Goal: Information Seeking & Learning: Check status

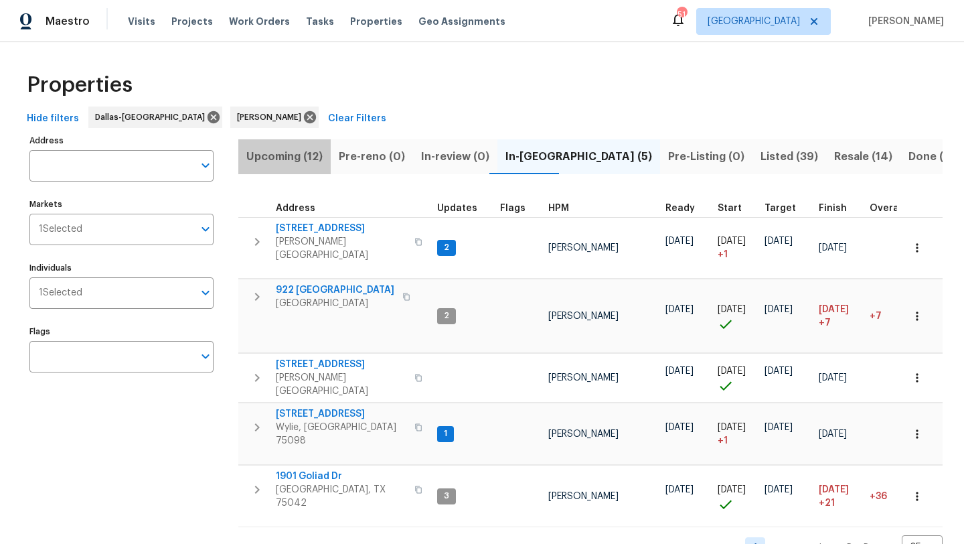
click at [297, 153] on span "Upcoming (12)" at bounding box center [284, 156] width 76 height 19
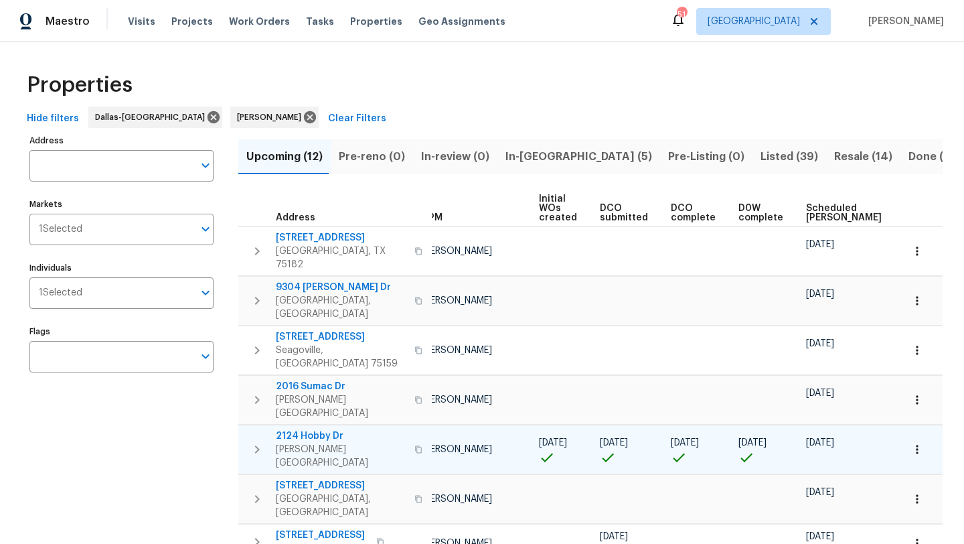
scroll to position [0, 147]
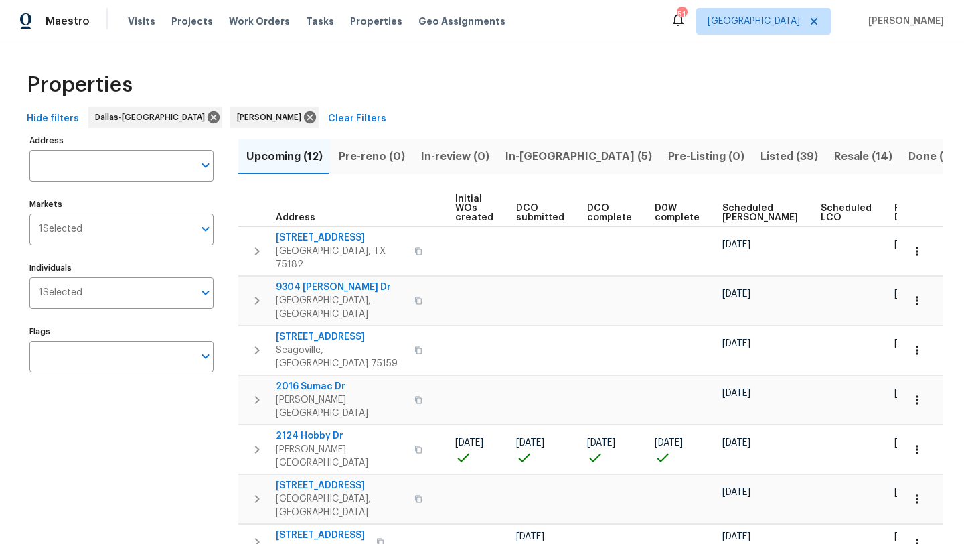
click at [727, 205] on span "Scheduled COE" at bounding box center [761, 213] width 76 height 19
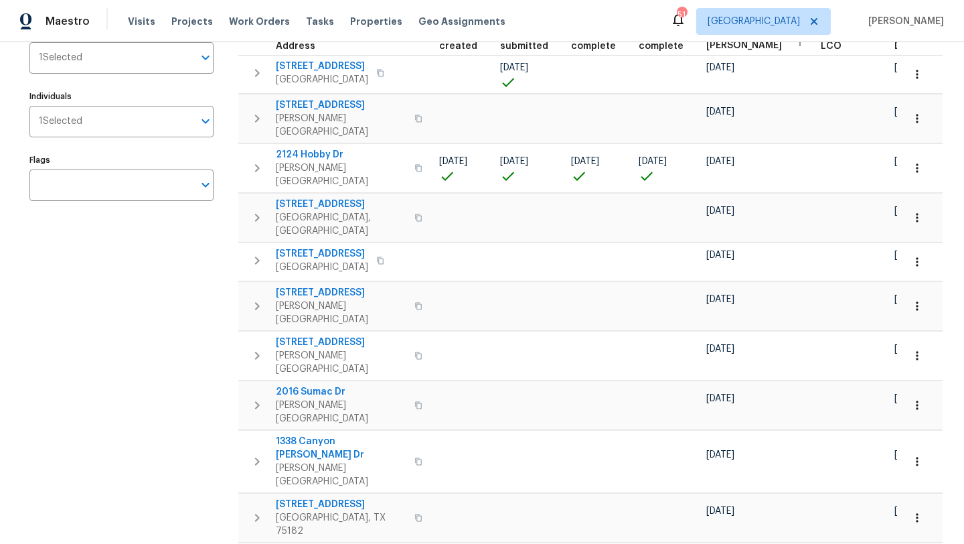
scroll to position [175, 0]
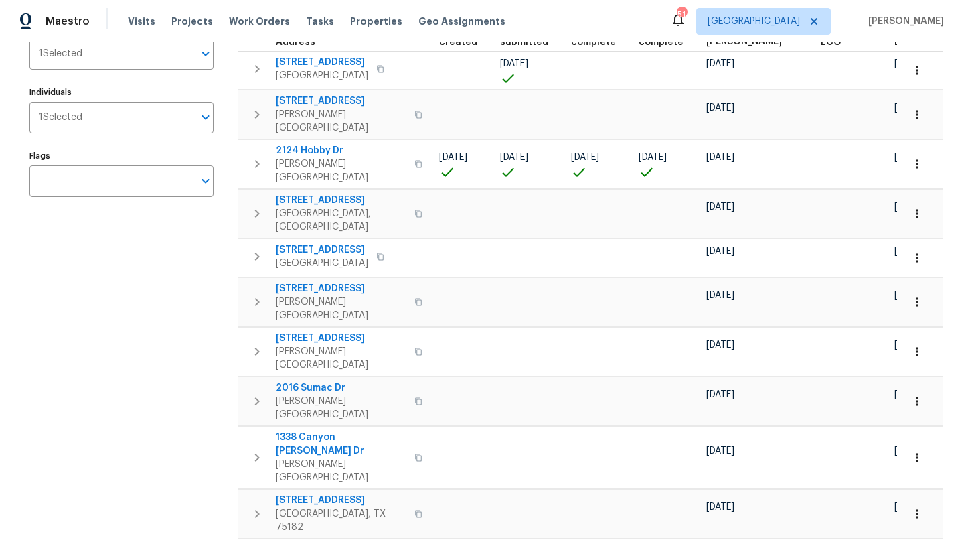
click at [302, 543] on span "9304 Kessler Dr" at bounding box center [341, 549] width 131 height 13
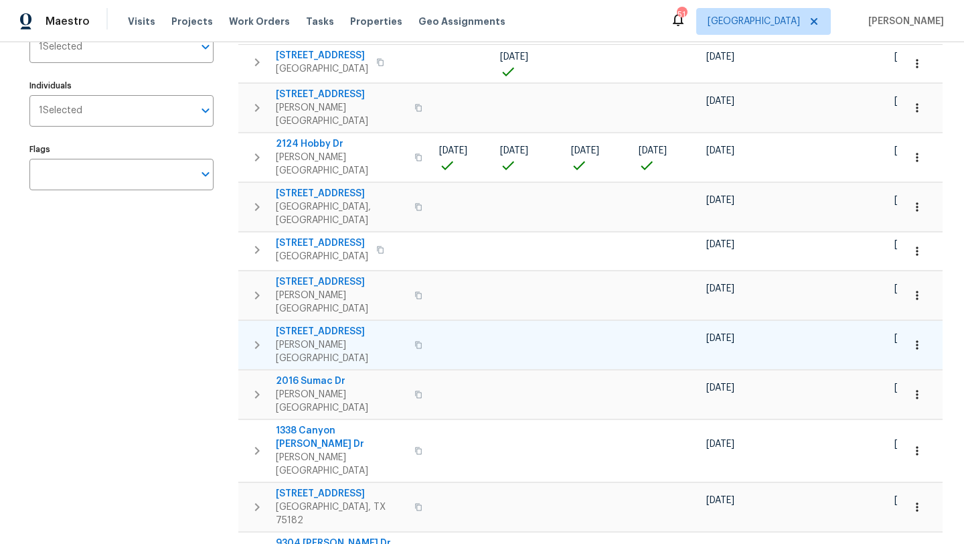
scroll to position [179, 0]
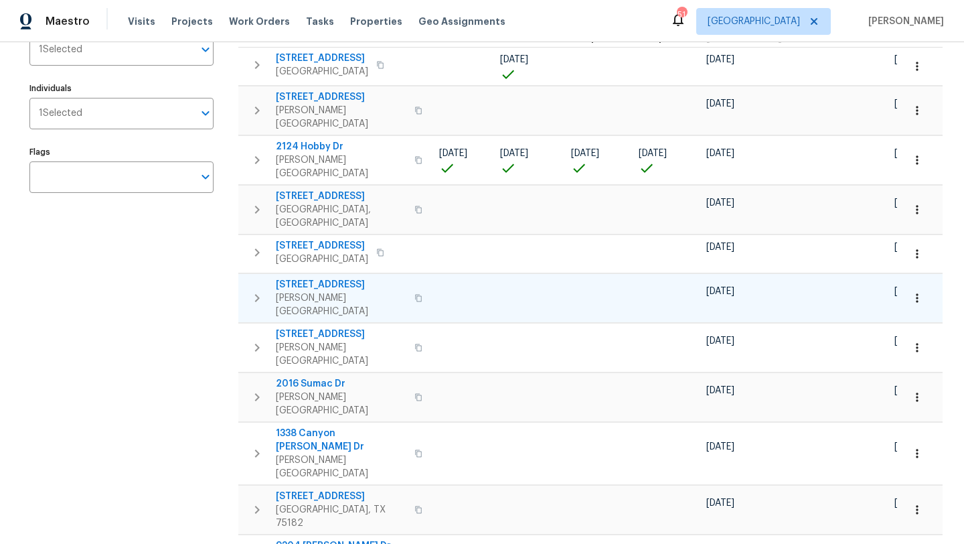
click at [339, 278] on span "414 Creekwood Ct" at bounding box center [341, 284] width 131 height 13
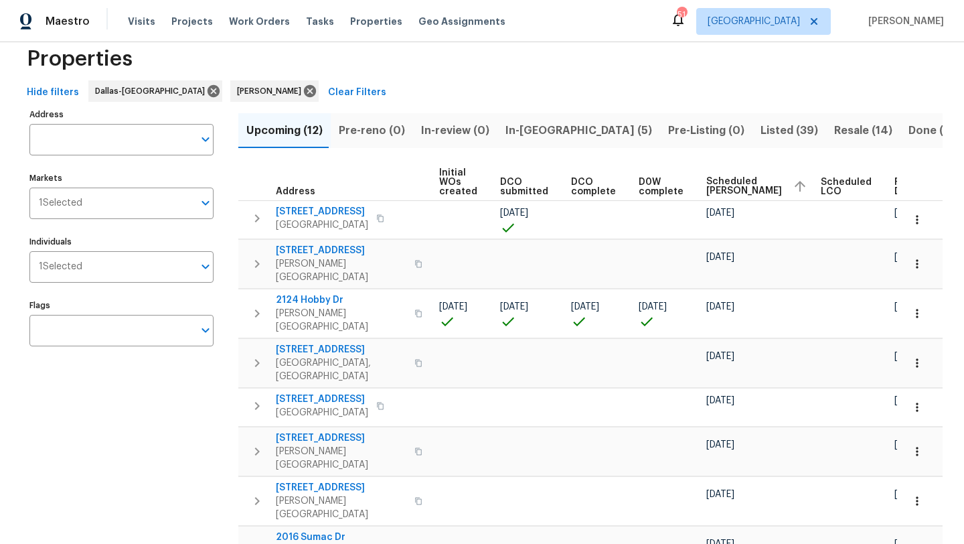
scroll to position [0, 0]
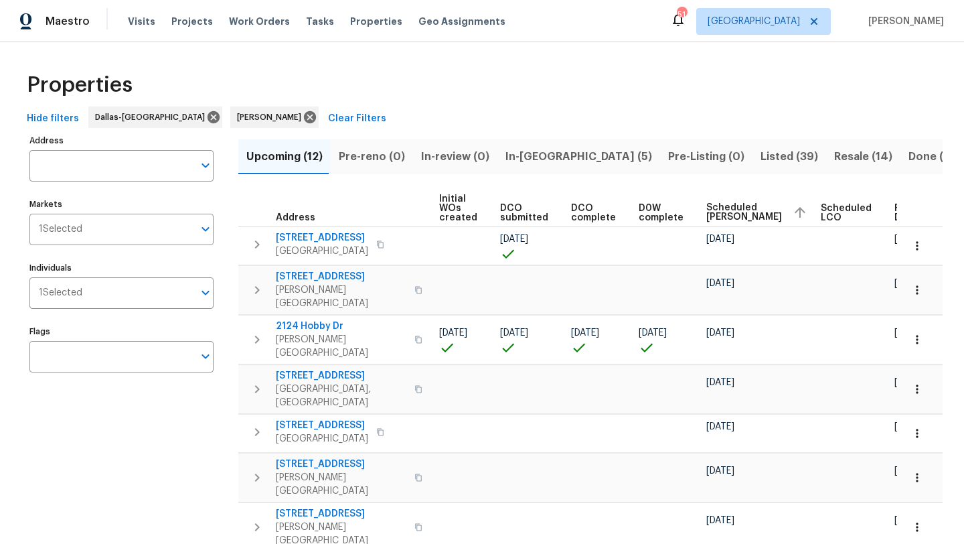
click at [519, 155] on span "In-reno (5)" at bounding box center [579, 156] width 147 height 19
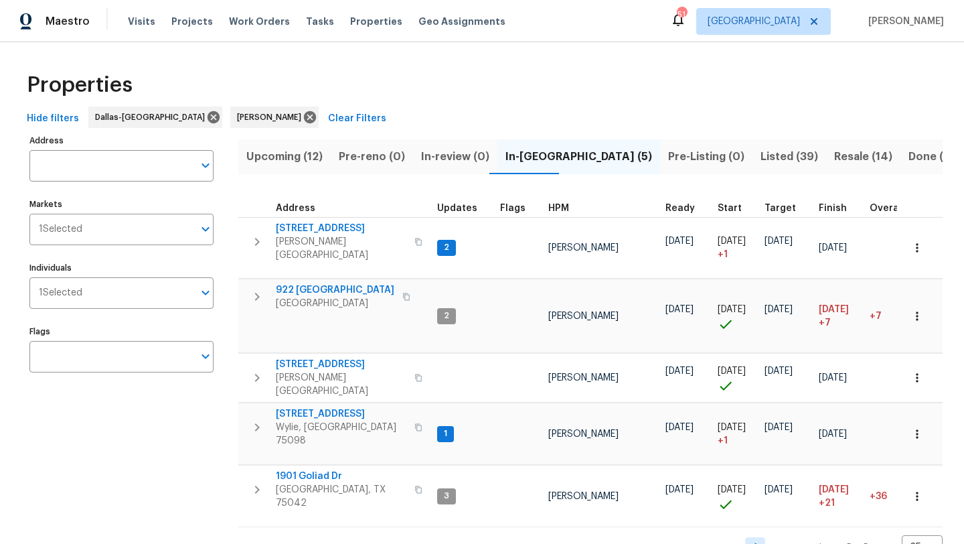
click at [145, 434] on div "Address Address Markets 1 Selected Markets Individuals 1 Selected Individuals F…" at bounding box center [129, 345] width 201 height 429
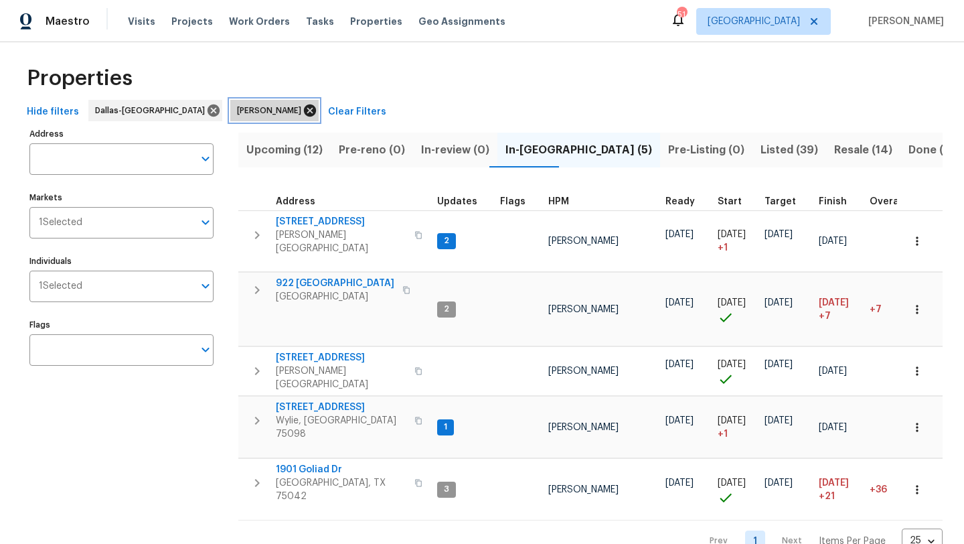
click at [303, 108] on icon at bounding box center [310, 110] width 15 height 15
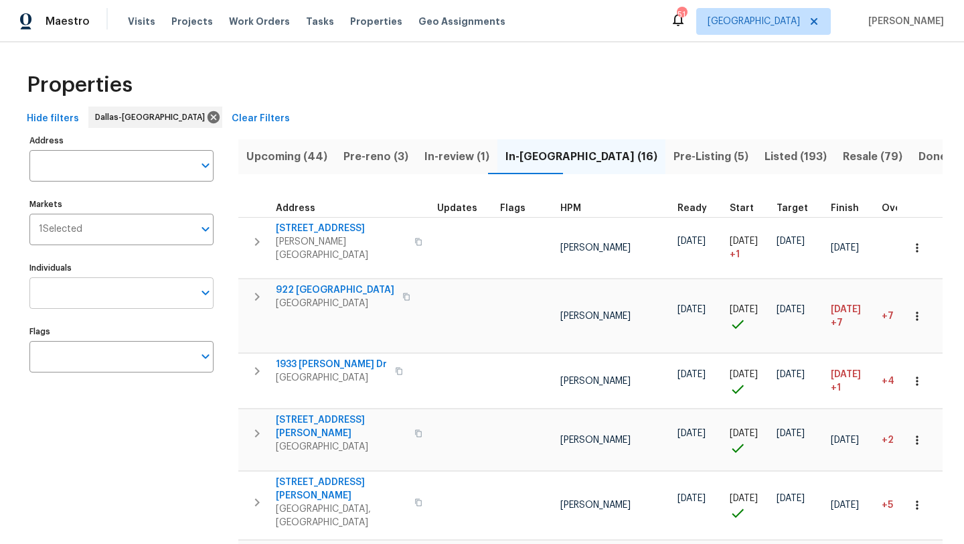
click at [165, 297] on input "Individuals" at bounding box center [111, 292] width 164 height 31
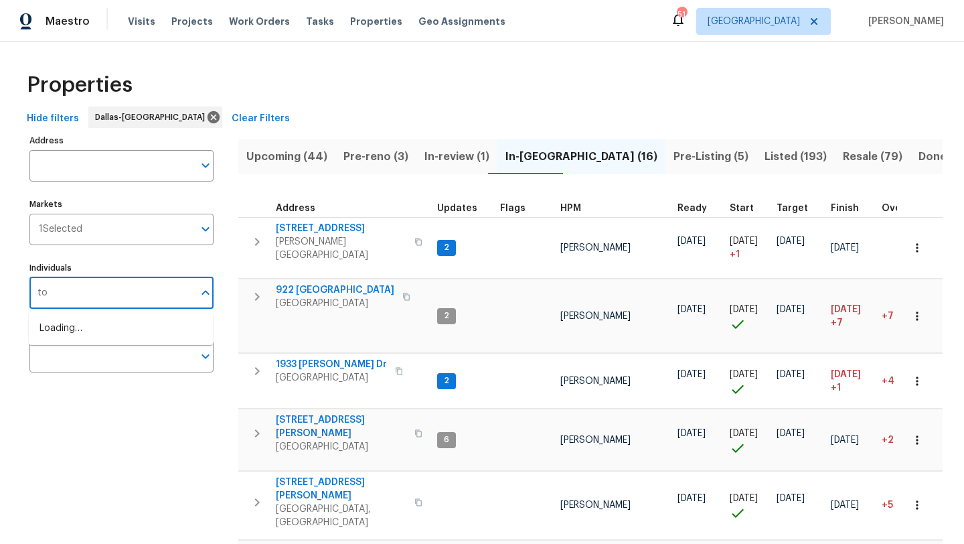
type input "t"
type input "ronderrick"
click at [157, 340] on li "RonDerrick Jackson" at bounding box center [121, 335] width 163 height 28
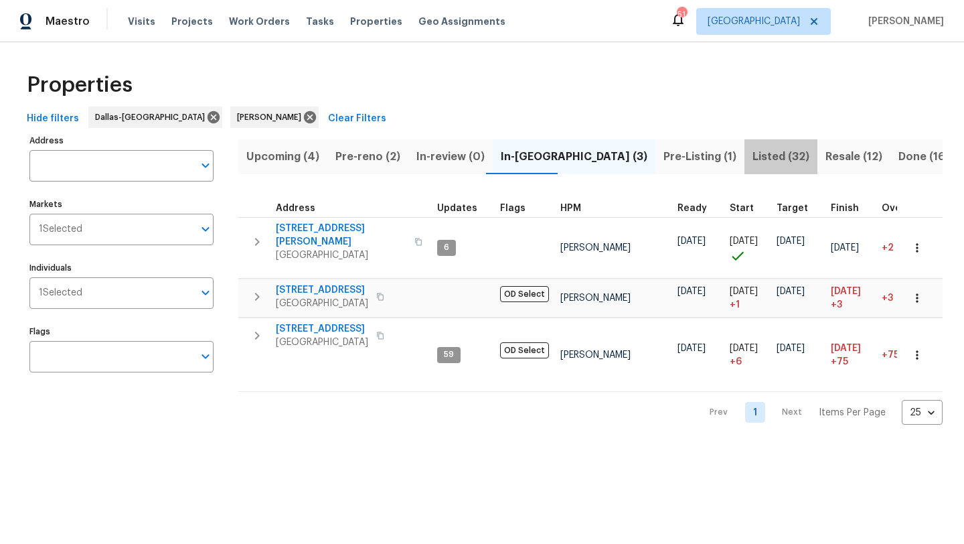
click at [753, 154] on span "Listed (32)" at bounding box center [781, 156] width 57 height 19
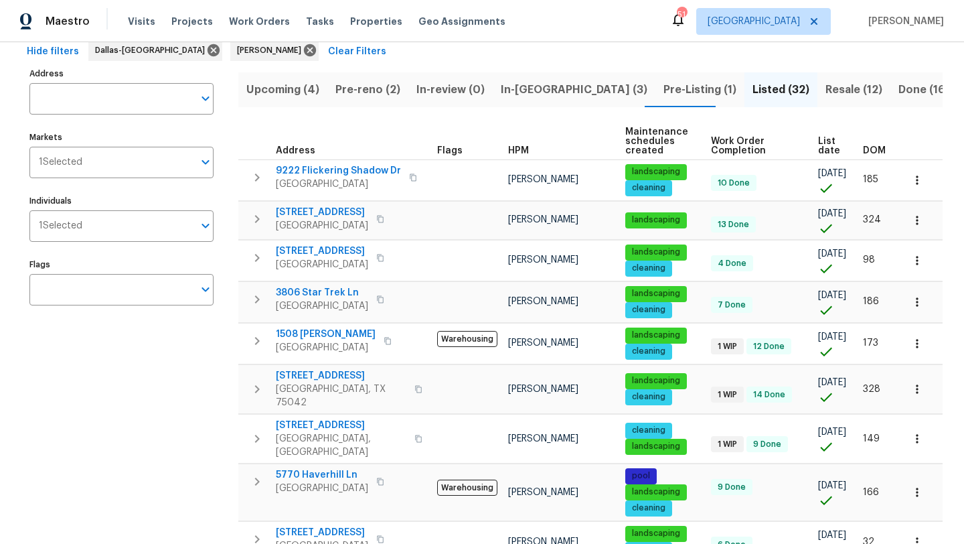
scroll to position [68, 0]
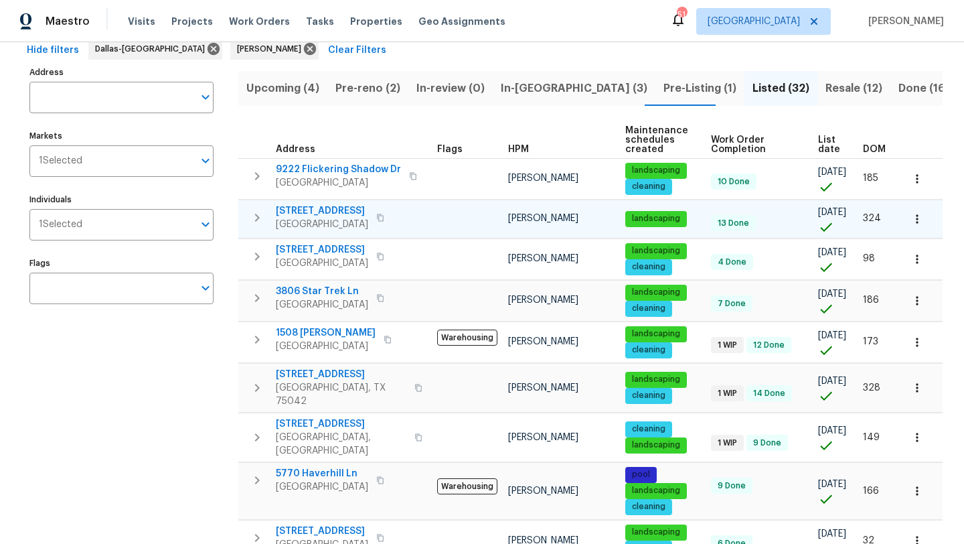
click at [321, 210] on span "222 Brazos St" at bounding box center [322, 210] width 92 height 13
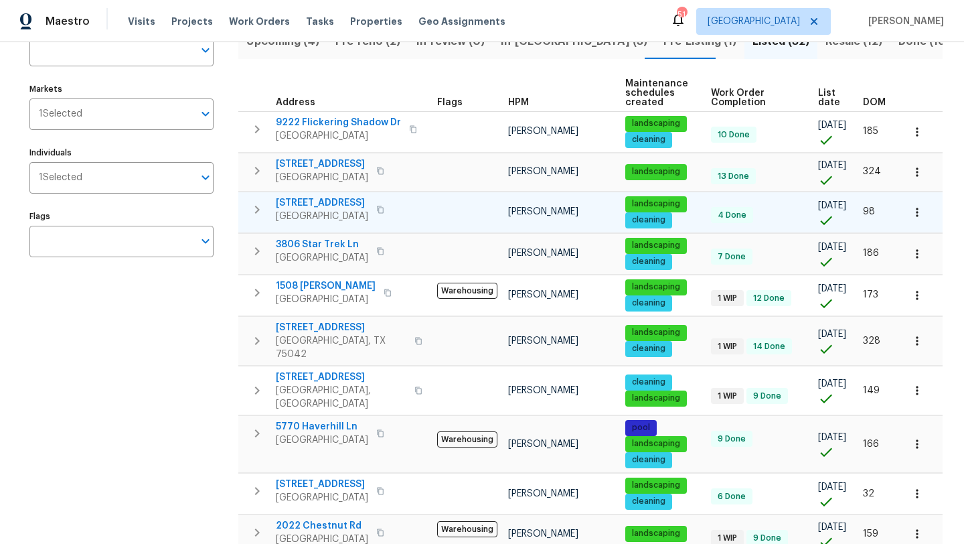
scroll to position [118, 0]
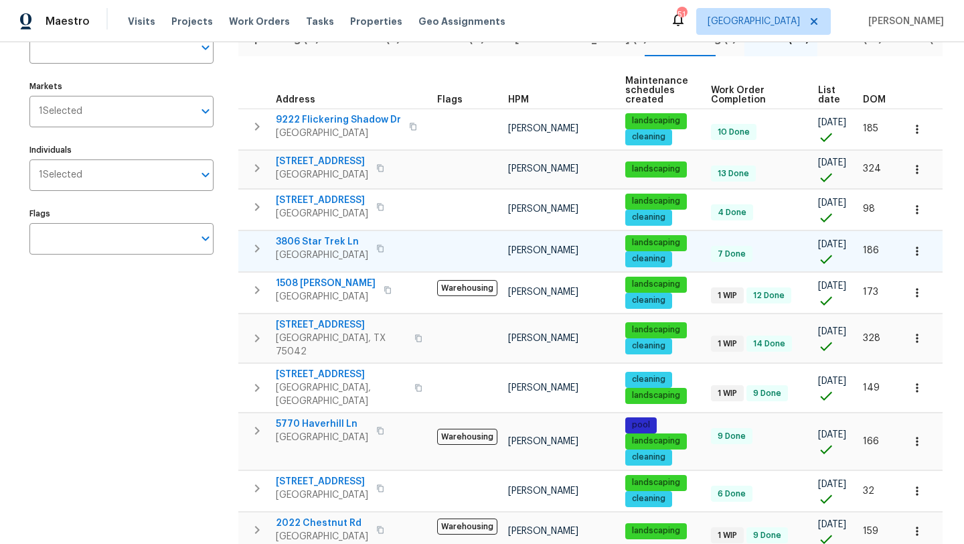
click at [310, 240] on span "3806 Star Trek Ln" at bounding box center [322, 241] width 92 height 13
click at [922, 254] on icon "button" at bounding box center [917, 250] width 13 height 13
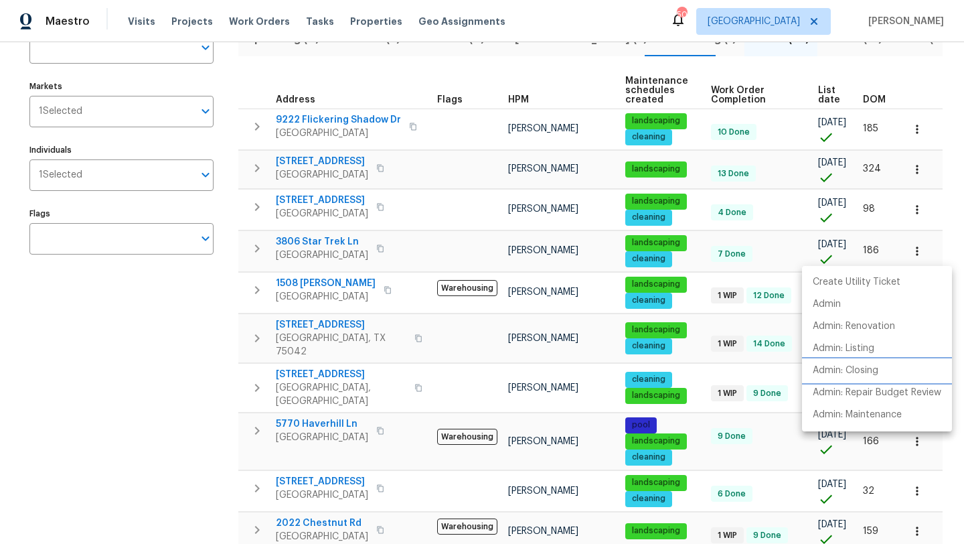
click at [877, 366] on p "Admin: Closing" at bounding box center [846, 371] width 66 height 14
click at [219, 377] on div at bounding box center [482, 272] width 964 height 544
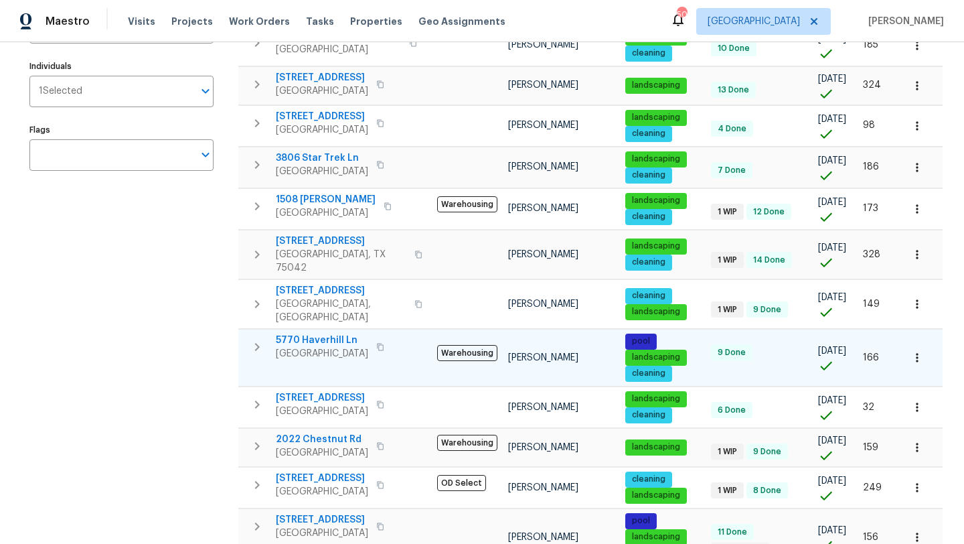
scroll to position [201, 0]
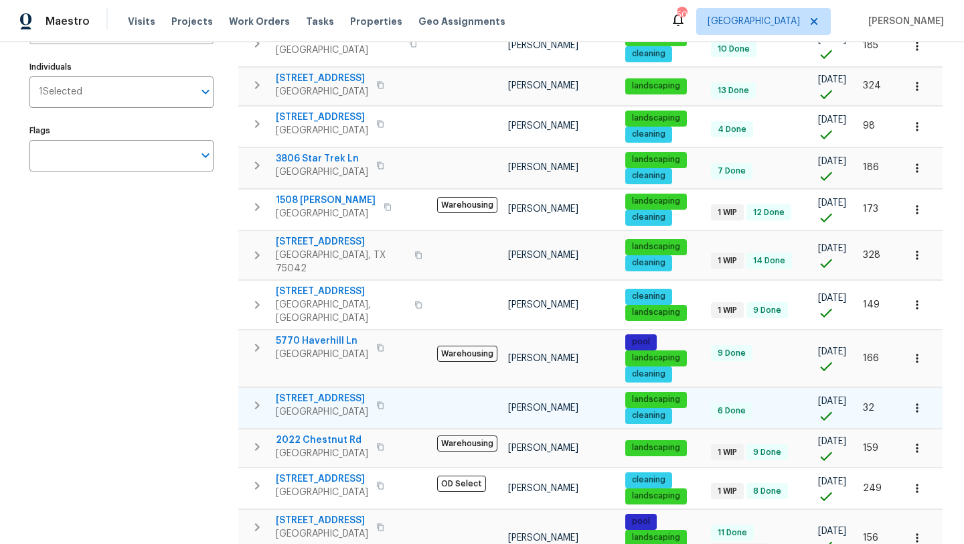
click at [917, 401] on icon "button" at bounding box center [917, 407] width 13 height 13
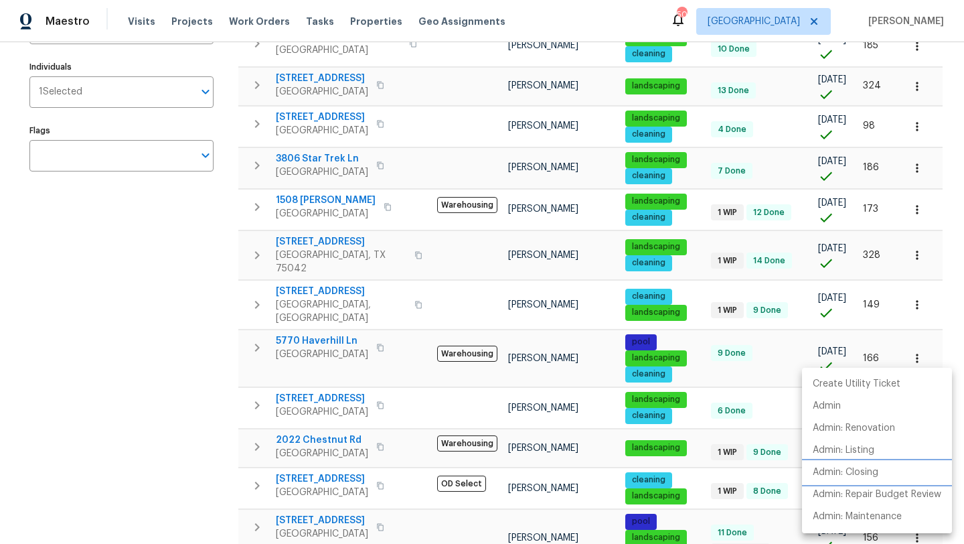
click at [866, 469] on p "Admin: Closing" at bounding box center [846, 472] width 66 height 14
click at [333, 376] on div at bounding box center [482, 272] width 964 height 544
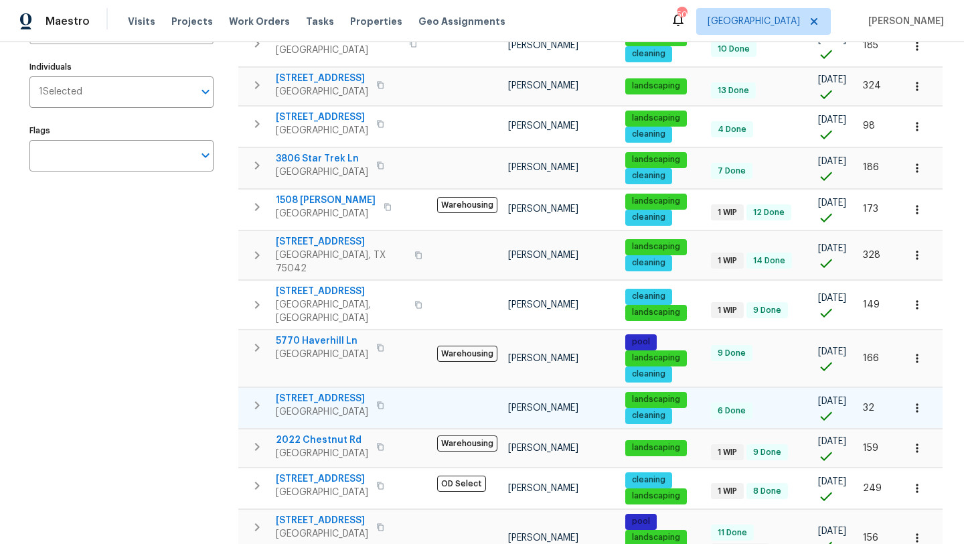
click at [331, 392] on span "4021 Aldenham Dr" at bounding box center [322, 398] width 92 height 13
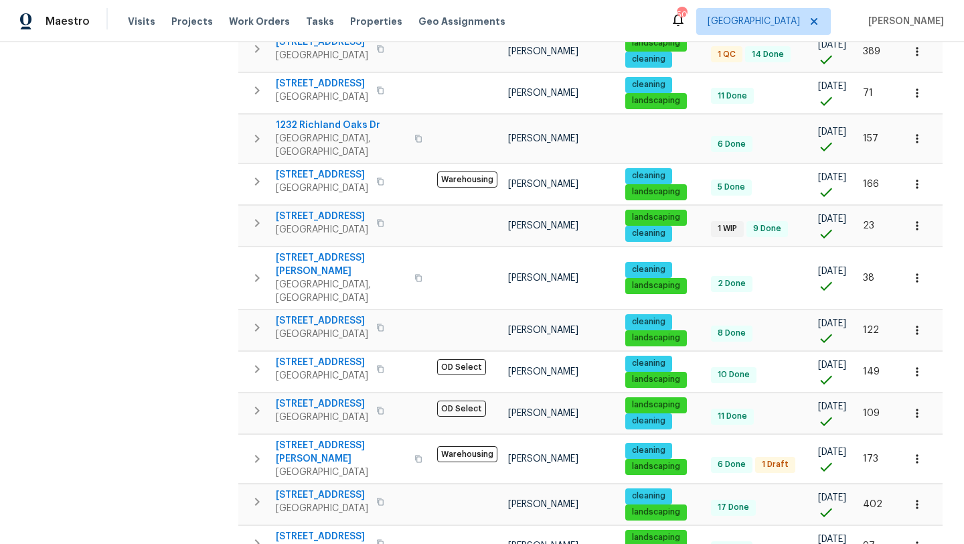
scroll to position [798, 0]
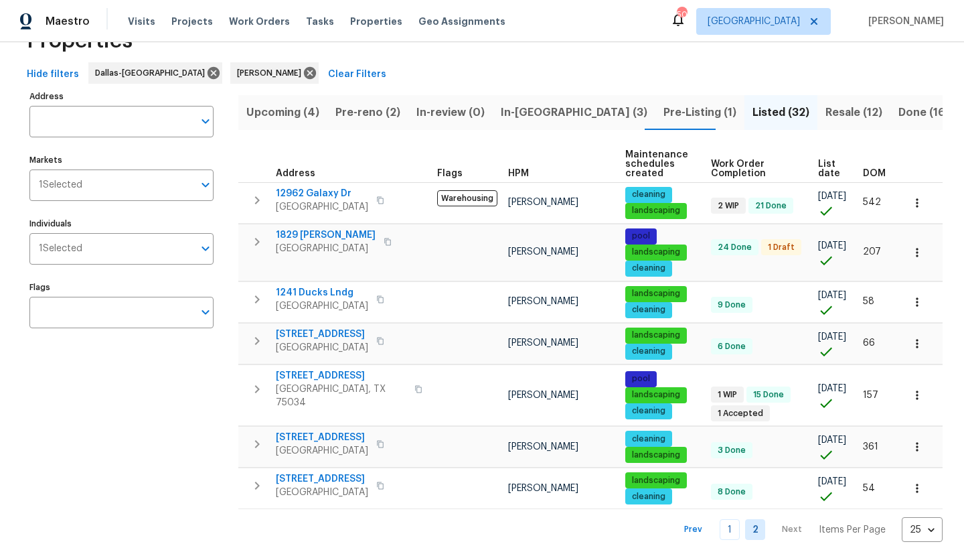
scroll to position [44, 0]
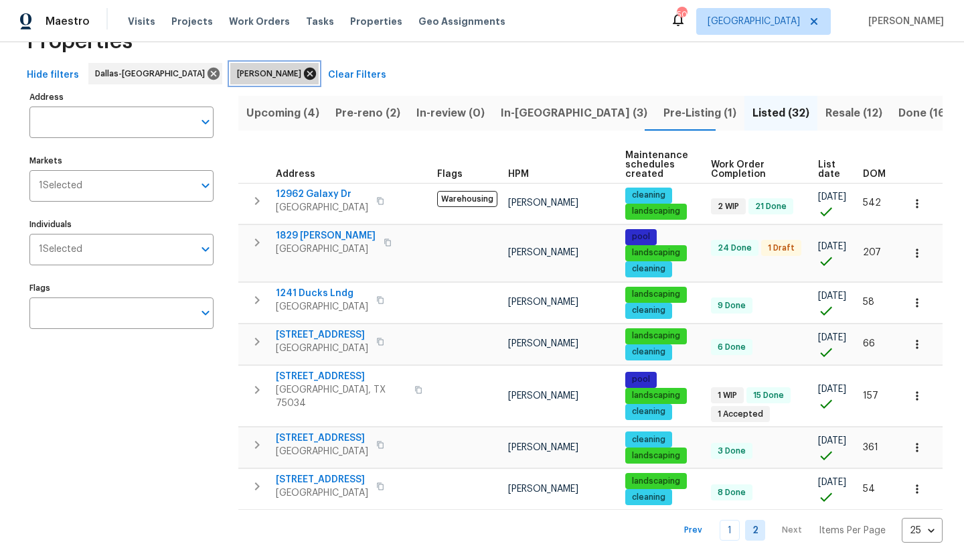
click at [304, 74] on icon at bounding box center [310, 74] width 12 height 12
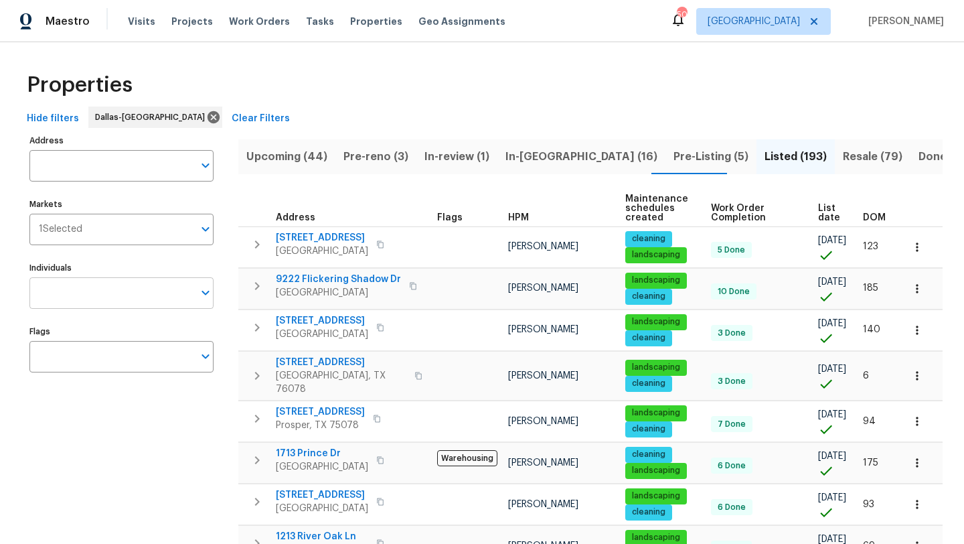
click at [128, 297] on input "Individuals" at bounding box center [111, 292] width 164 height 31
type input "brad"
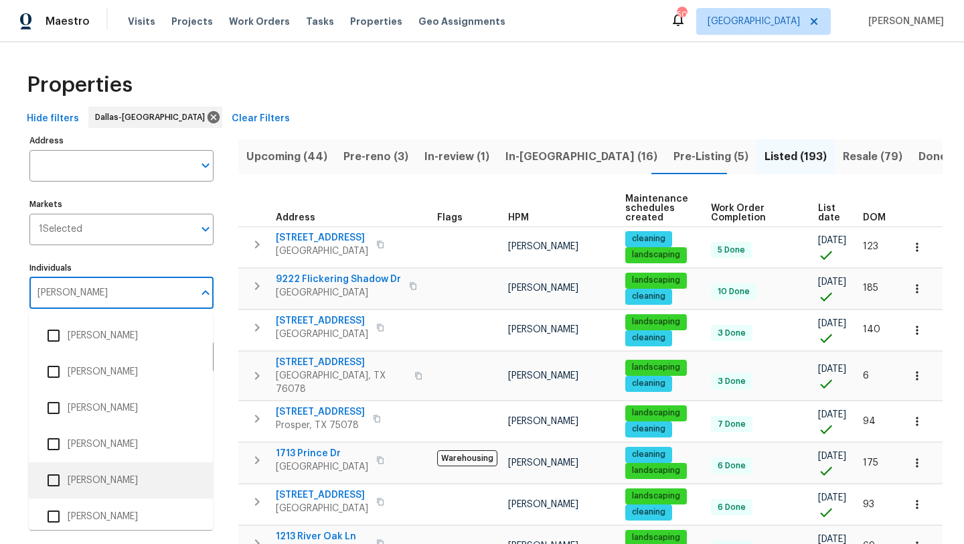
click at [99, 481] on li "[PERSON_NAME]" at bounding box center [121, 480] width 163 height 28
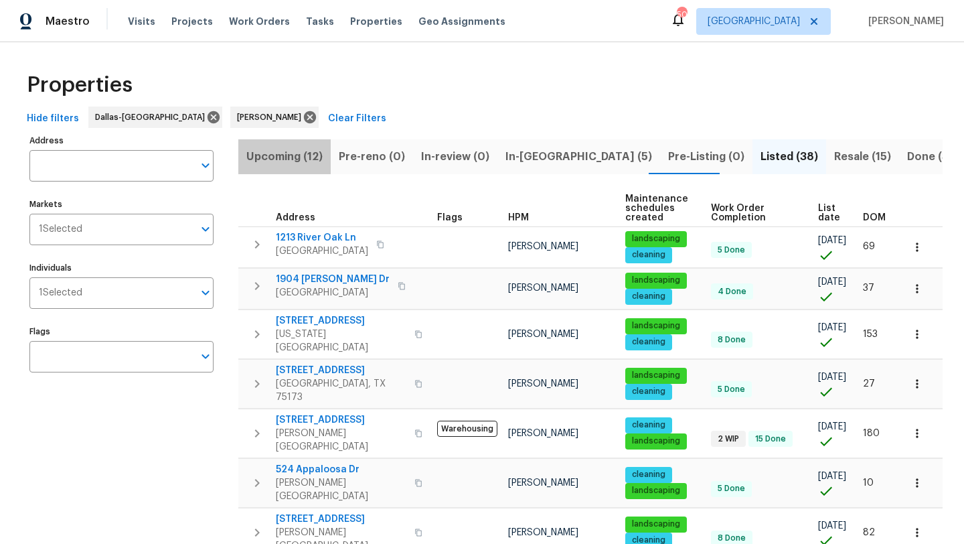
click at [292, 159] on span "Upcoming (12)" at bounding box center [284, 156] width 76 height 19
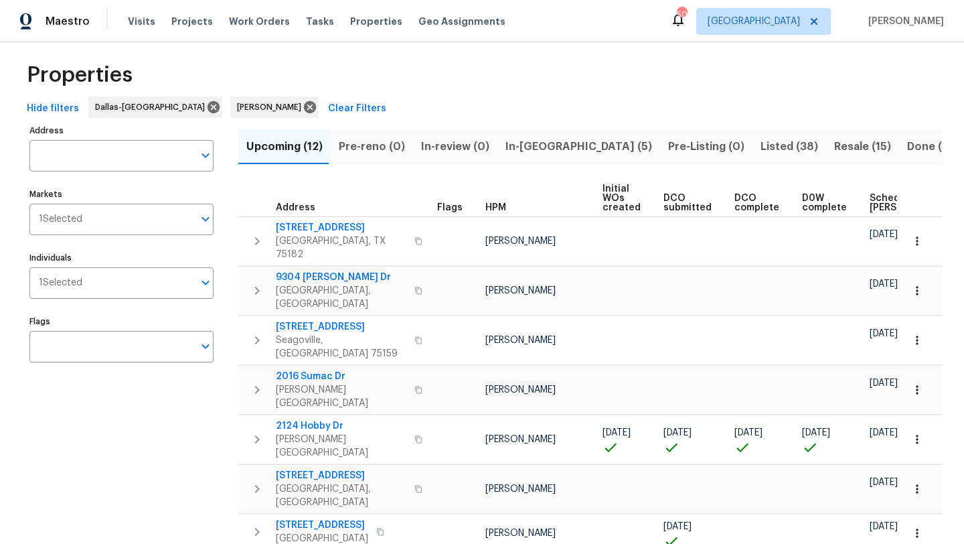
scroll to position [15, 0]
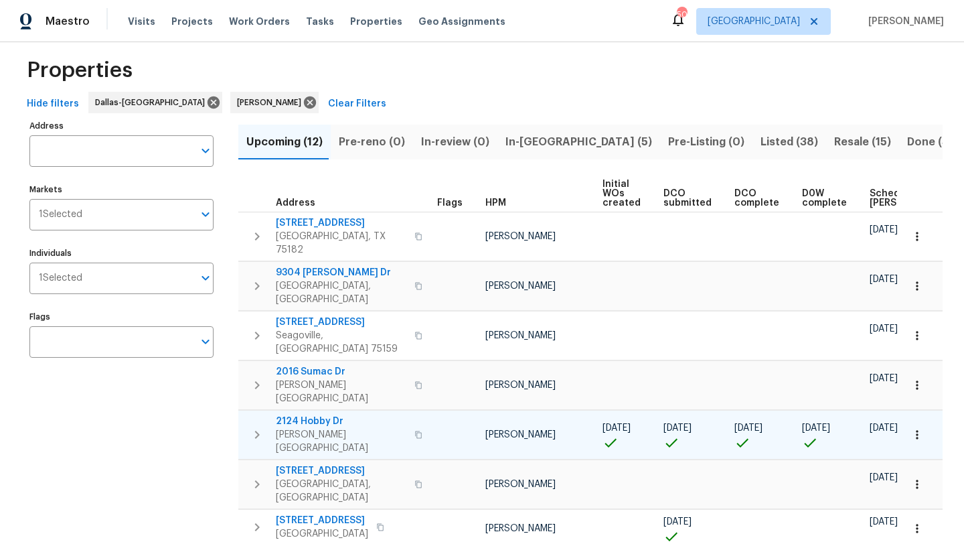
click at [921, 428] on icon "button" at bounding box center [917, 434] width 13 height 13
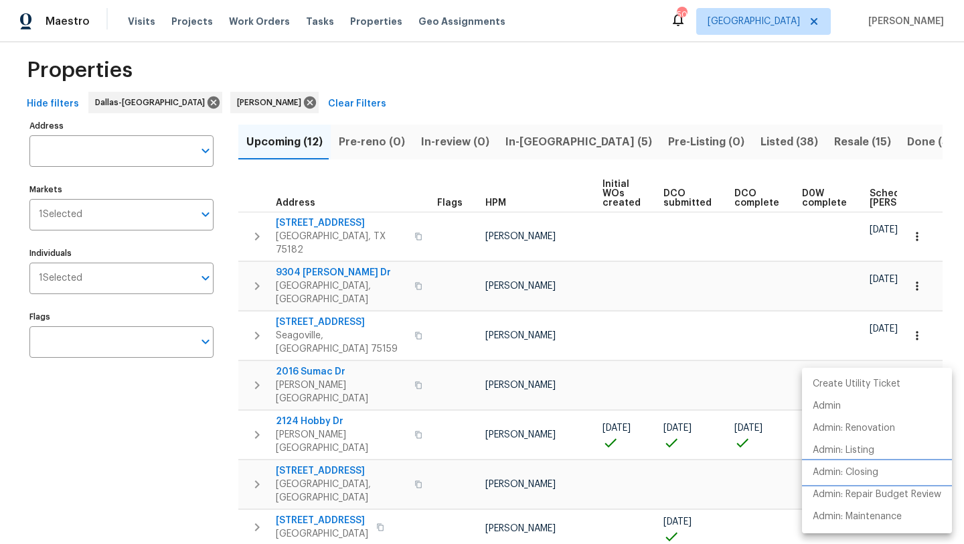
click at [883, 471] on li "Admin: Closing" at bounding box center [877, 472] width 150 height 22
click at [194, 392] on div at bounding box center [482, 272] width 964 height 544
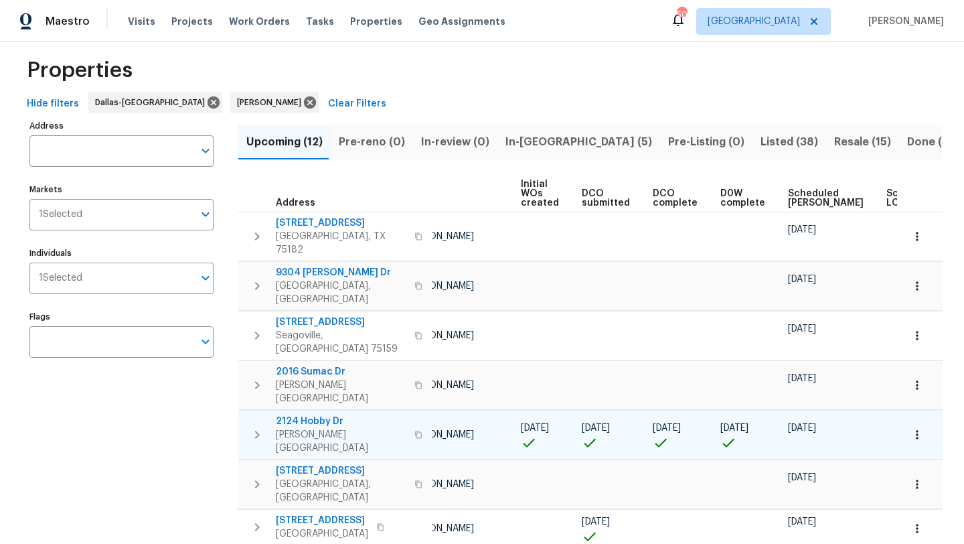
scroll to position [0, 108]
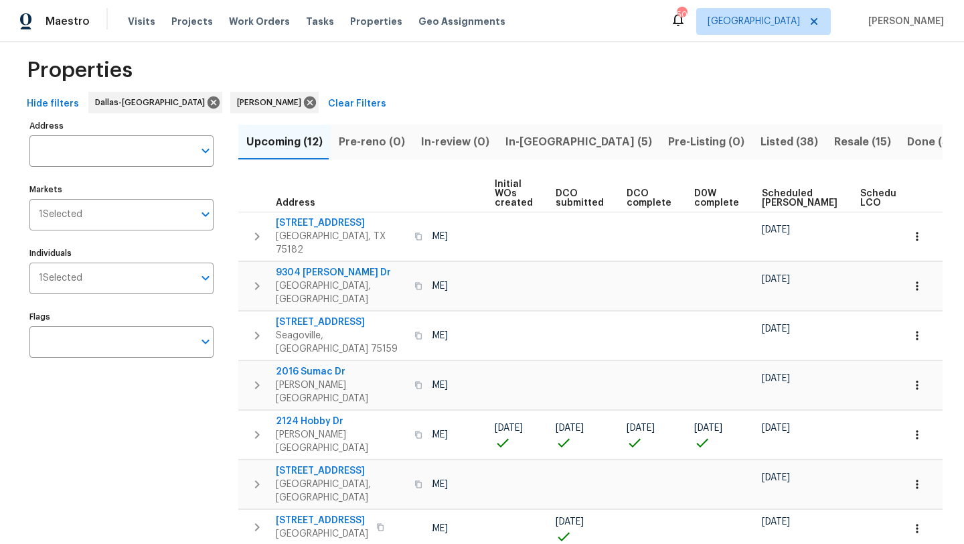
click at [763, 196] on span "Scheduled COE" at bounding box center [800, 198] width 76 height 19
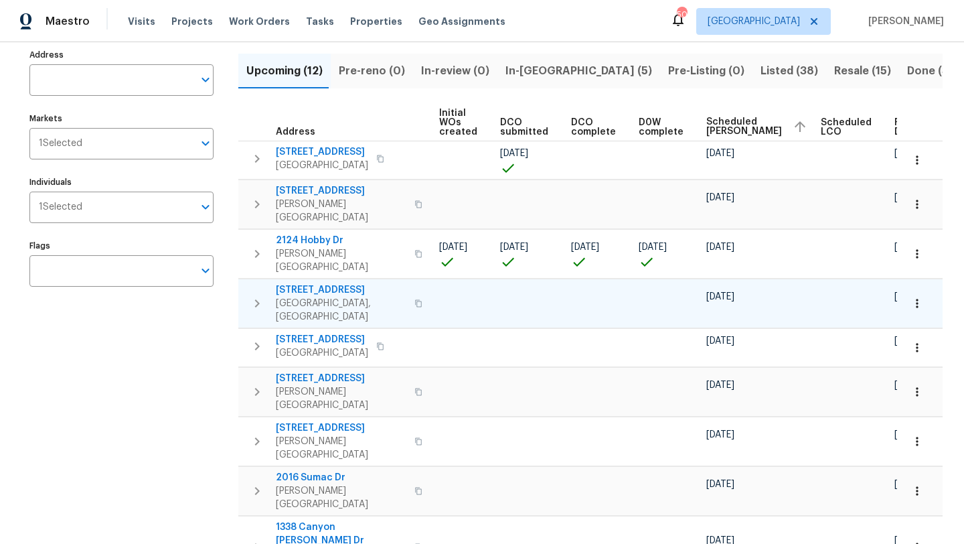
scroll to position [88, 0]
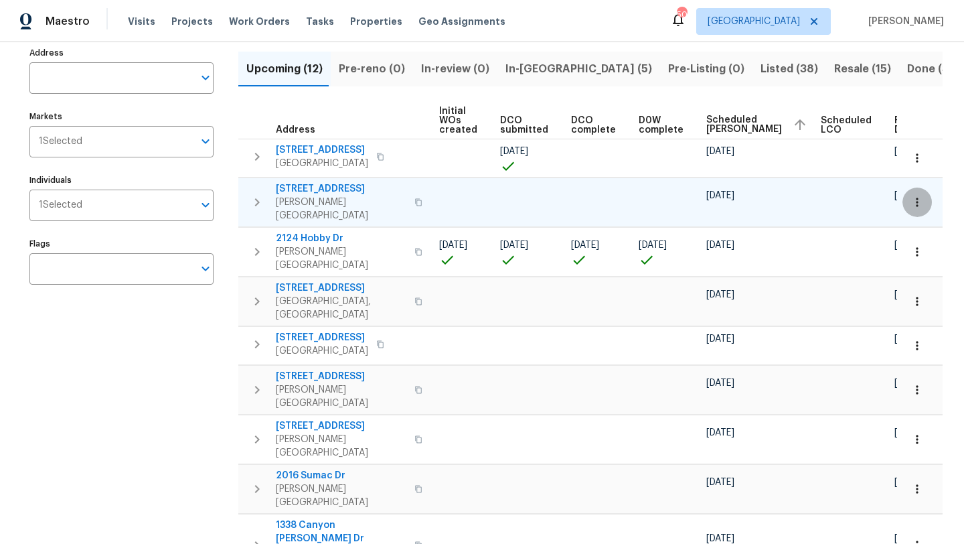
click at [919, 198] on icon "button" at bounding box center [917, 202] width 13 height 13
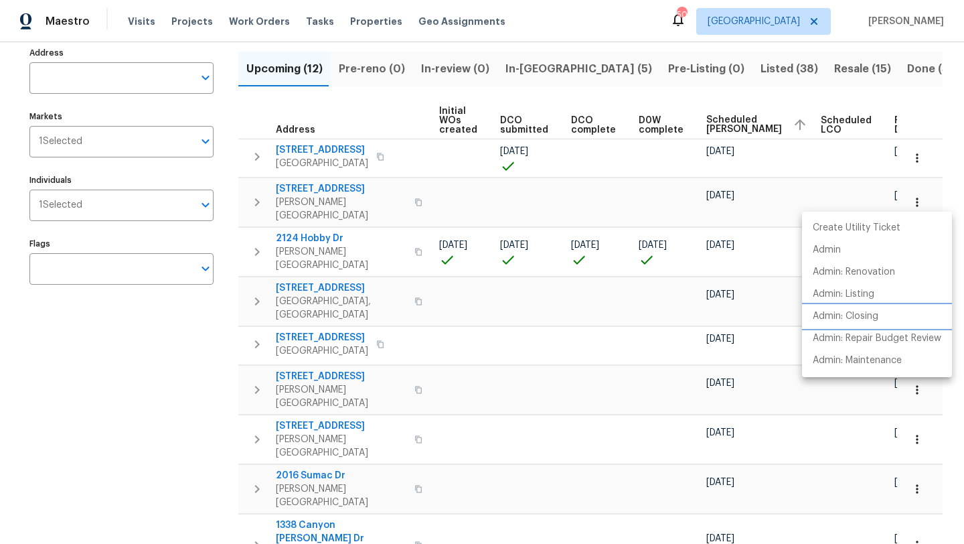
click at [873, 313] on p "Admin: Closing" at bounding box center [846, 316] width 66 height 14
click at [329, 187] on div at bounding box center [482, 272] width 964 height 544
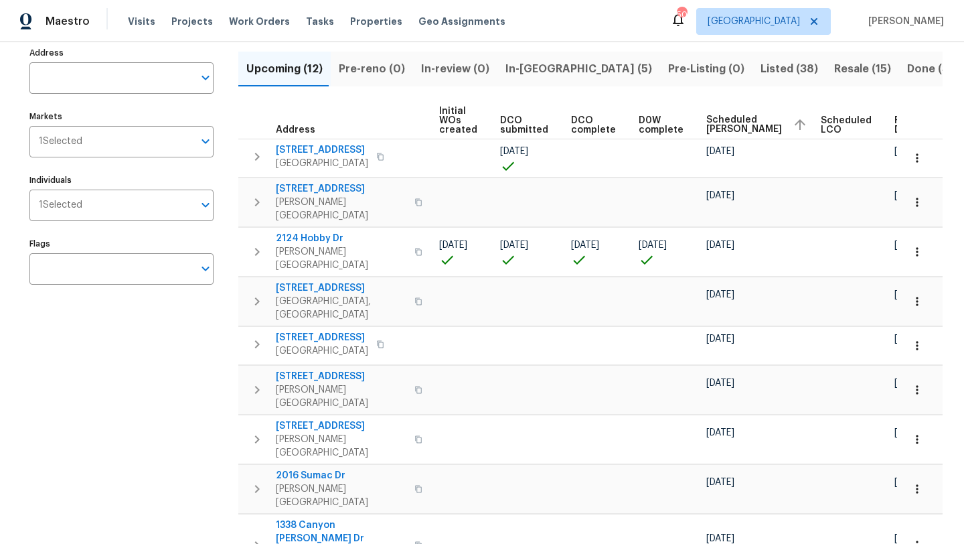
click at [329, 187] on span "2916 Montrose Trl" at bounding box center [341, 188] width 131 height 13
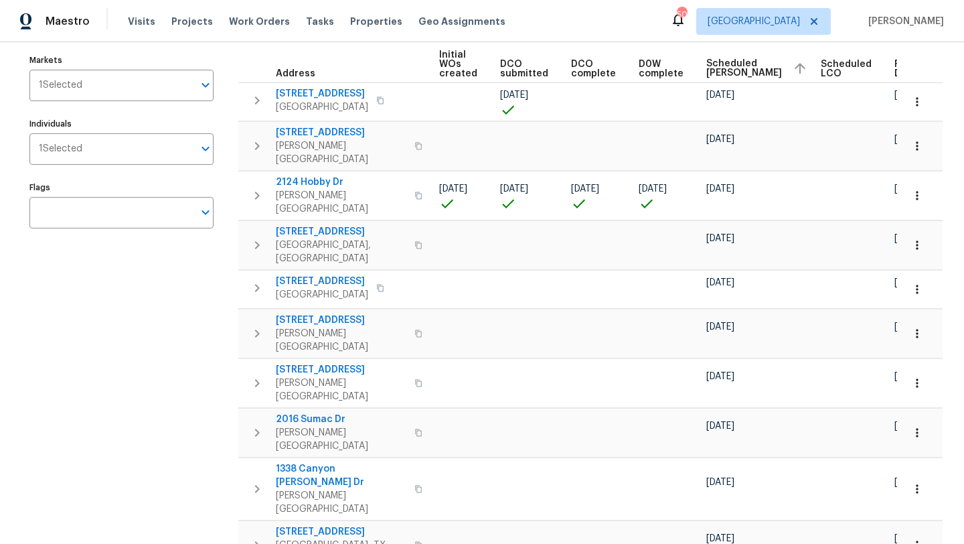
scroll to position [147, 0]
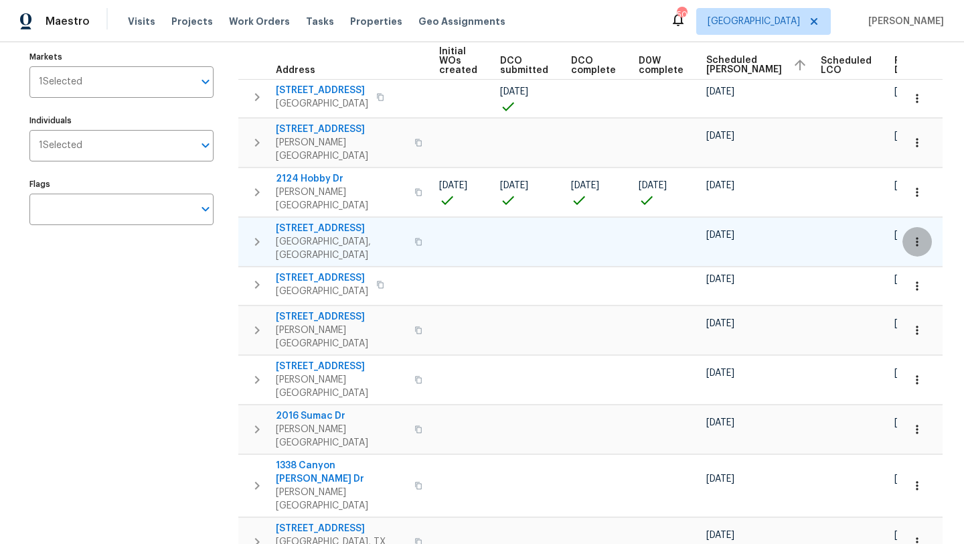
click at [917, 237] on icon "button" at bounding box center [917, 241] width 2 height 9
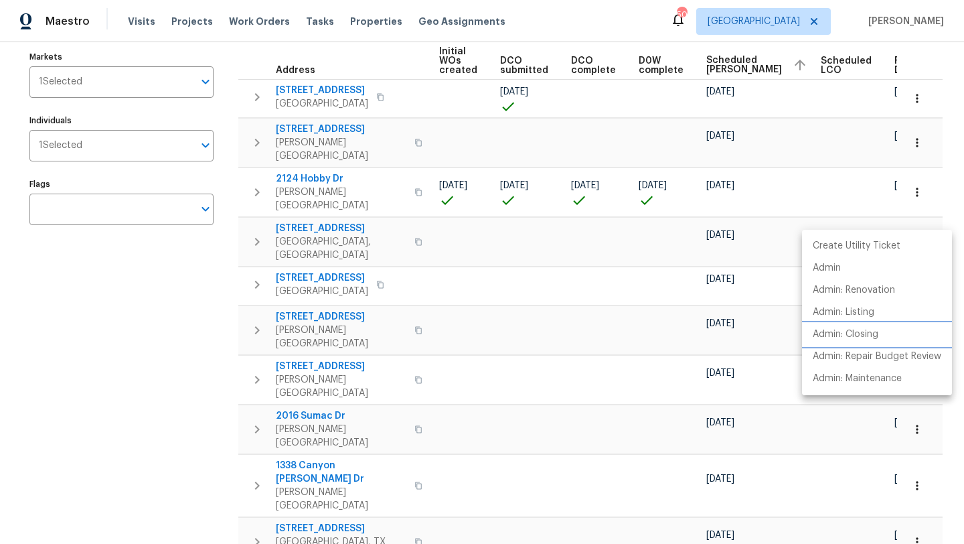
click at [876, 333] on p "Admin: Closing" at bounding box center [846, 334] width 66 height 14
click at [190, 319] on div at bounding box center [482, 272] width 964 height 544
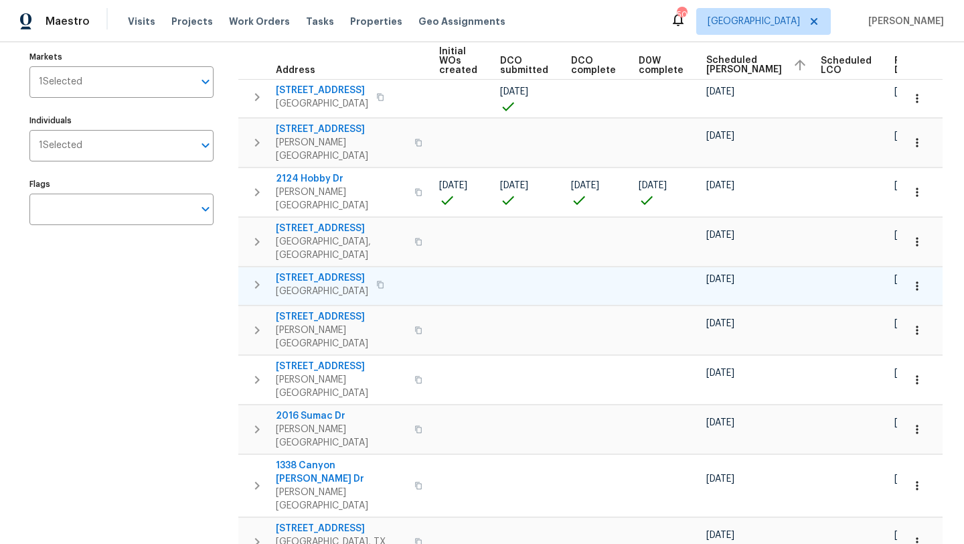
click at [315, 271] on span "1426 Whiteoak Dr" at bounding box center [322, 277] width 92 height 13
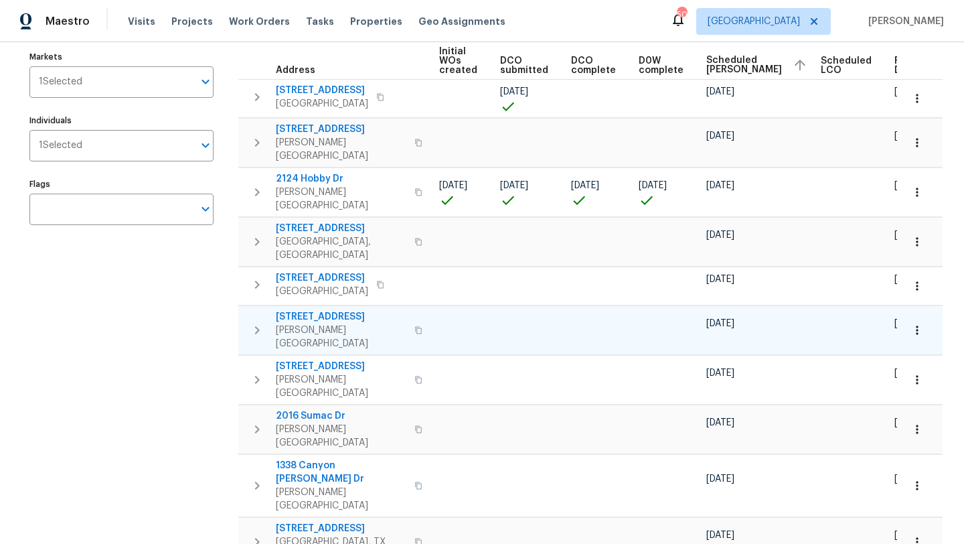
click at [332, 310] on span "414 Creekwood Ct" at bounding box center [341, 316] width 131 height 13
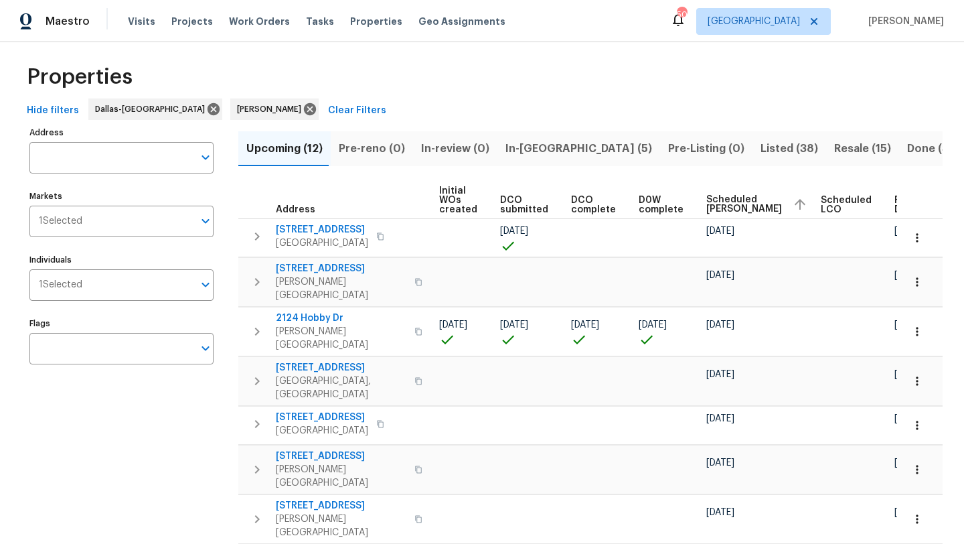
scroll to position [0, 0]
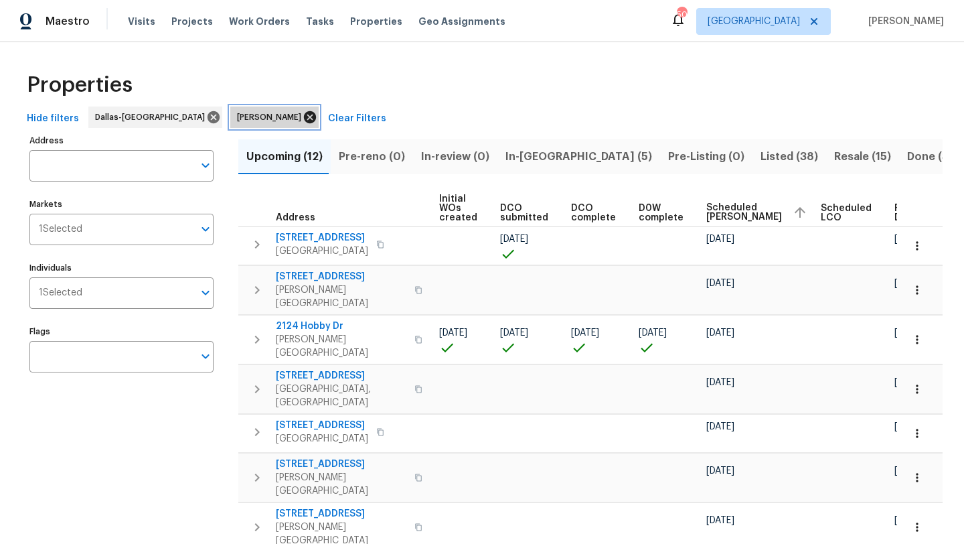
click at [303, 118] on icon at bounding box center [310, 117] width 15 height 15
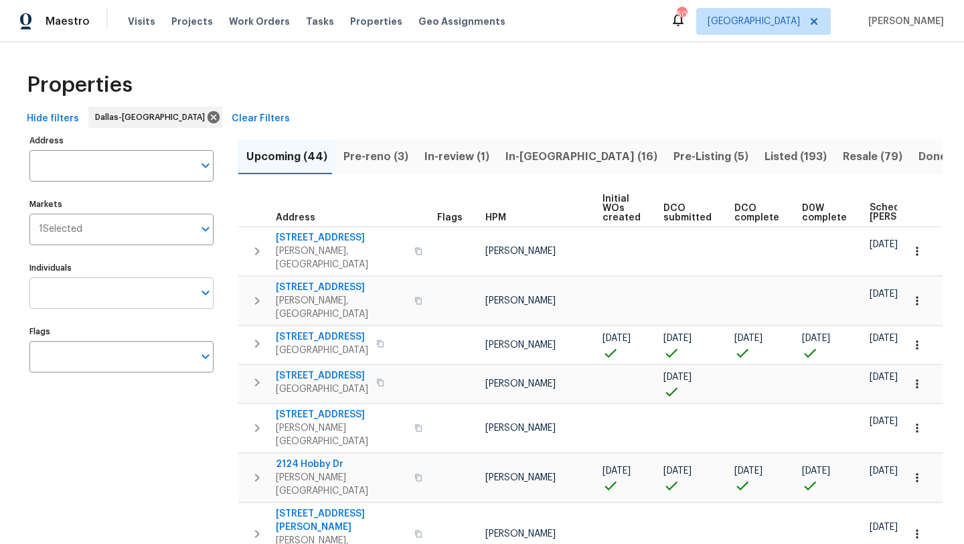
click at [118, 295] on input "Individuals" at bounding box center [111, 292] width 164 height 31
type input "alicia"
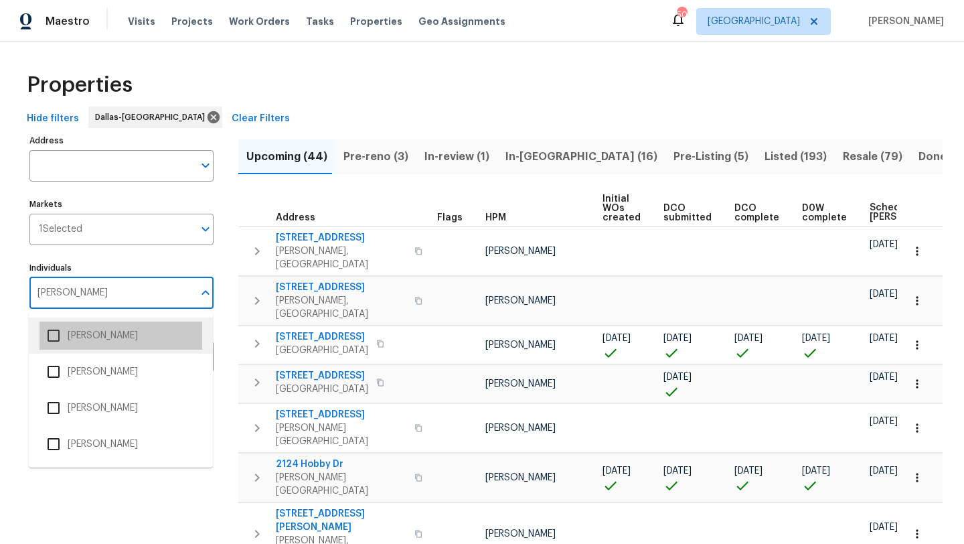
click at [114, 333] on li "[PERSON_NAME]" at bounding box center [121, 335] width 163 height 28
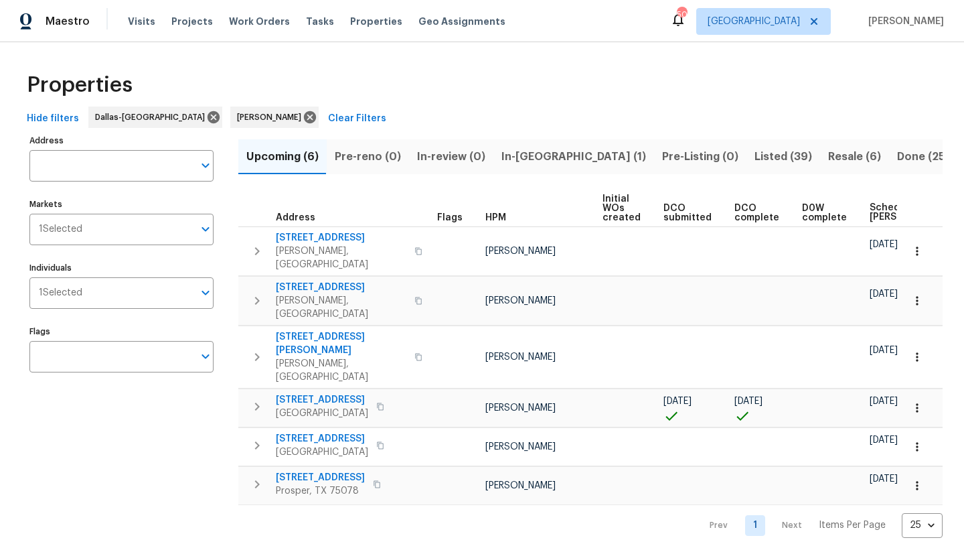
click at [518, 151] on span "In-reno (1)" at bounding box center [574, 156] width 145 height 19
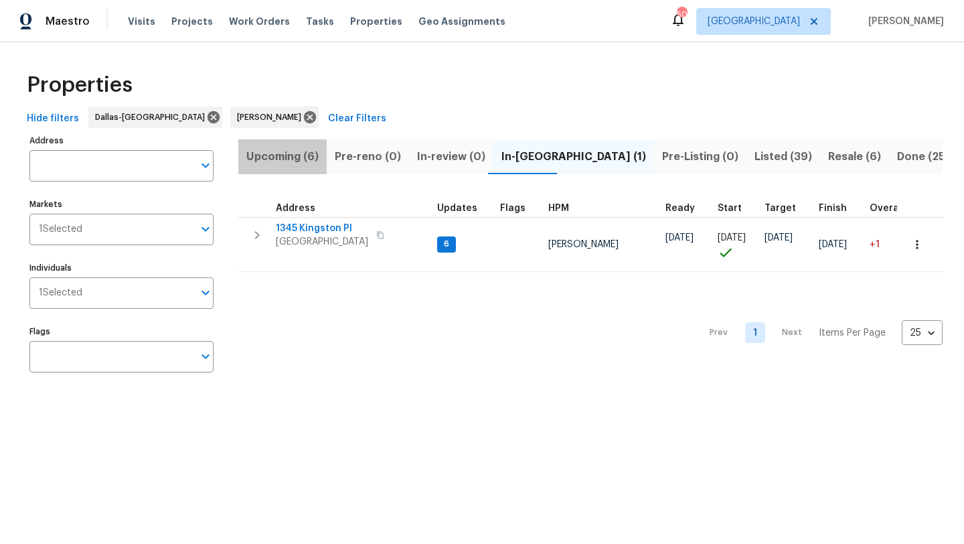
click at [292, 153] on span "Upcoming (6)" at bounding box center [282, 156] width 72 height 19
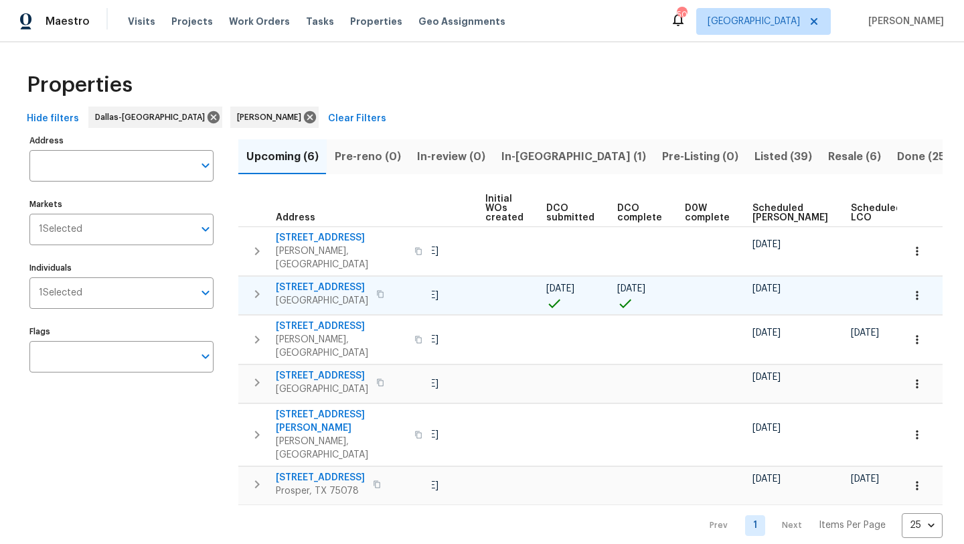
scroll to position [0, 148]
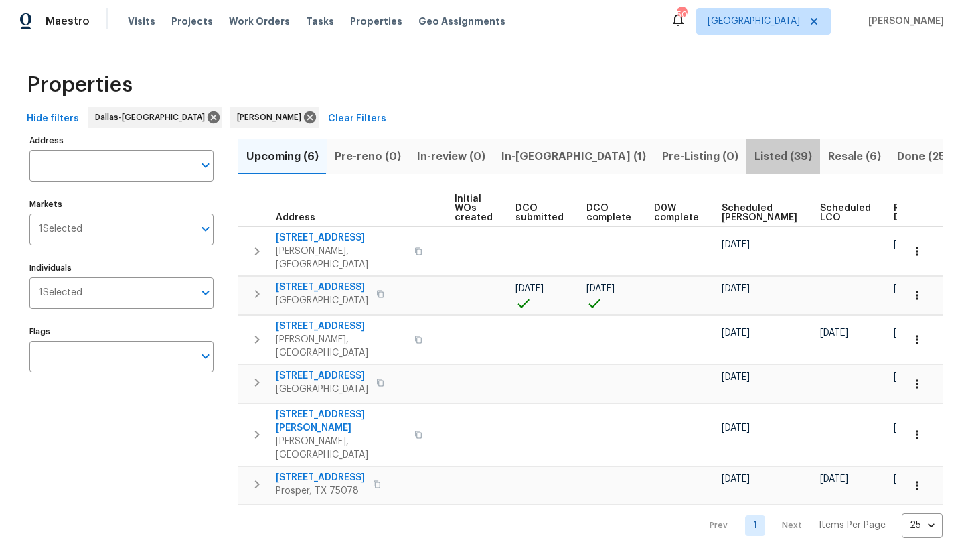
click at [755, 152] on span "Listed (39)" at bounding box center [784, 156] width 58 height 19
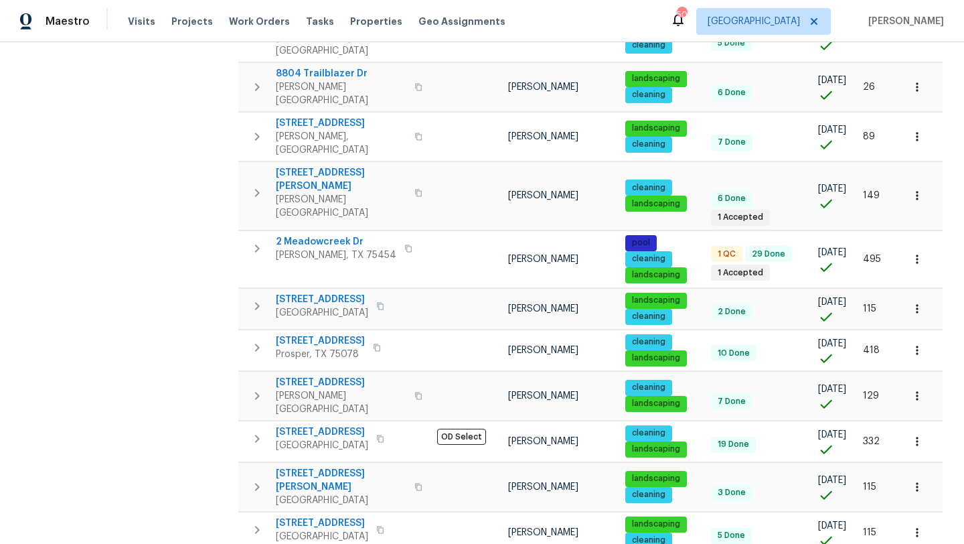
scroll to position [390, 0]
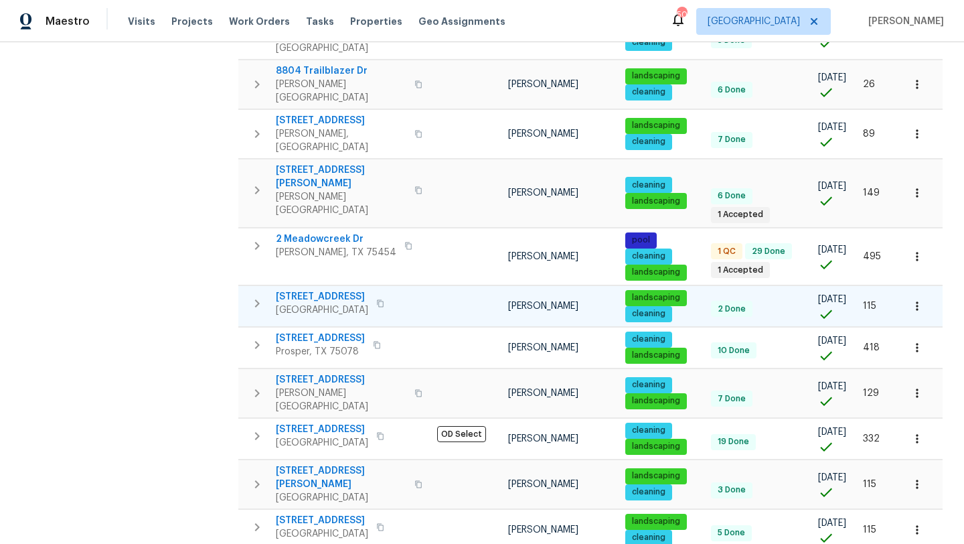
click at [336, 290] on span "480 Lake Erie Dr" at bounding box center [322, 296] width 92 height 13
click at [918, 301] on icon "button" at bounding box center [917, 305] width 2 height 9
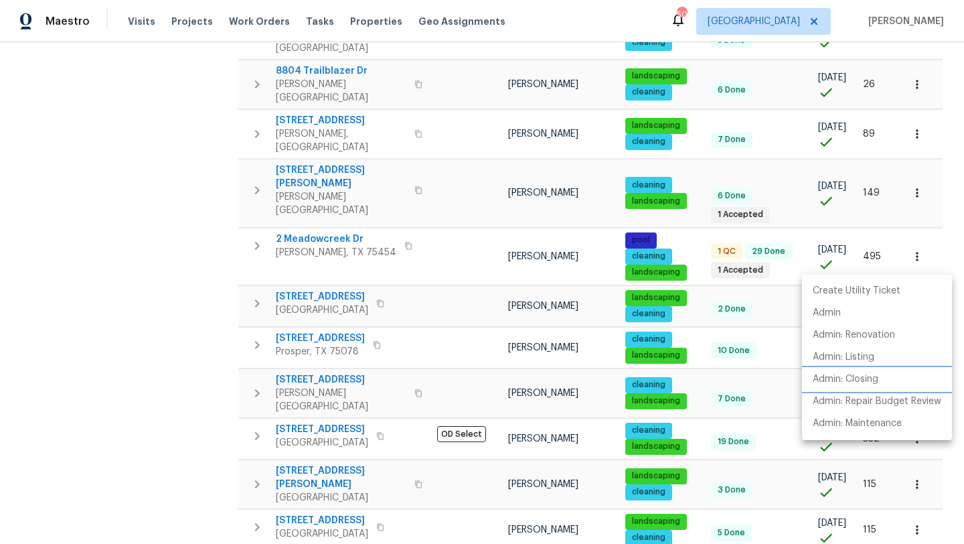
click at [876, 375] on p "Admin: Closing" at bounding box center [846, 379] width 66 height 14
click at [204, 290] on div at bounding box center [482, 272] width 964 height 544
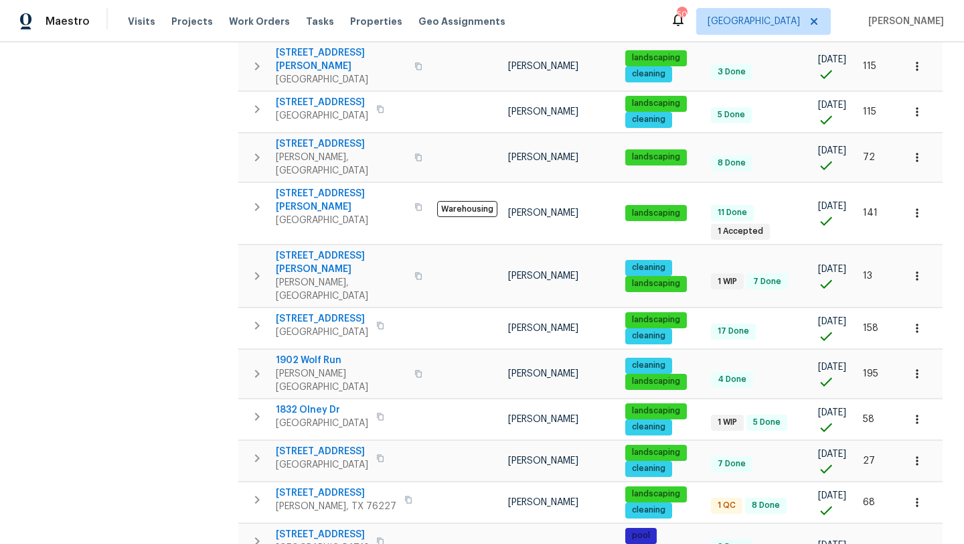
scroll to position [832, 0]
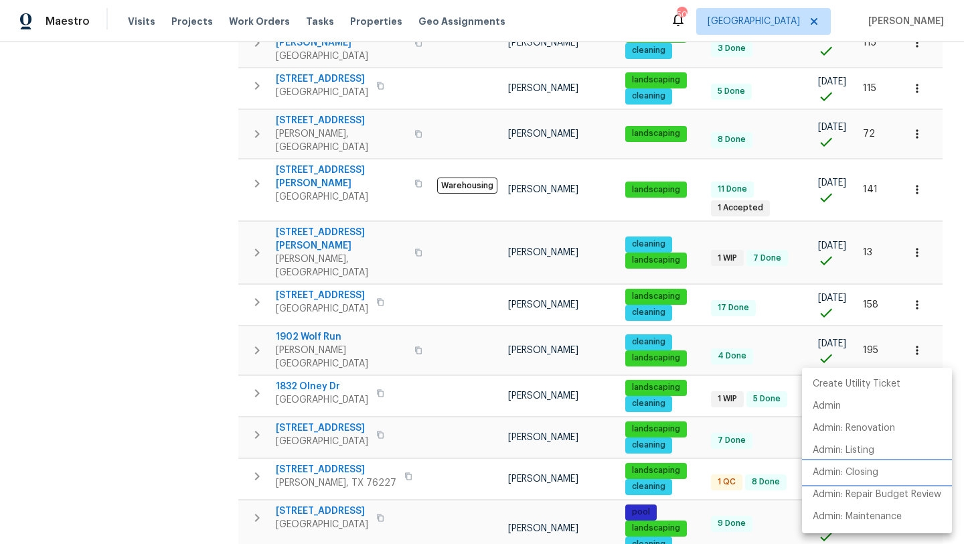
click at [875, 471] on p "Admin: Closing" at bounding box center [846, 472] width 66 height 14
click at [346, 465] on div at bounding box center [482, 272] width 964 height 544
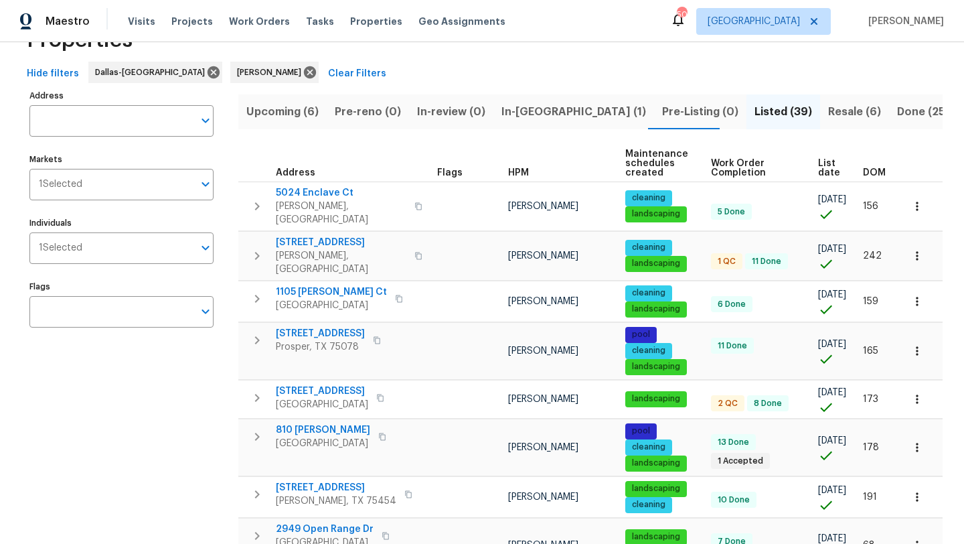
scroll to position [42, 0]
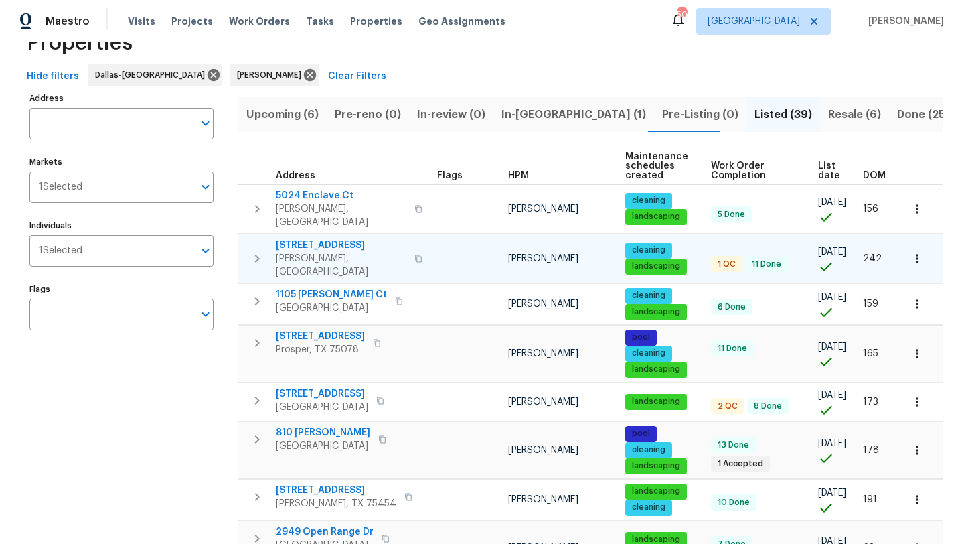
click at [338, 238] on span "5401 Tuscarora Trl" at bounding box center [341, 244] width 131 height 13
click at [303, 73] on icon at bounding box center [310, 75] width 15 height 15
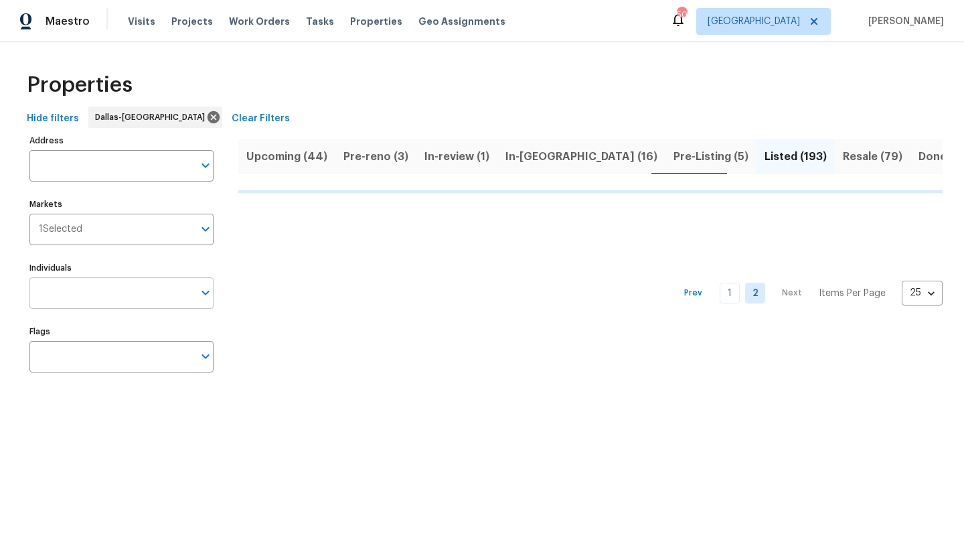
click at [110, 296] on input "Individuals" at bounding box center [111, 292] width 164 height 31
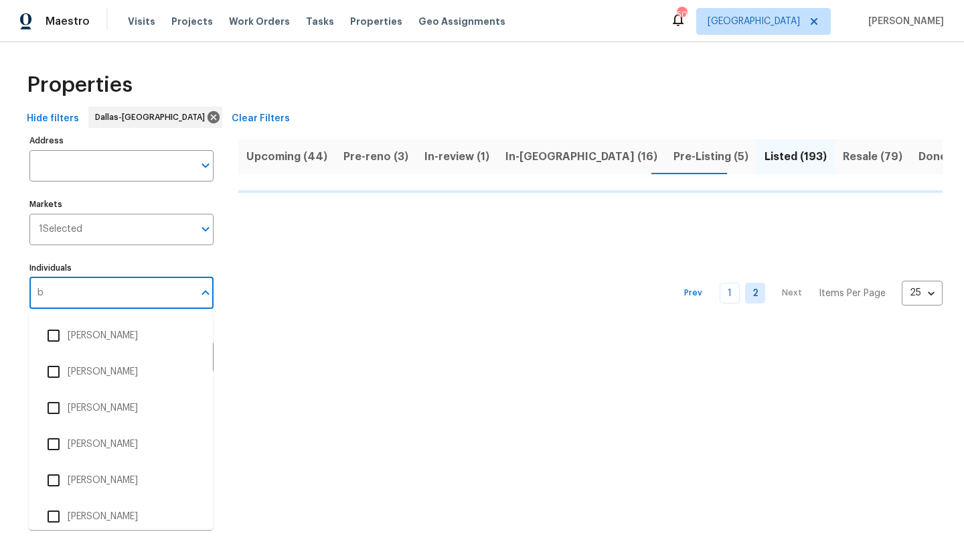
type input "br"
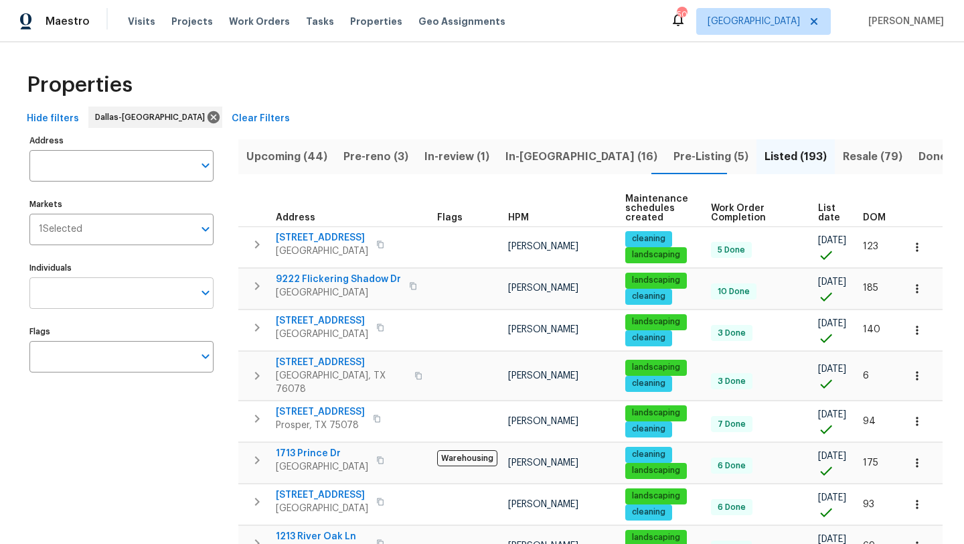
click at [70, 300] on input "Individuals" at bounding box center [111, 292] width 164 height 31
type input "brad"
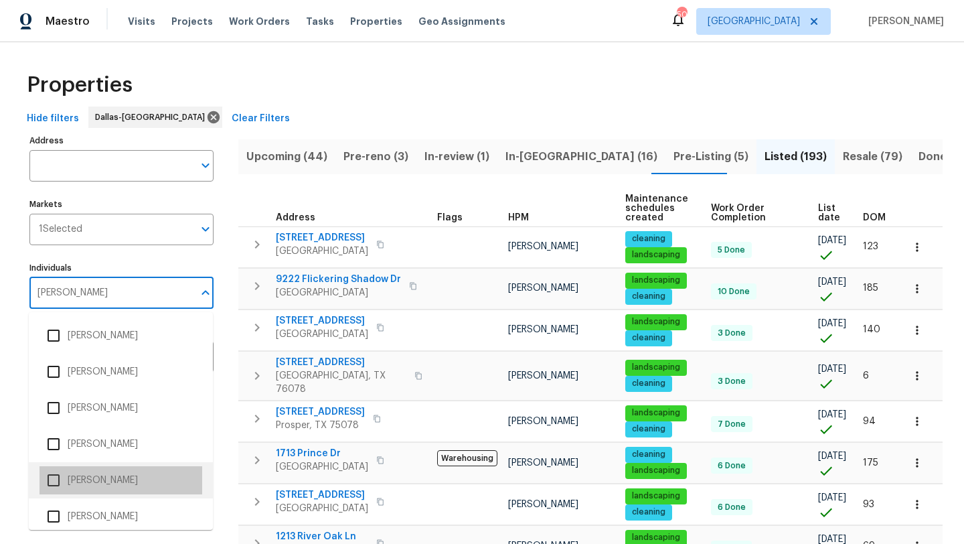
click at [81, 479] on li "[PERSON_NAME]" at bounding box center [121, 480] width 163 height 28
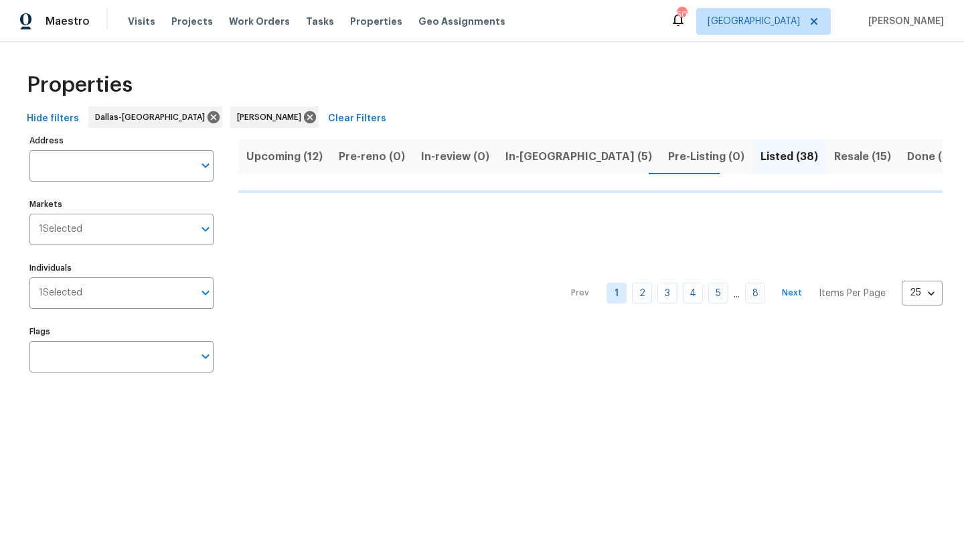
click at [291, 155] on span "Upcoming (12)" at bounding box center [284, 156] width 76 height 19
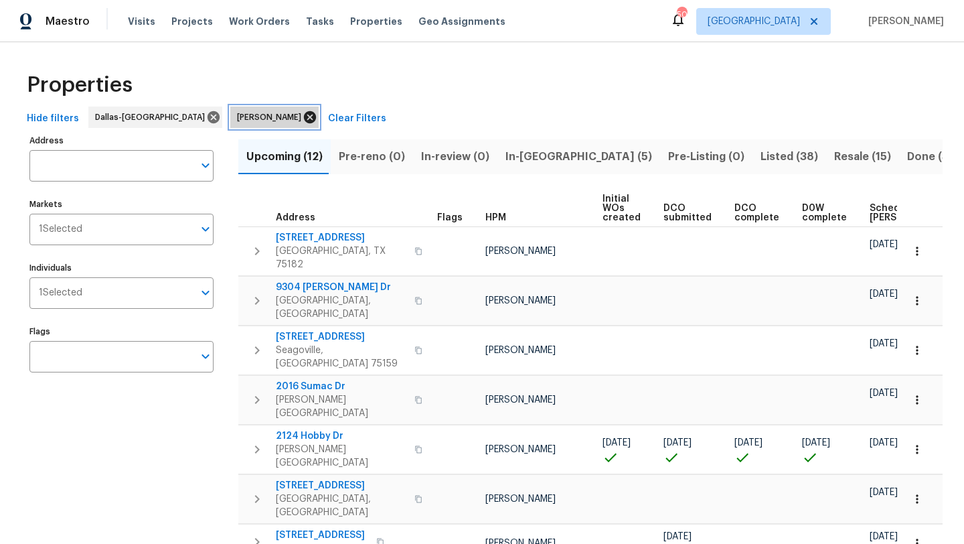
click at [304, 115] on icon at bounding box center [310, 117] width 12 height 12
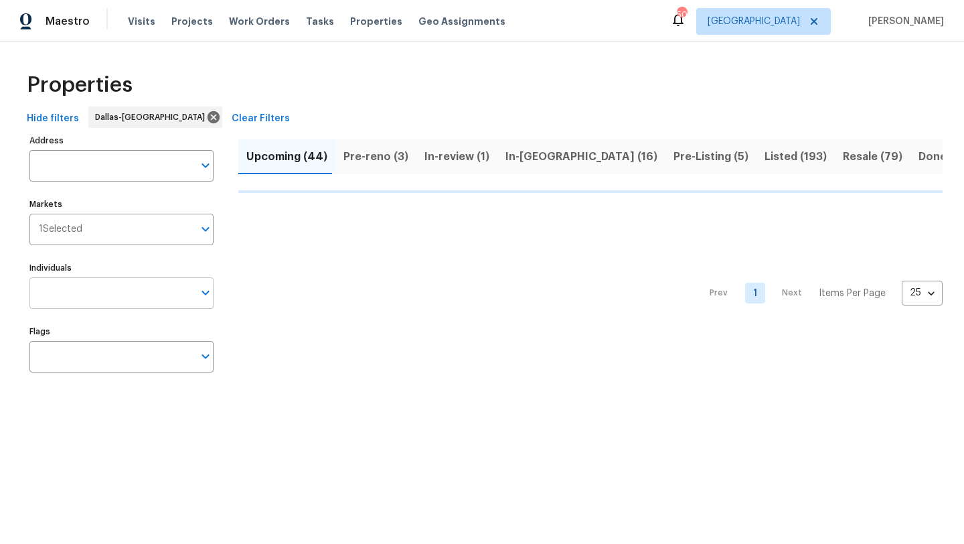
click at [121, 291] on input "Individuals" at bounding box center [111, 292] width 164 height 31
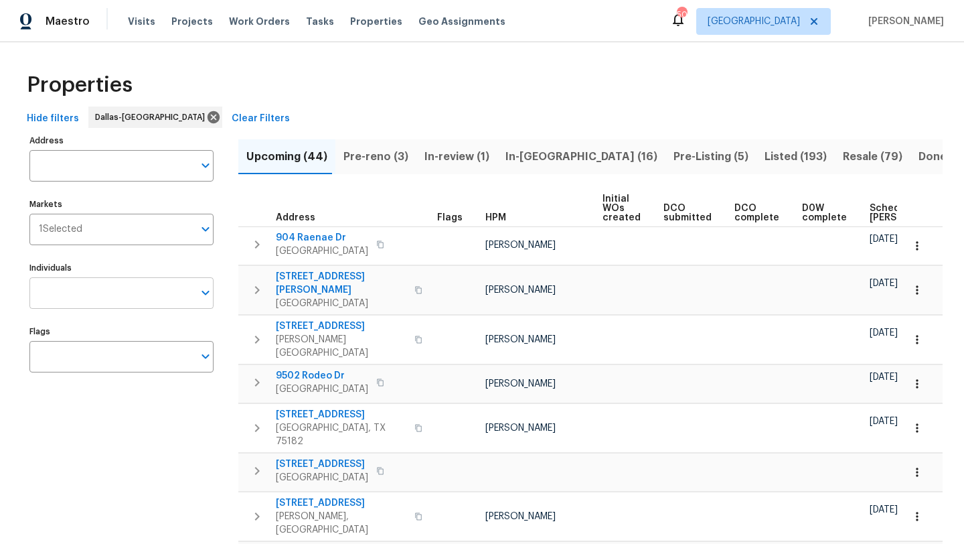
click at [118, 289] on input "Individuals" at bounding box center [111, 292] width 164 height 31
type input "alicia"
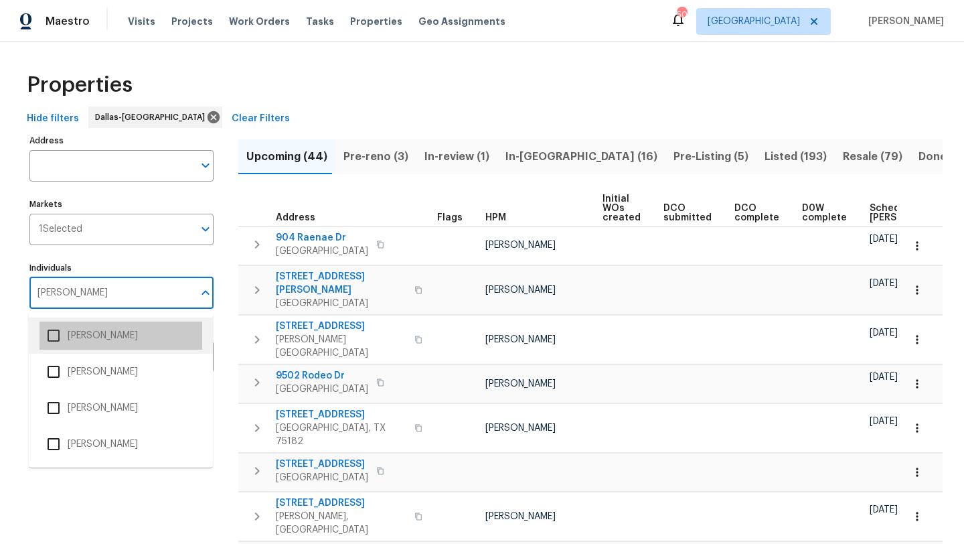
click at [126, 339] on li "[PERSON_NAME]" at bounding box center [121, 335] width 163 height 28
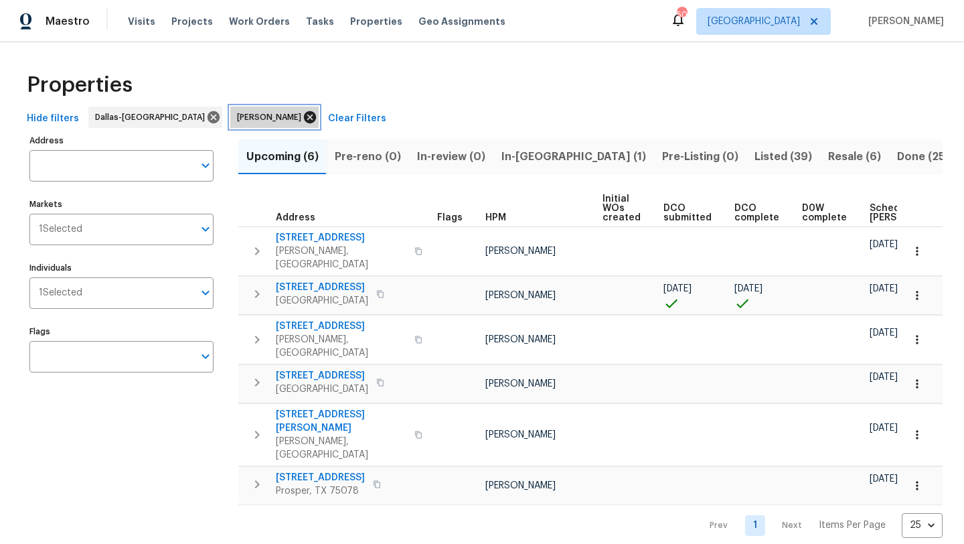
click at [303, 117] on icon at bounding box center [310, 117] width 15 height 15
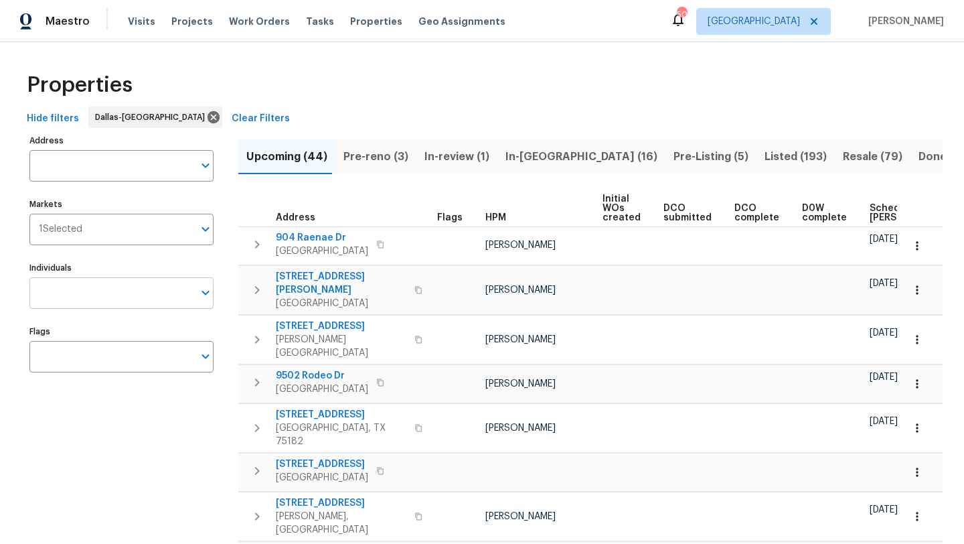
click at [134, 291] on input "Individuals" at bounding box center [111, 292] width 164 height 31
type input "ronderrick"
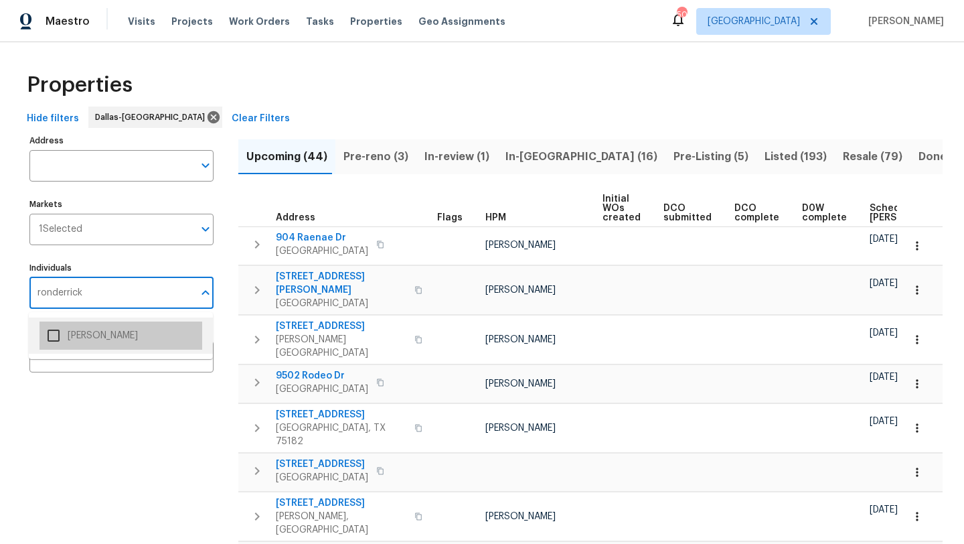
click at [139, 323] on li "[PERSON_NAME]" at bounding box center [121, 335] width 163 height 28
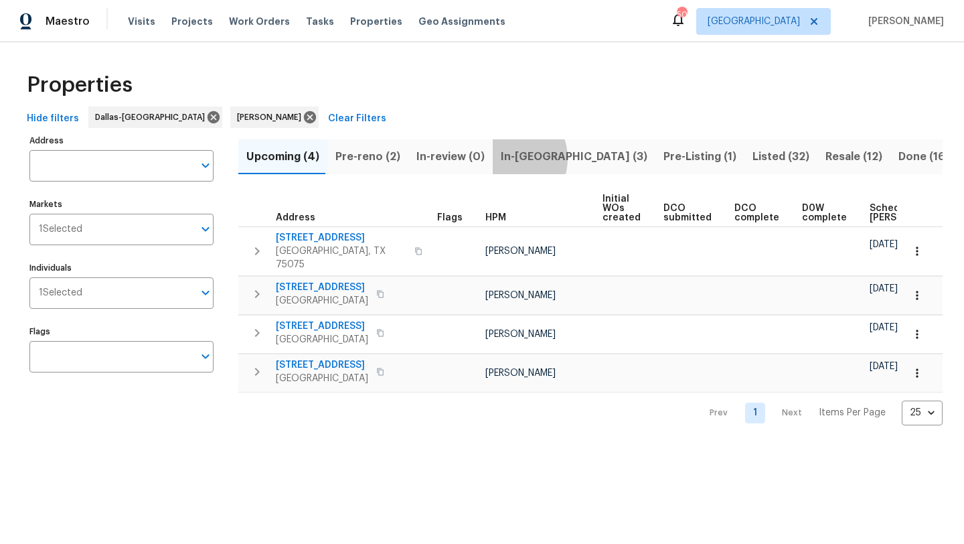
click at [502, 158] on span "In-reno (3)" at bounding box center [574, 156] width 147 height 19
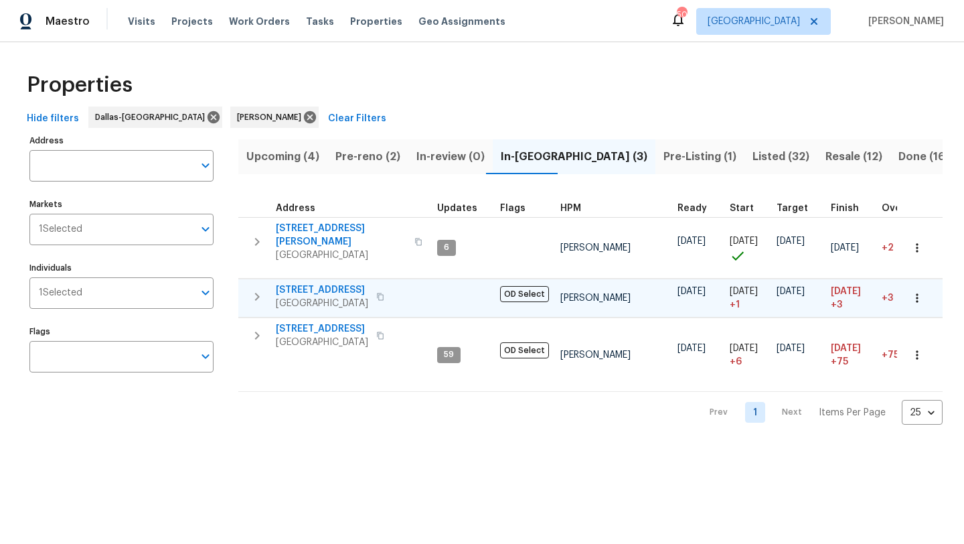
click at [325, 283] on span "2813 E 15th St" at bounding box center [322, 289] width 92 height 13
click at [919, 291] on icon "button" at bounding box center [917, 297] width 13 height 13
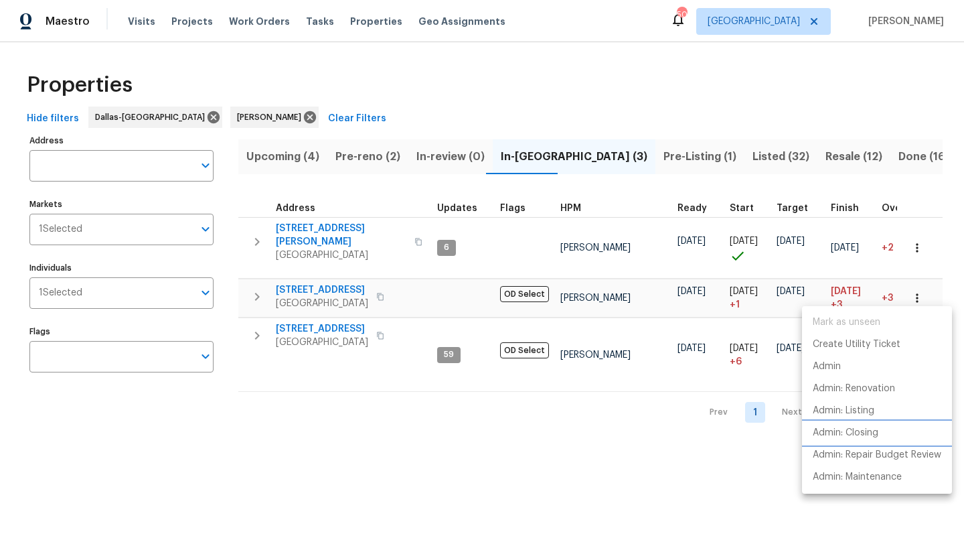
click at [881, 433] on li "Admin: Closing" at bounding box center [877, 433] width 150 height 22
click at [339, 357] on div at bounding box center [482, 272] width 964 height 544
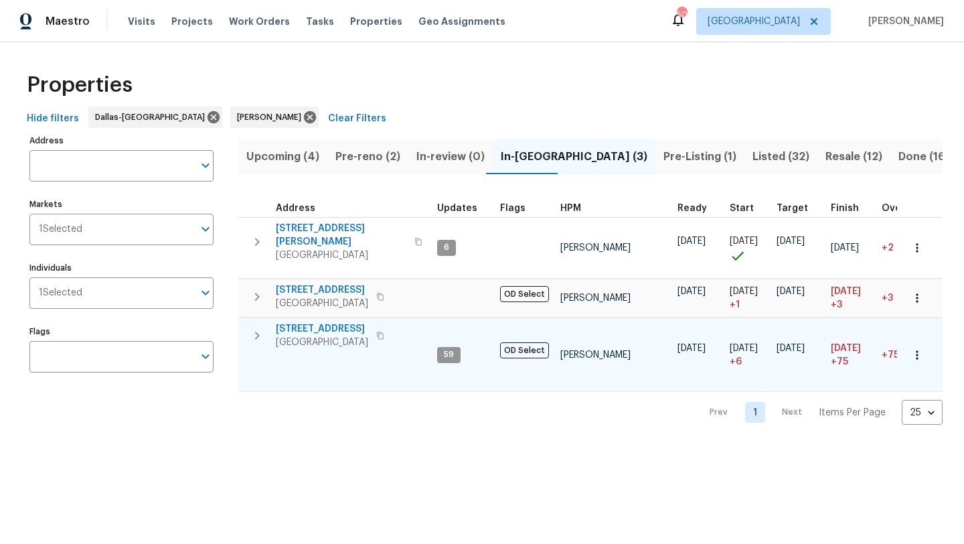
click at [921, 350] on icon "button" at bounding box center [917, 354] width 13 height 13
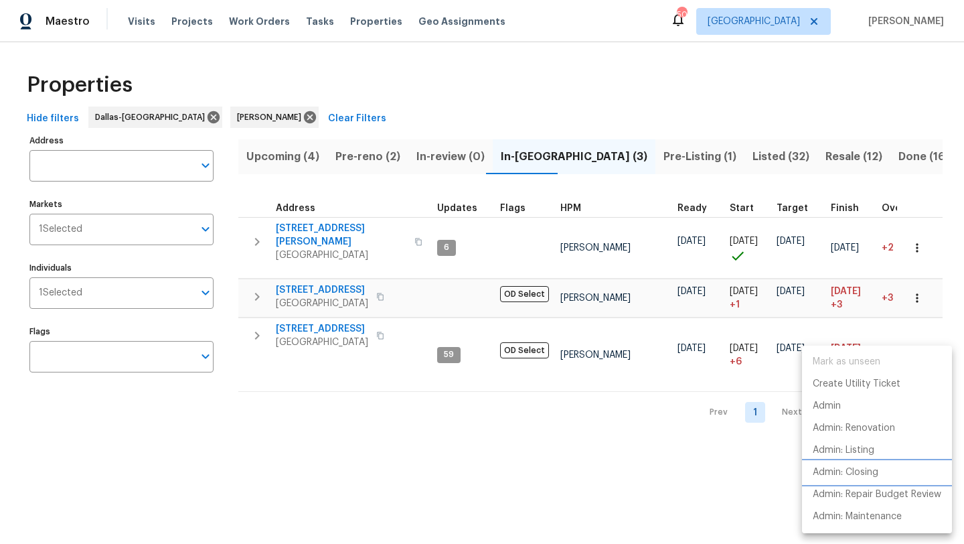
click at [856, 470] on p "Admin: Closing" at bounding box center [846, 472] width 66 height 14
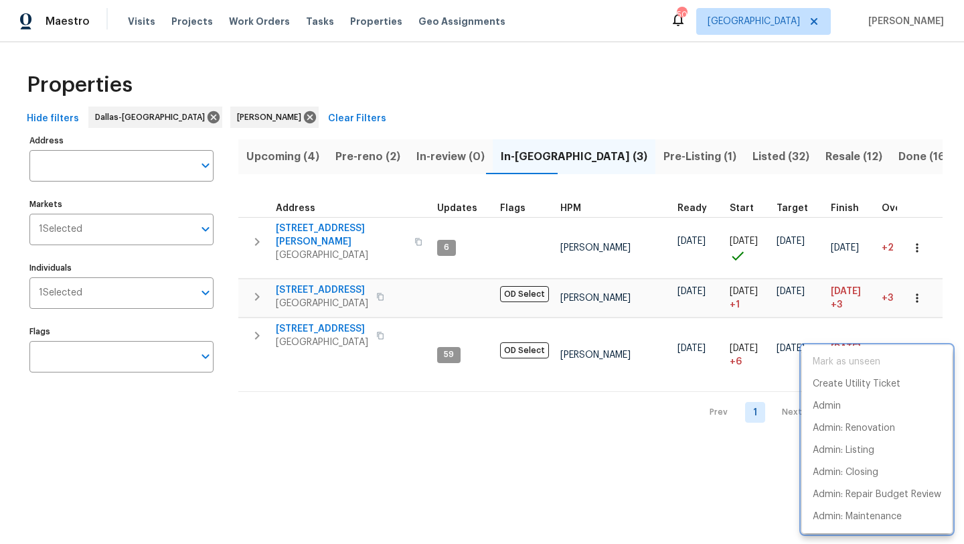
click at [332, 320] on div at bounding box center [482, 272] width 964 height 544
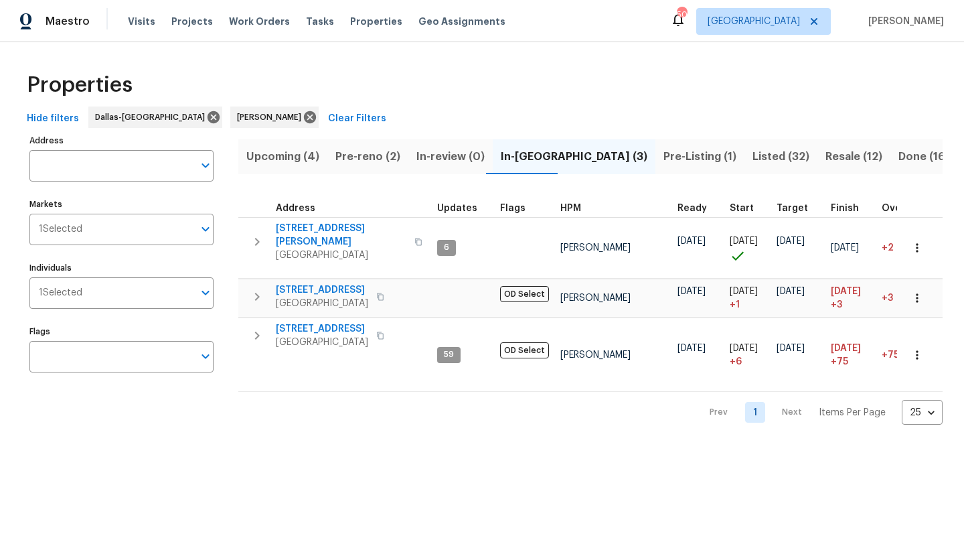
click at [332, 322] on span "6211 Crested Butte Dr" at bounding box center [322, 328] width 92 height 13
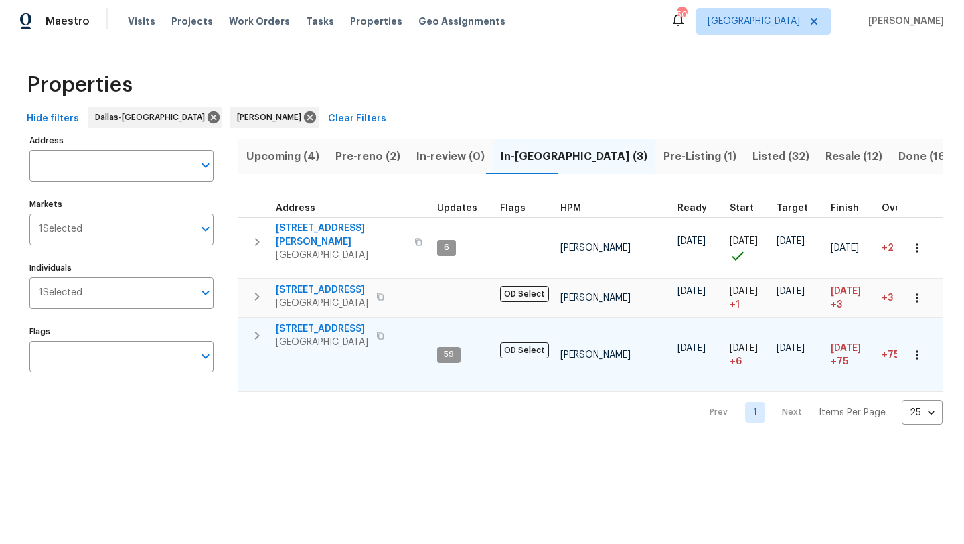
click at [342, 322] on span "6211 Crested Butte Dr" at bounding box center [322, 328] width 92 height 13
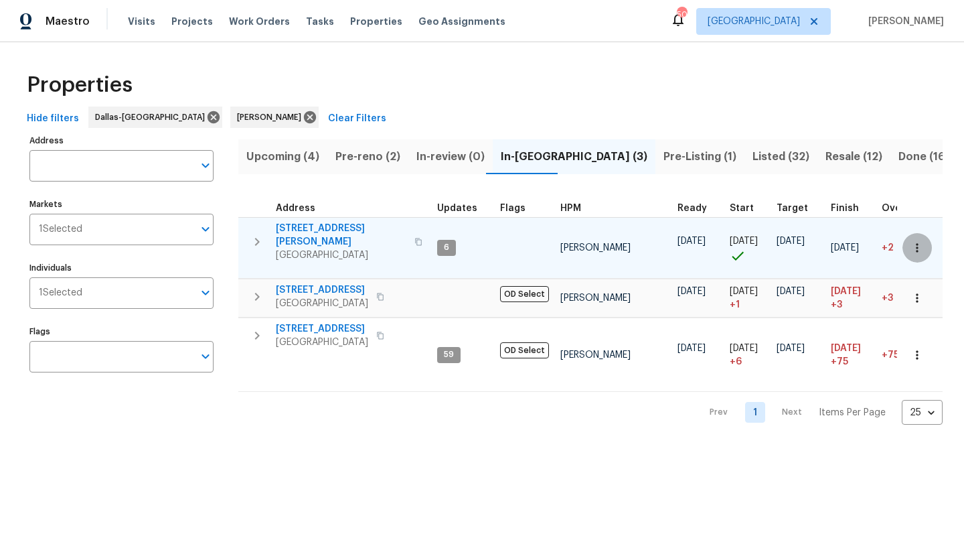
click at [917, 245] on icon "button" at bounding box center [917, 247] width 2 height 9
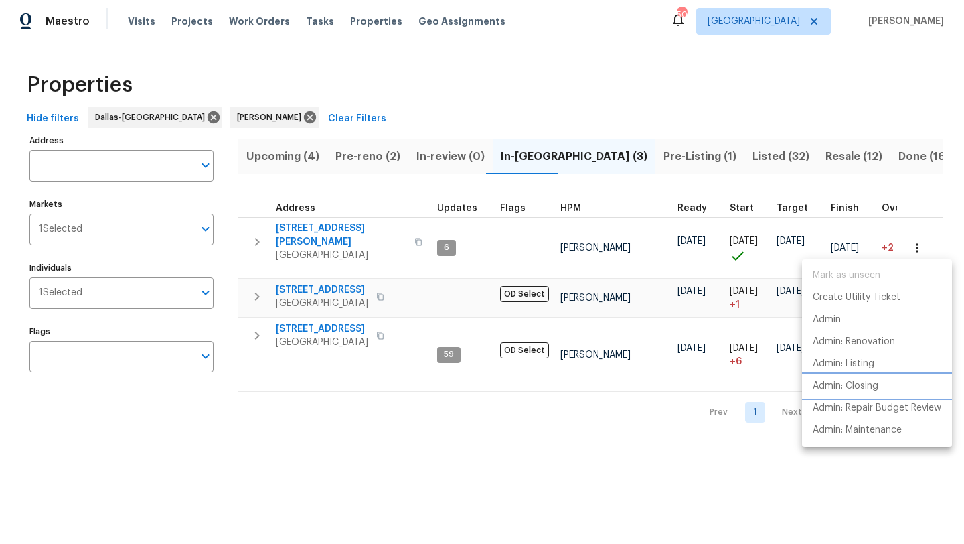
click at [877, 382] on p "Admin: Closing" at bounding box center [846, 386] width 66 height 14
click at [329, 427] on div at bounding box center [482, 272] width 964 height 544
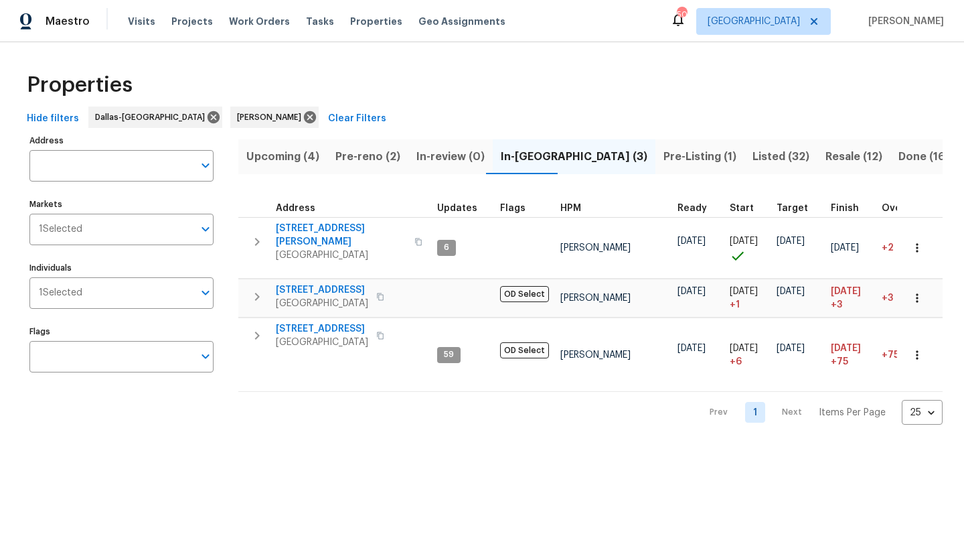
click at [753, 153] on span "Listed (32)" at bounding box center [781, 156] width 57 height 19
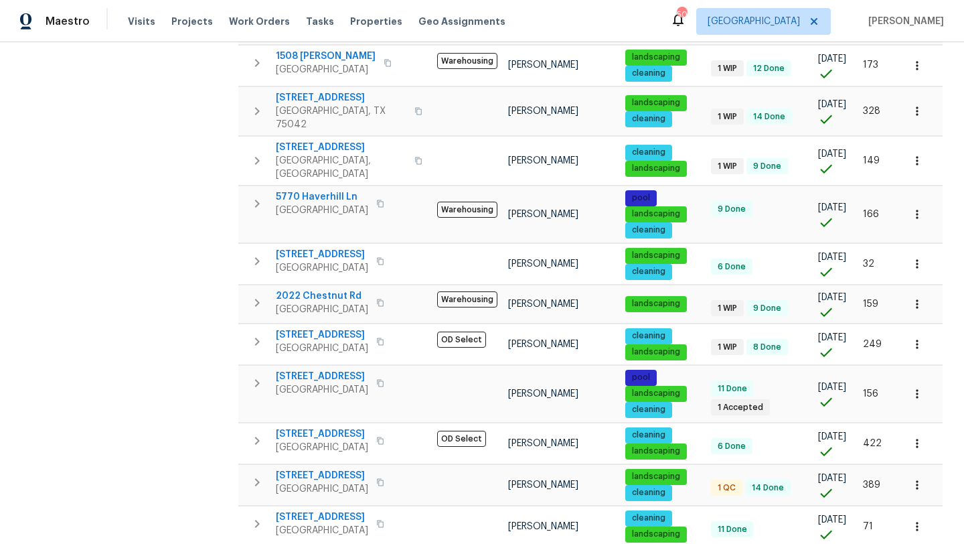
scroll to position [346, 0]
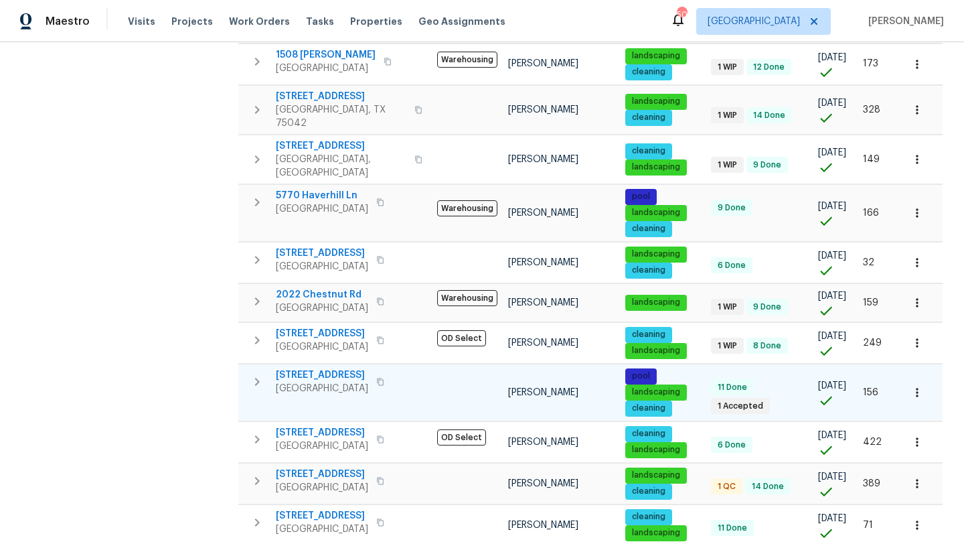
click at [329, 368] on span "8812 Smokey Dr" at bounding box center [322, 374] width 92 height 13
click at [923, 386] on icon "button" at bounding box center [917, 392] width 13 height 13
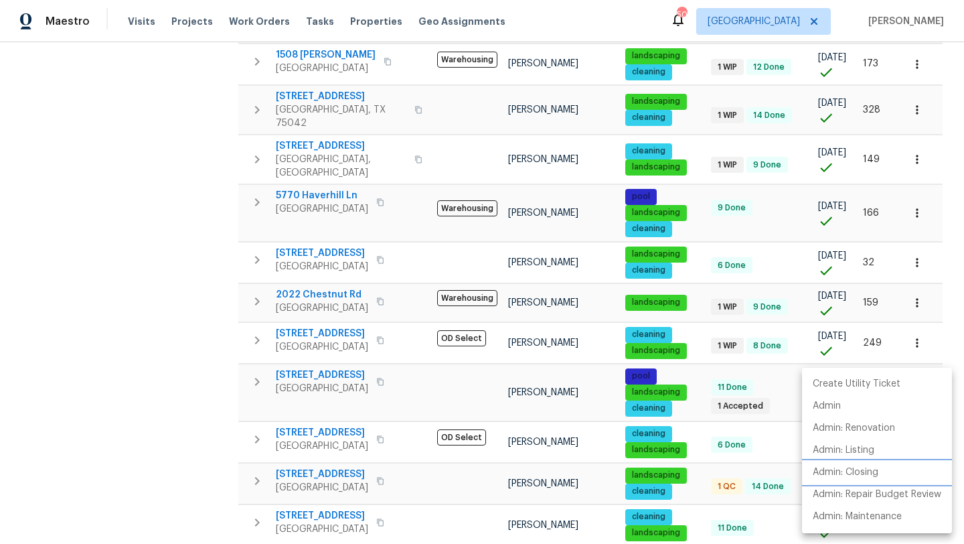
click at [877, 470] on p "Admin: Closing" at bounding box center [846, 472] width 66 height 14
click at [200, 390] on div at bounding box center [482, 272] width 964 height 544
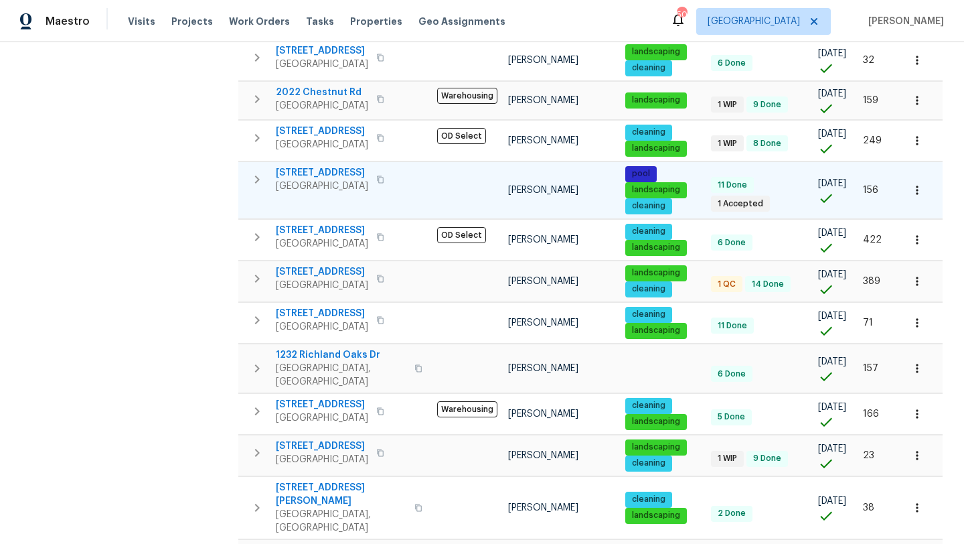
scroll to position [553, 0]
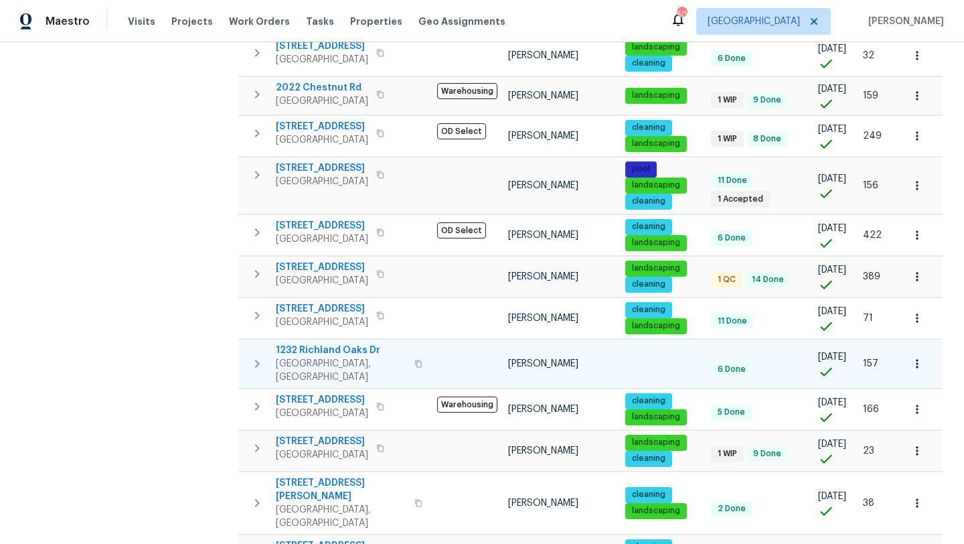
click at [919, 357] on icon "button" at bounding box center [917, 363] width 13 height 13
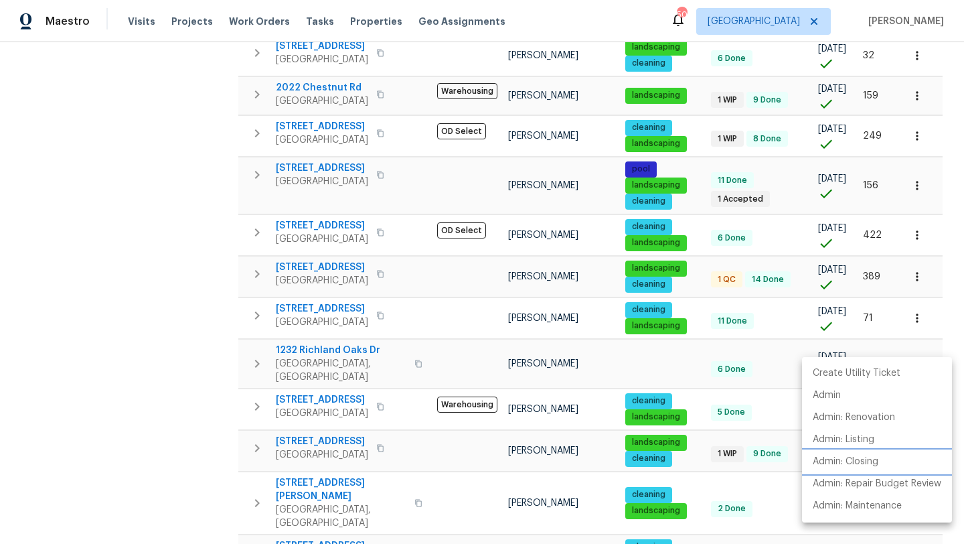
click at [873, 465] on p "Admin: Closing" at bounding box center [846, 462] width 66 height 14
click at [323, 333] on div at bounding box center [482, 272] width 964 height 544
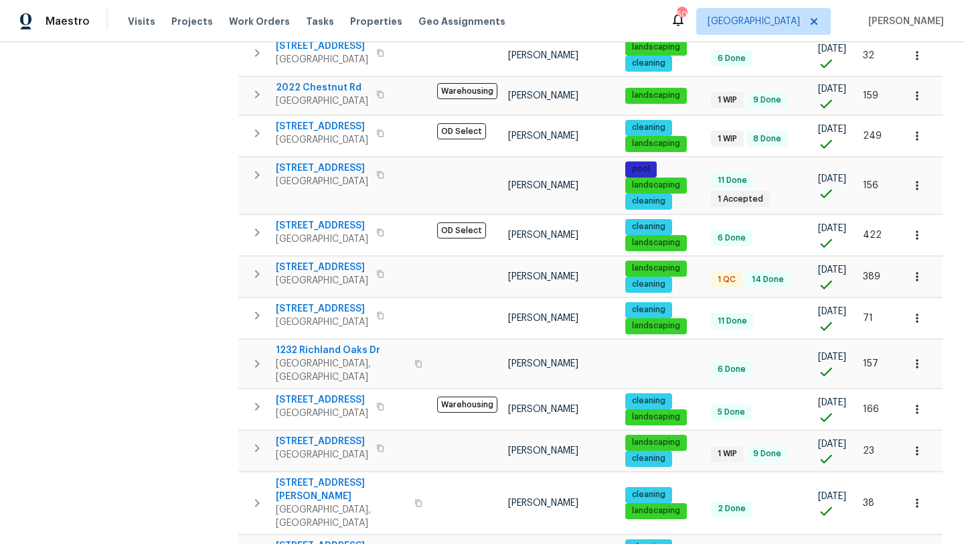
click at [323, 344] on span "1232 Richland Oaks Dr" at bounding box center [341, 350] width 131 height 13
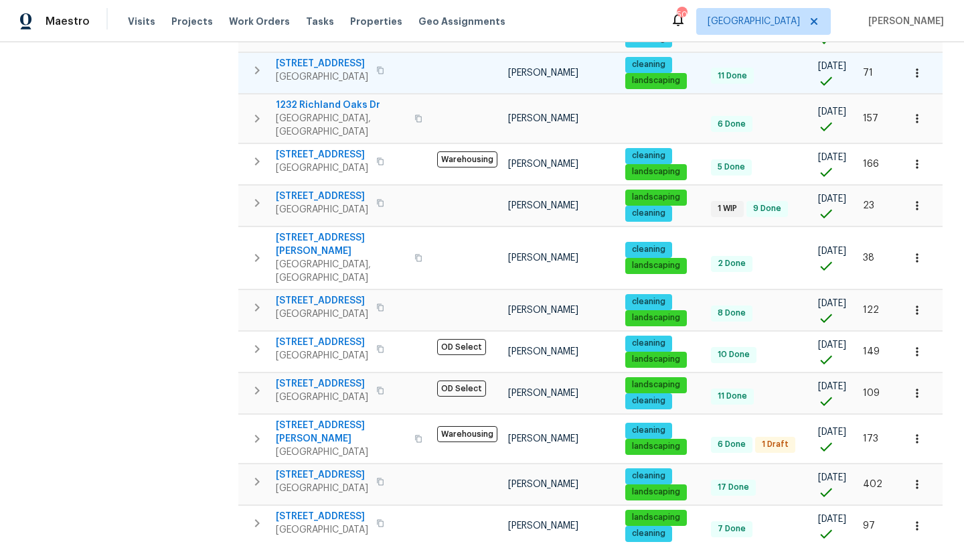
scroll to position [798, 0]
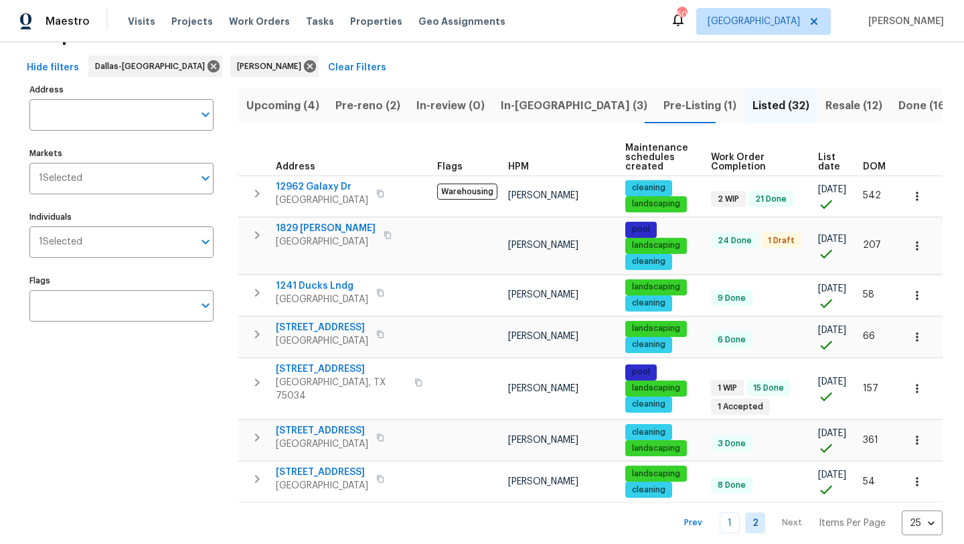
scroll to position [59, 0]
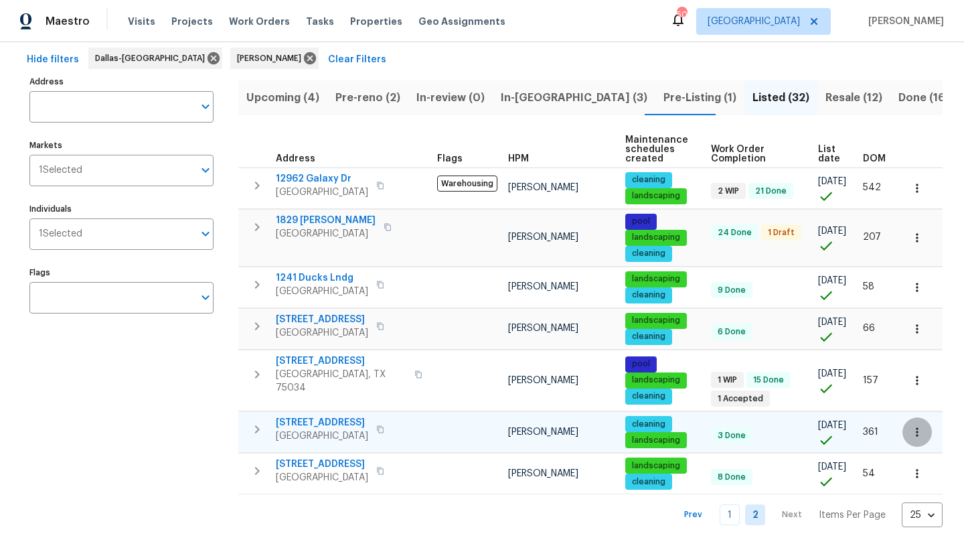
click at [919, 425] on icon "button" at bounding box center [917, 431] width 13 height 13
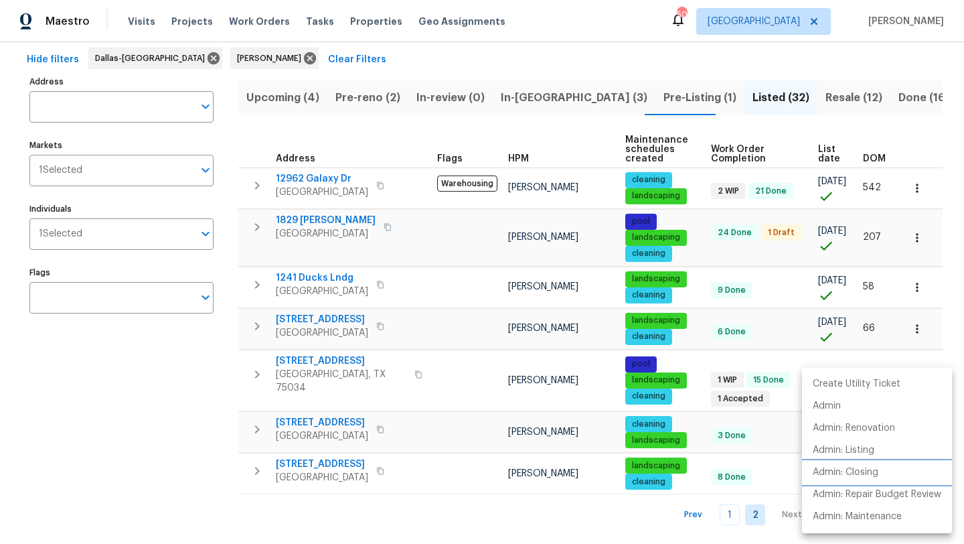
click at [860, 469] on p "Admin: Closing" at bounding box center [846, 472] width 66 height 14
click at [214, 351] on div at bounding box center [482, 272] width 964 height 544
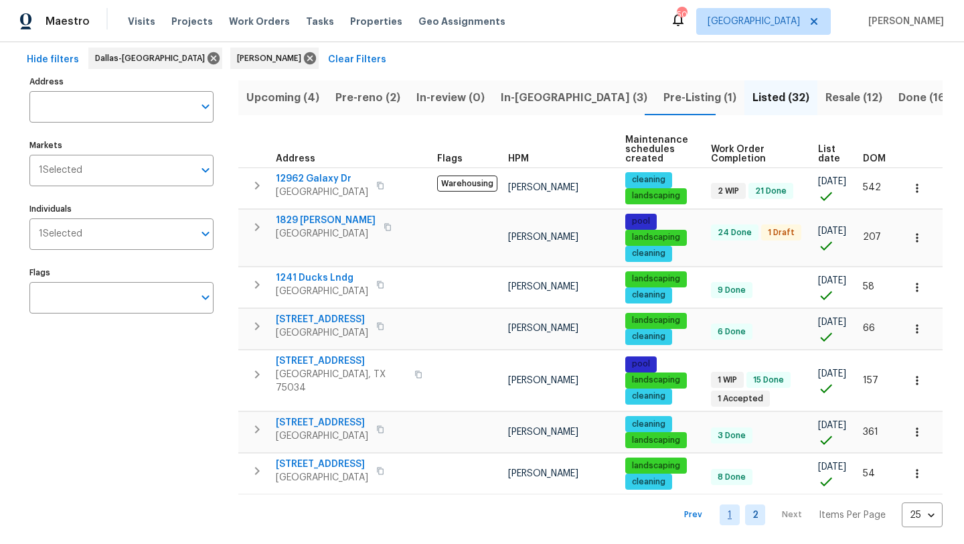
click at [731, 510] on link "1" at bounding box center [730, 514] width 20 height 21
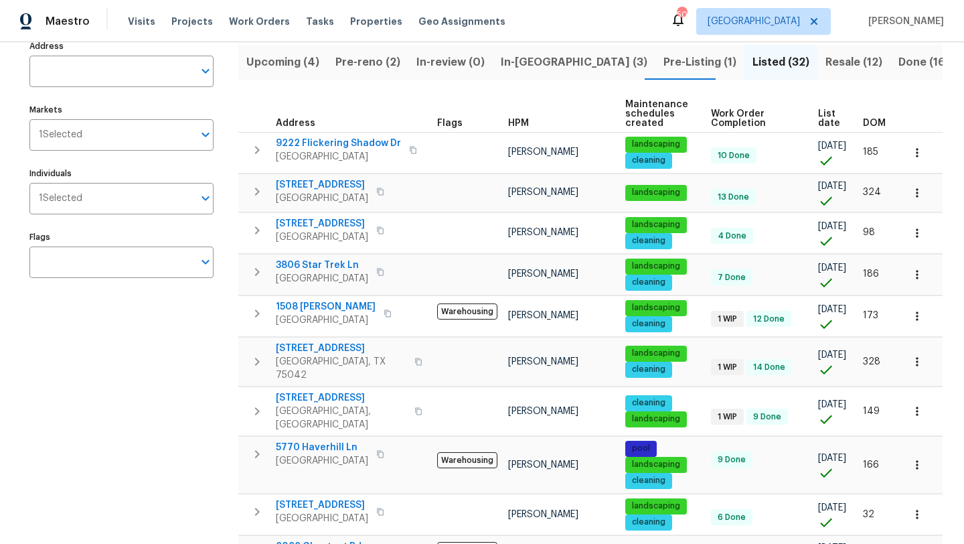
scroll to position [96, 0]
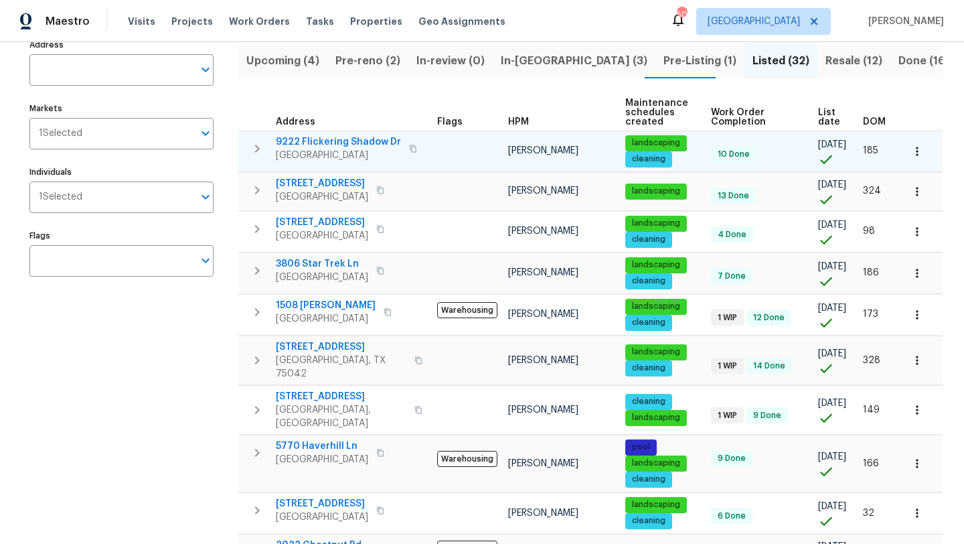
click at [914, 148] on icon "button" at bounding box center [917, 151] width 13 height 13
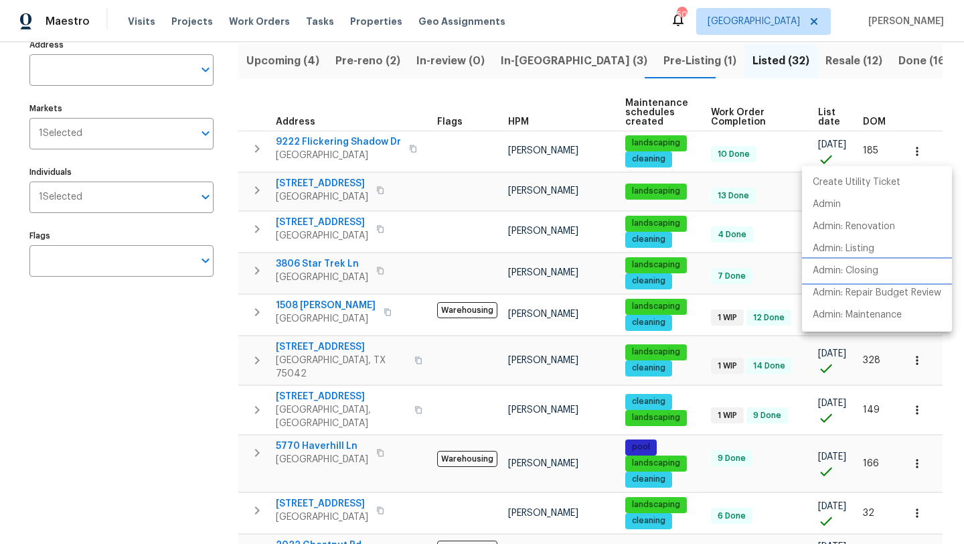
click at [860, 269] on p "Admin: Closing" at bounding box center [846, 271] width 66 height 14
click at [339, 141] on div at bounding box center [482, 272] width 964 height 544
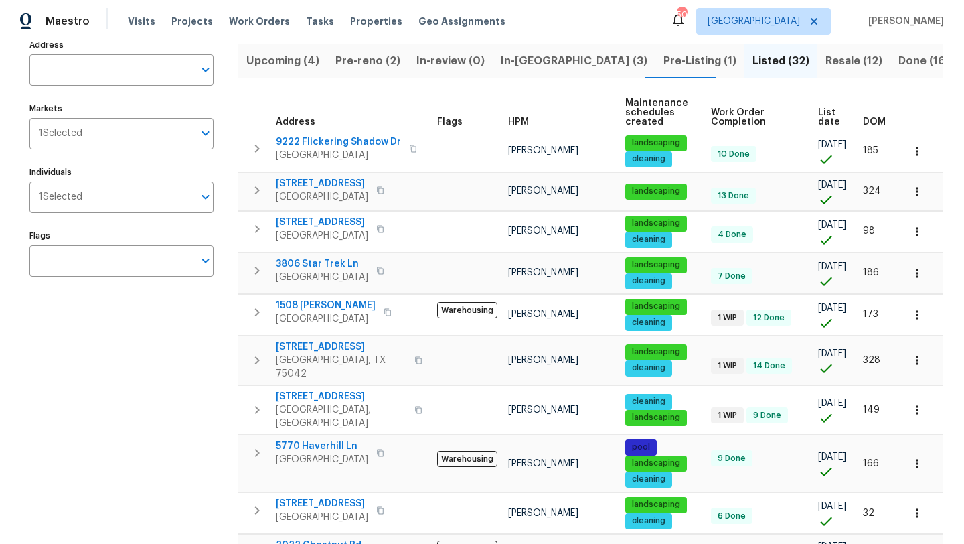
click at [339, 141] on span "9222 Flickering Shadow Dr" at bounding box center [338, 141] width 125 height 13
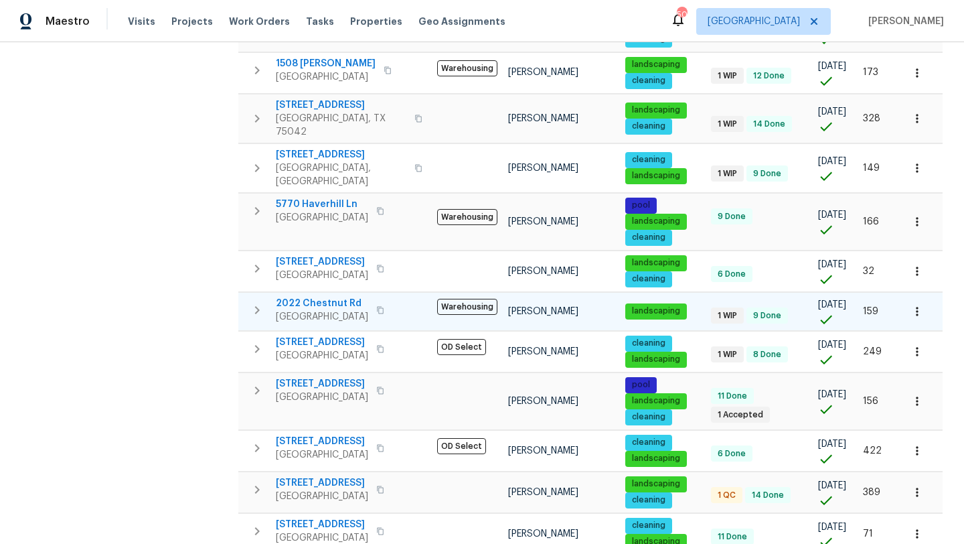
scroll to position [338, 0]
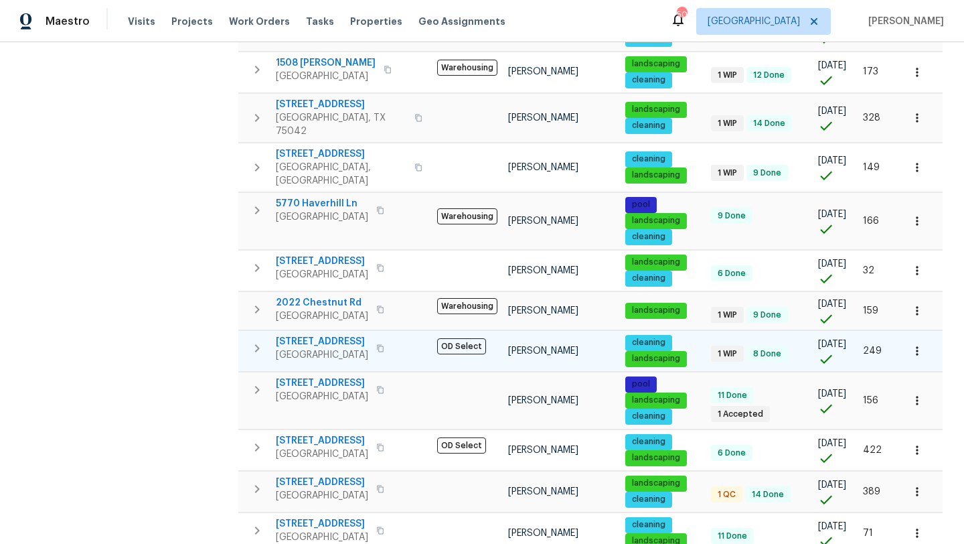
click at [923, 336] on button "button" at bounding box center [917, 350] width 29 height 29
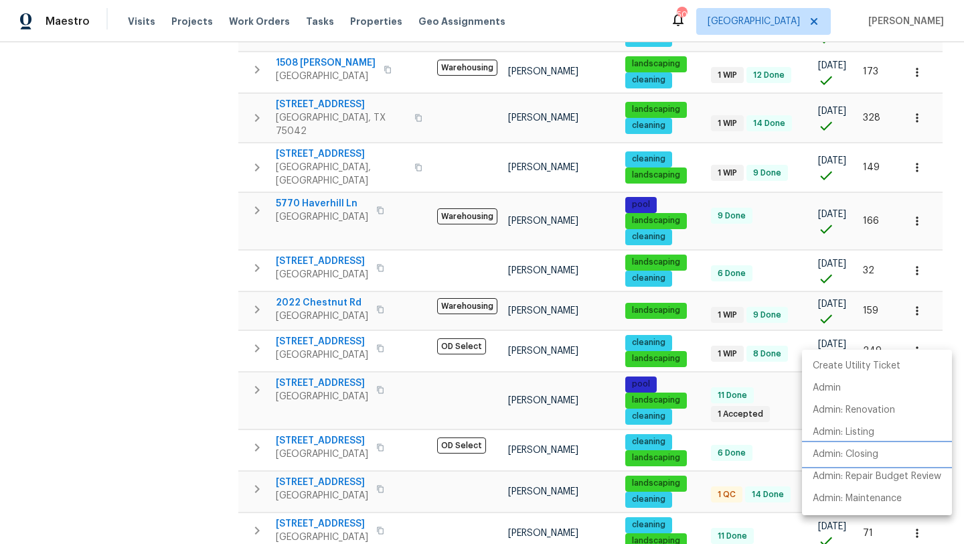
click at [871, 449] on p "Admin: Closing" at bounding box center [846, 454] width 66 height 14
click at [331, 322] on div at bounding box center [482, 272] width 964 height 544
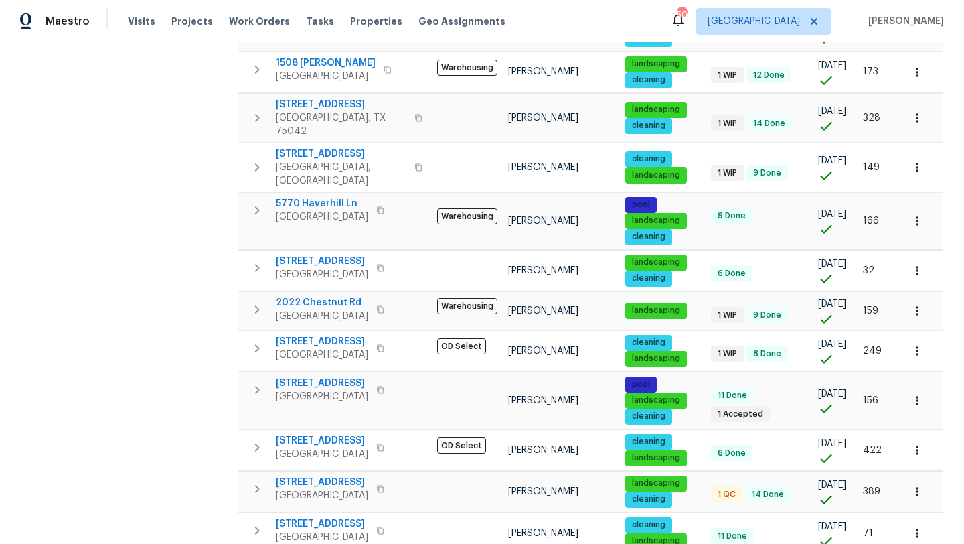
click at [331, 335] on span "8512 Charing Cross Ln" at bounding box center [322, 341] width 92 height 13
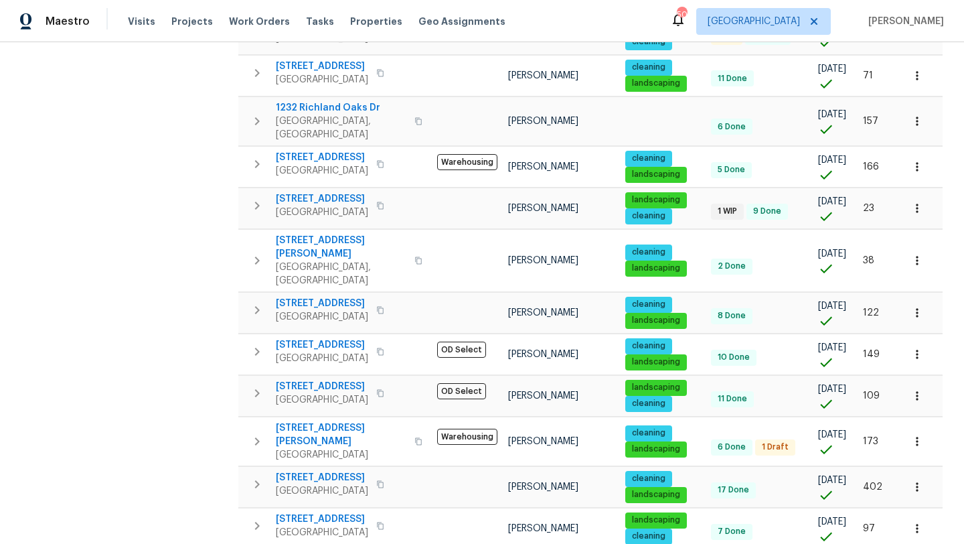
scroll to position [798, 0]
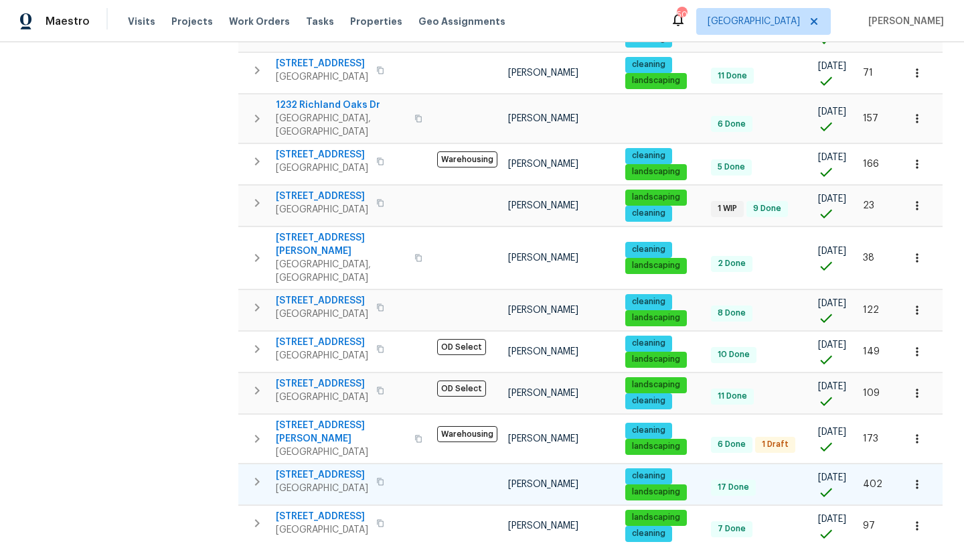
click at [333, 468] on span "1703 Hartford Dr" at bounding box center [322, 474] width 92 height 13
click at [916, 477] on icon "button" at bounding box center [917, 483] width 13 height 13
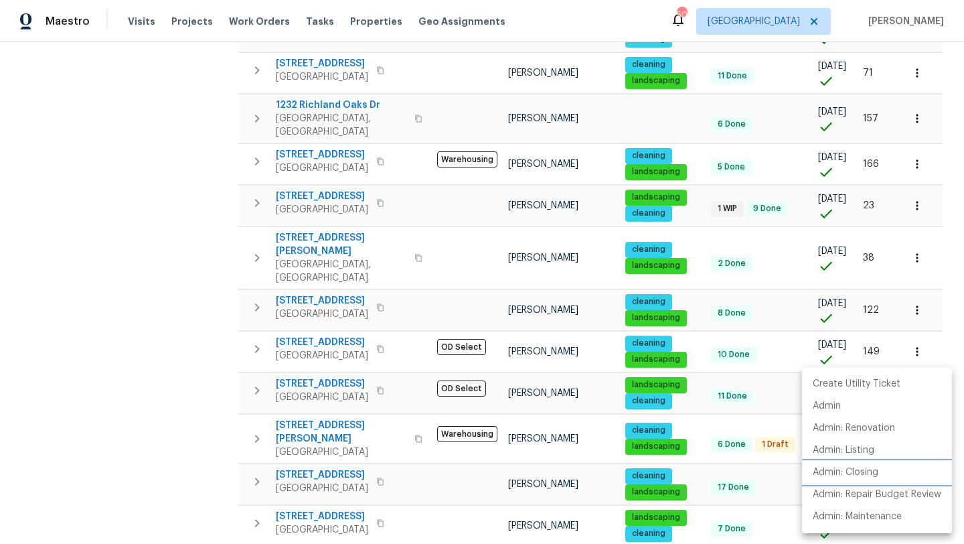
click at [883, 471] on li "Admin: Closing" at bounding box center [877, 472] width 150 height 22
click at [175, 309] on div at bounding box center [482, 272] width 964 height 544
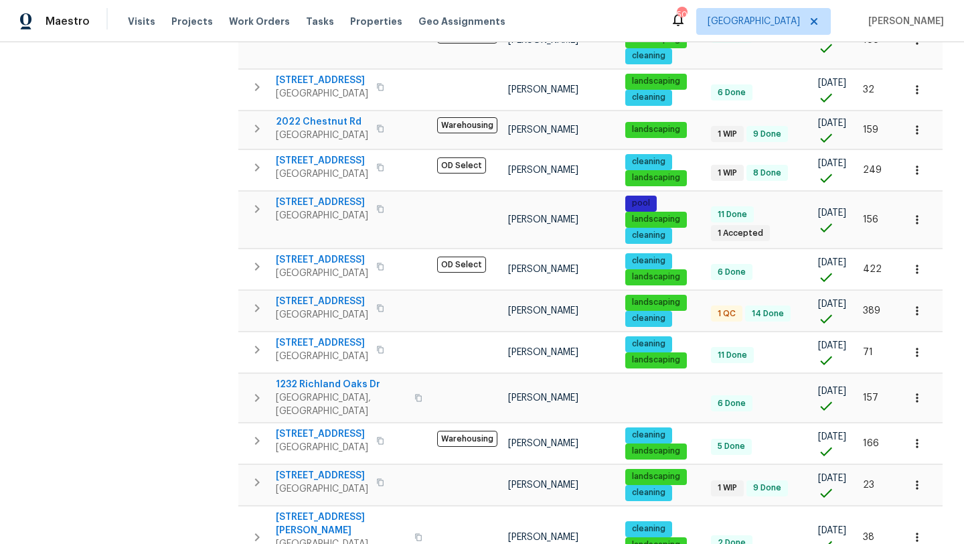
scroll to position [509, 0]
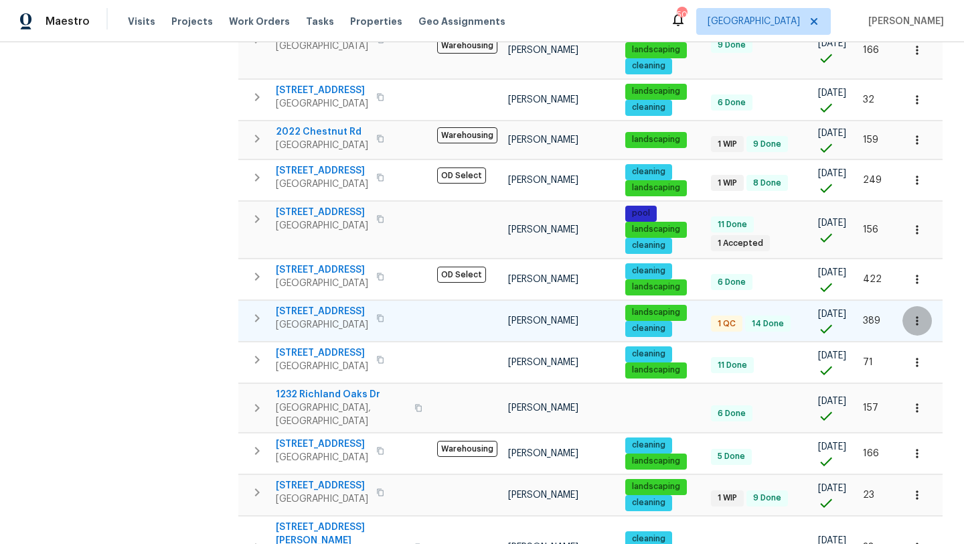
click at [917, 316] on icon "button" at bounding box center [917, 320] width 2 height 9
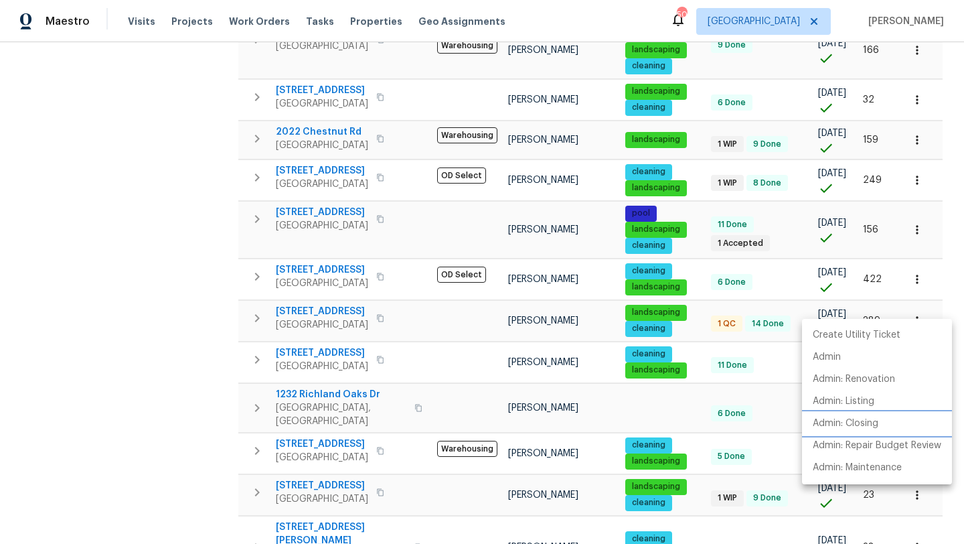
click at [873, 423] on p "Admin: Closing" at bounding box center [846, 423] width 66 height 14
click at [171, 260] on div at bounding box center [482, 272] width 964 height 544
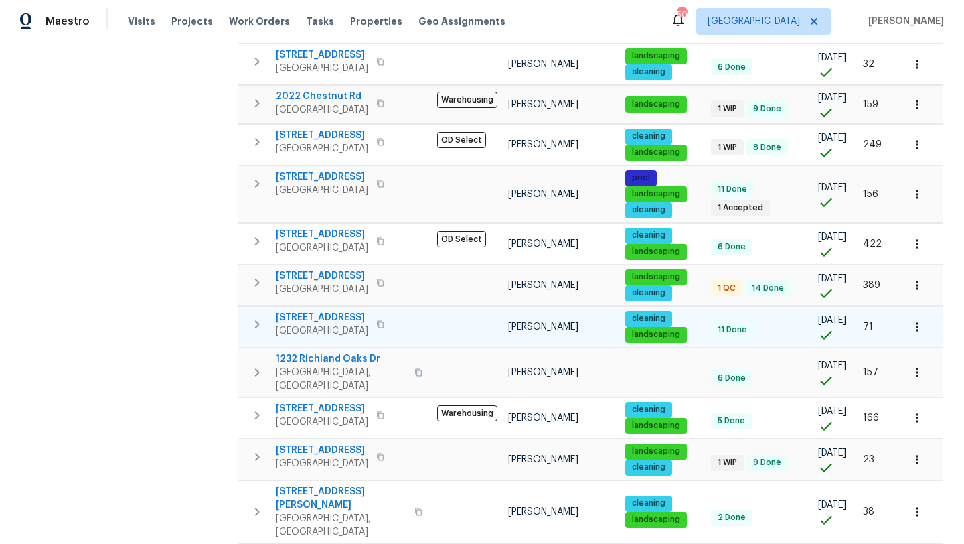
scroll to position [546, 0]
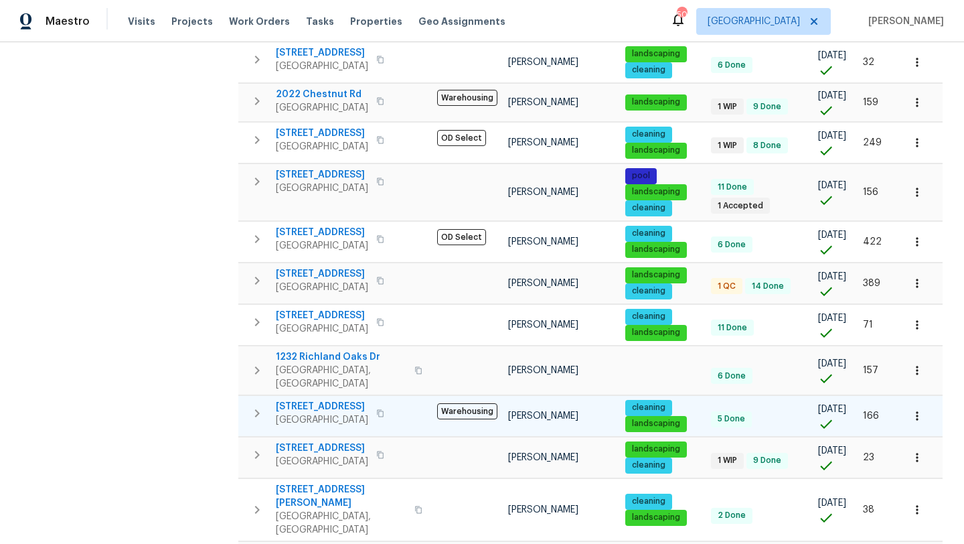
click at [923, 409] on icon "button" at bounding box center [917, 415] width 13 height 13
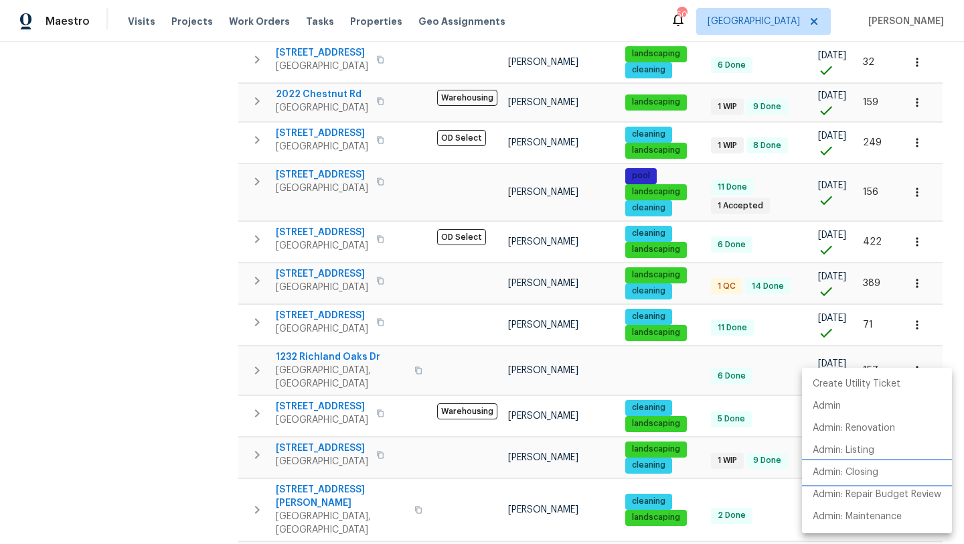
click at [882, 471] on li "Admin: Closing" at bounding box center [877, 472] width 150 height 22
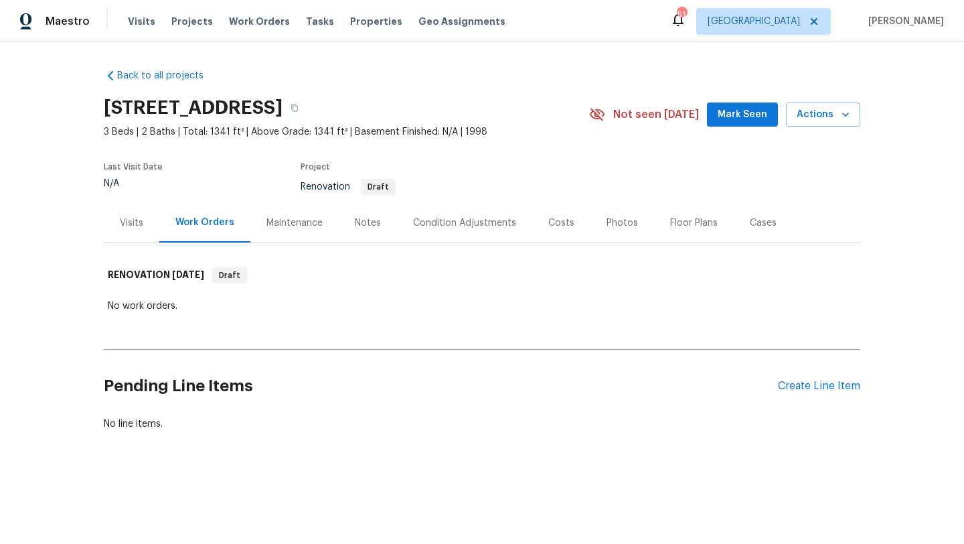
click at [131, 222] on div "Visits" at bounding box center [131, 222] width 23 height 13
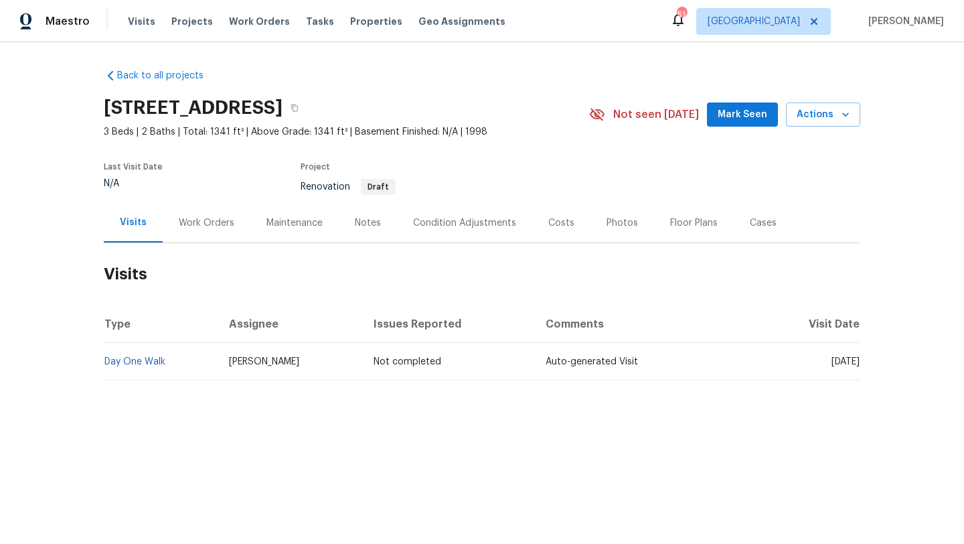
click at [422, 226] on div "Condition Adjustments" at bounding box center [464, 222] width 103 height 13
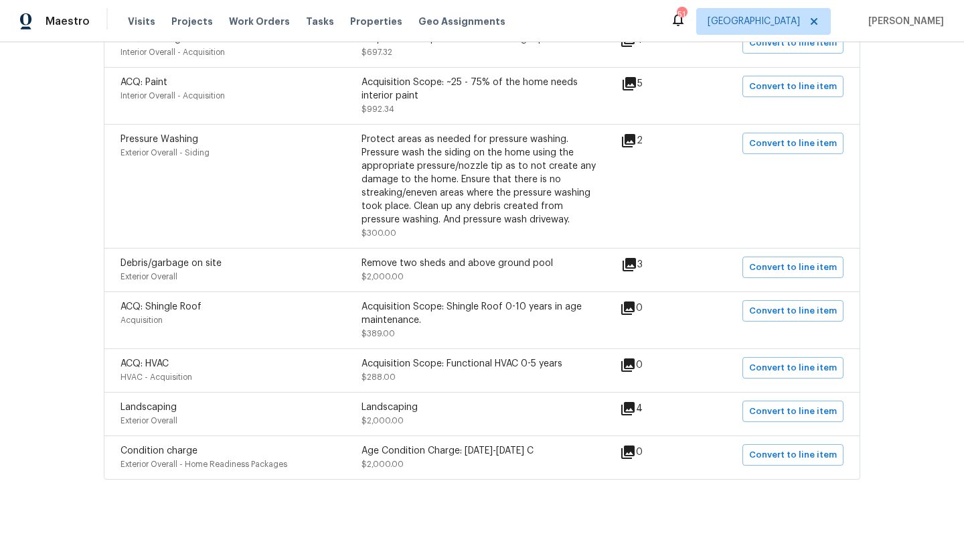
scroll to position [365, 0]
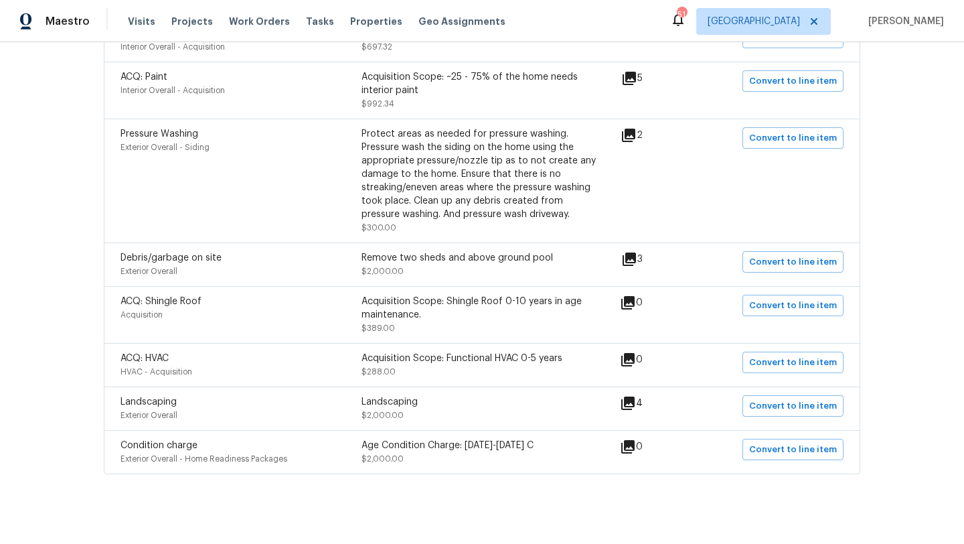
click at [636, 405] on icon at bounding box center [628, 403] width 16 height 16
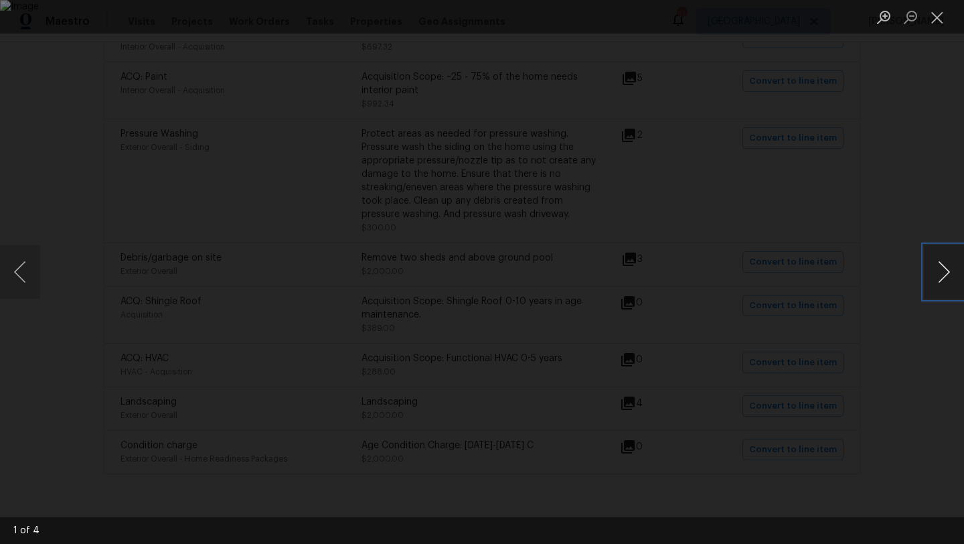
click at [942, 275] on button "Next image" at bounding box center [944, 272] width 40 height 54
click at [933, 23] on button "Close lightbox" at bounding box center [937, 16] width 27 height 23
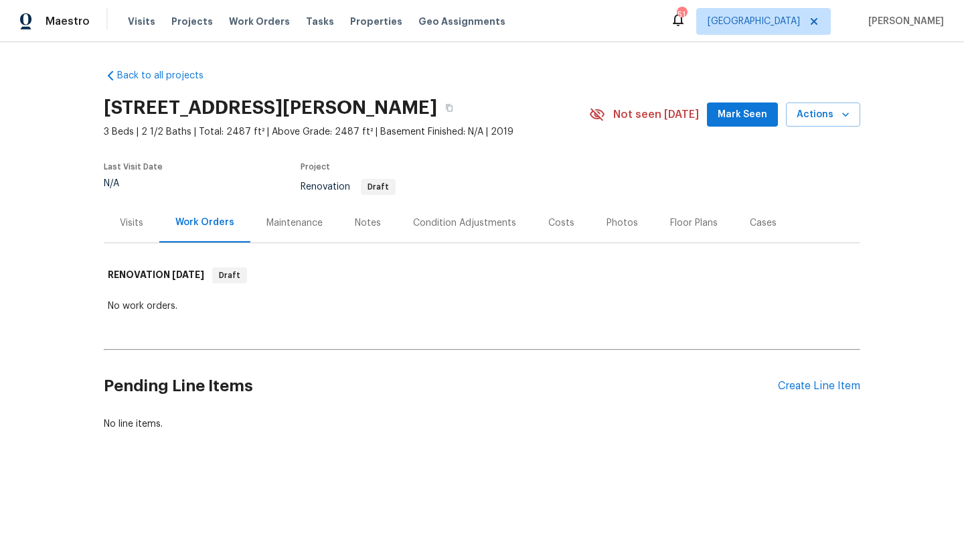
click at [123, 224] on div "Visits" at bounding box center [131, 222] width 23 height 13
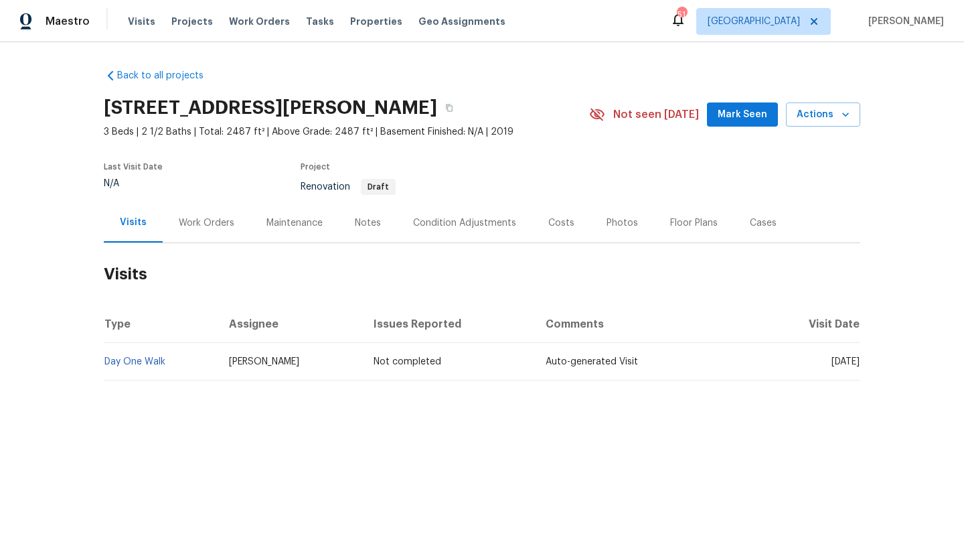
click at [481, 223] on div "Condition Adjustments" at bounding box center [464, 222] width 103 height 13
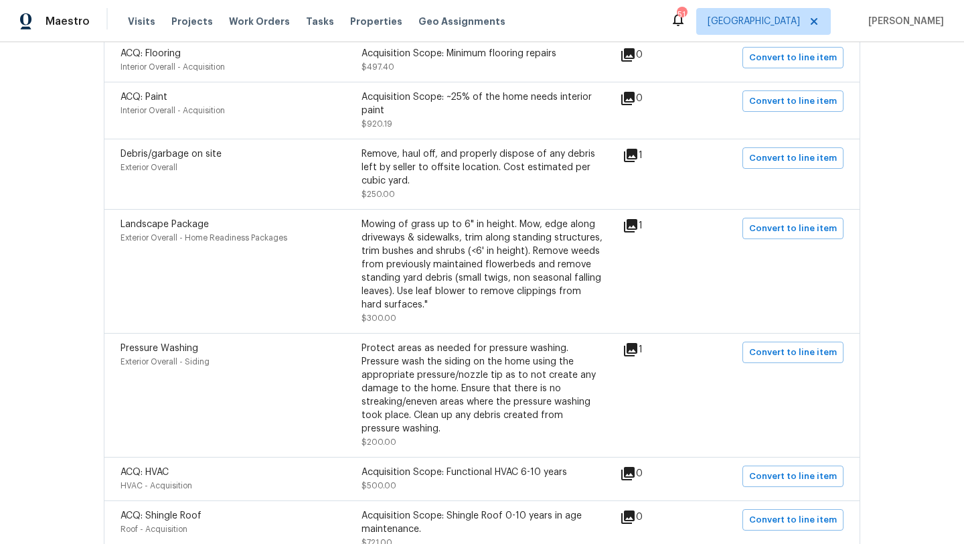
scroll to position [346, 0]
click at [637, 225] on icon at bounding box center [630, 224] width 13 height 13
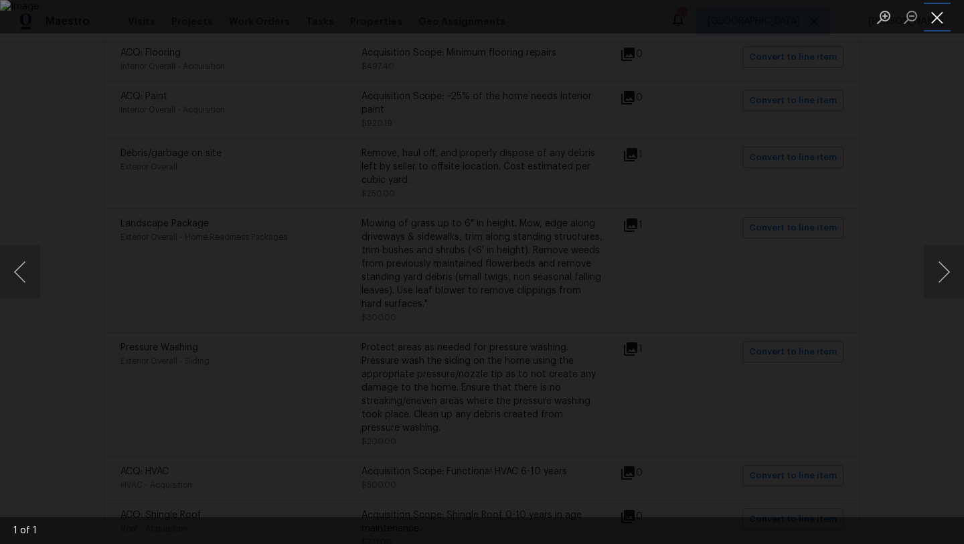
click at [937, 20] on button "Close lightbox" at bounding box center [937, 16] width 27 height 23
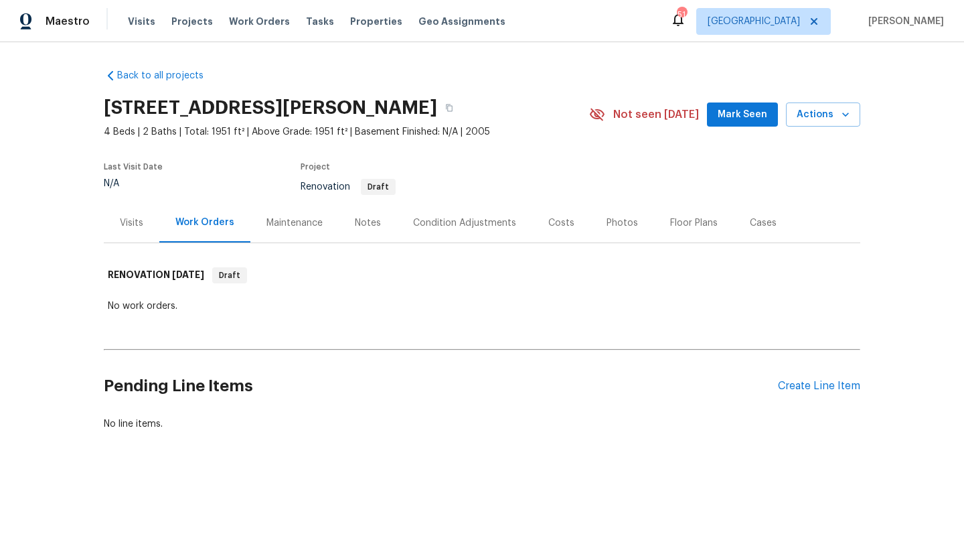
click at [125, 230] on div "Visits" at bounding box center [132, 223] width 56 height 40
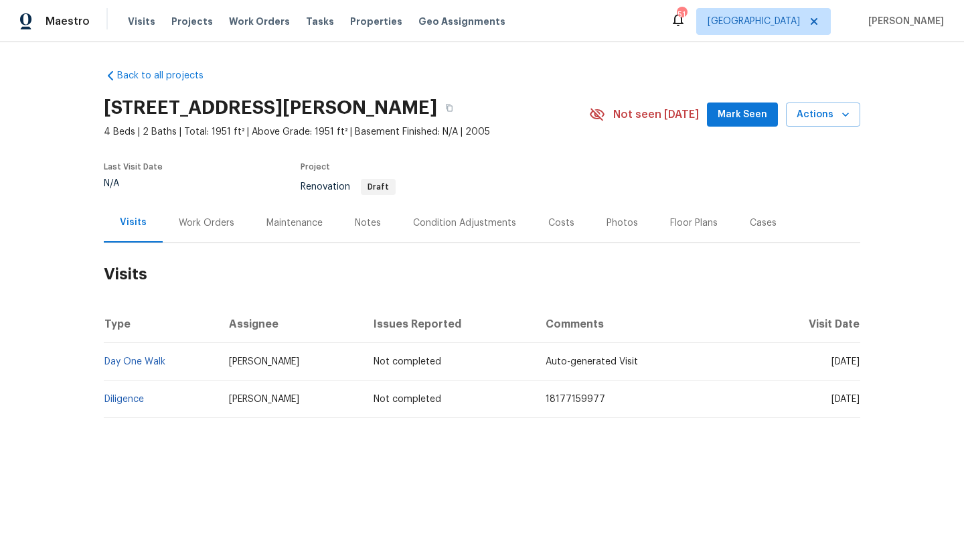
click at [473, 217] on div "Condition Adjustments" at bounding box center [464, 222] width 103 height 13
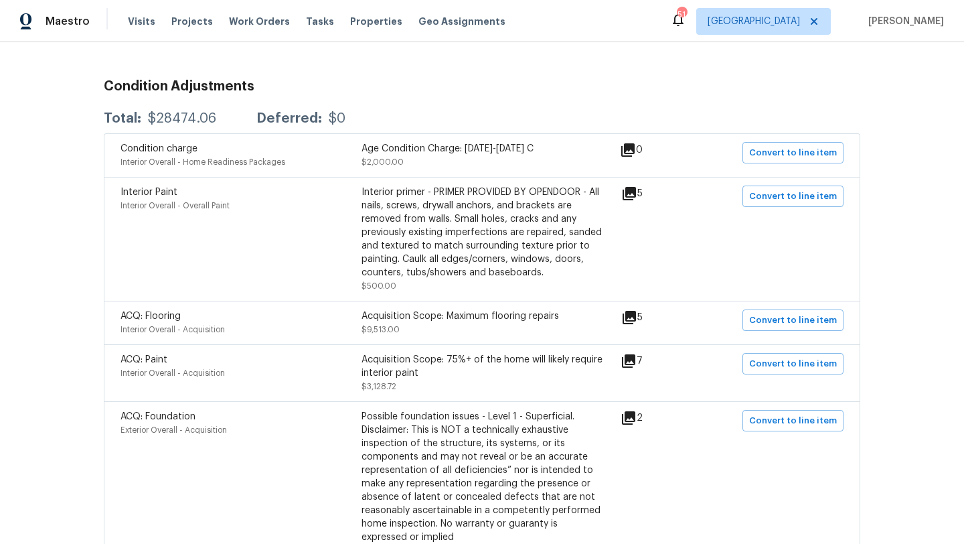
scroll to position [206, 0]
click at [635, 418] on icon at bounding box center [628, 417] width 13 height 13
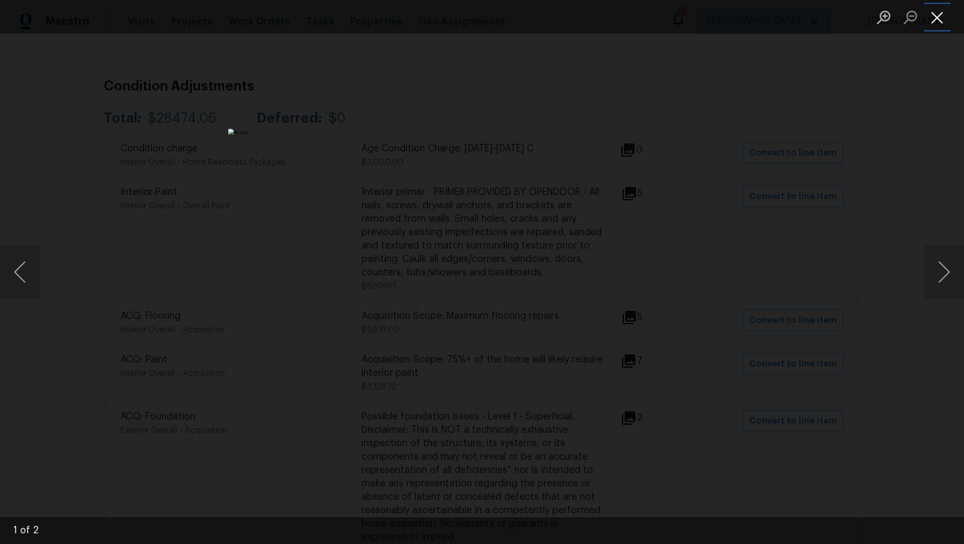
click at [933, 21] on button "Close lightbox" at bounding box center [937, 16] width 27 height 23
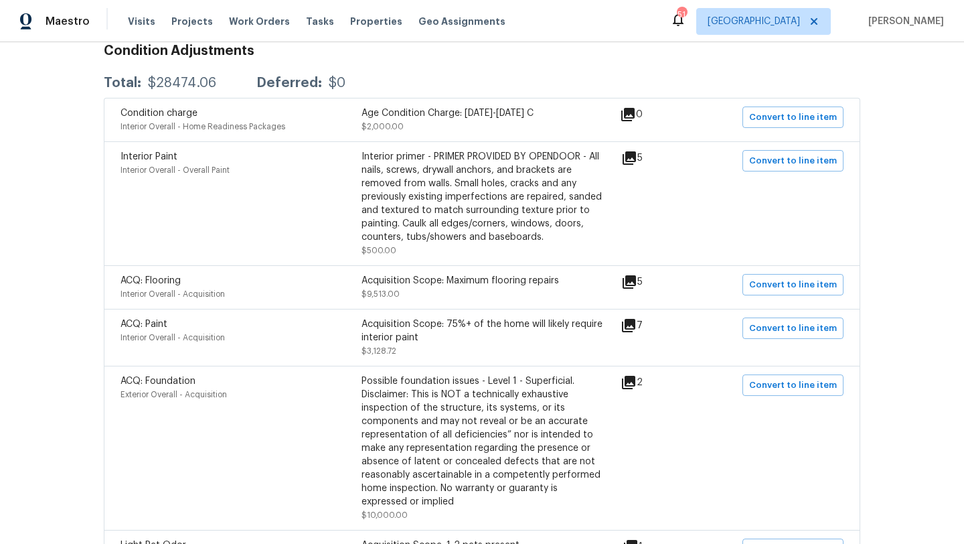
scroll to position [254, 0]
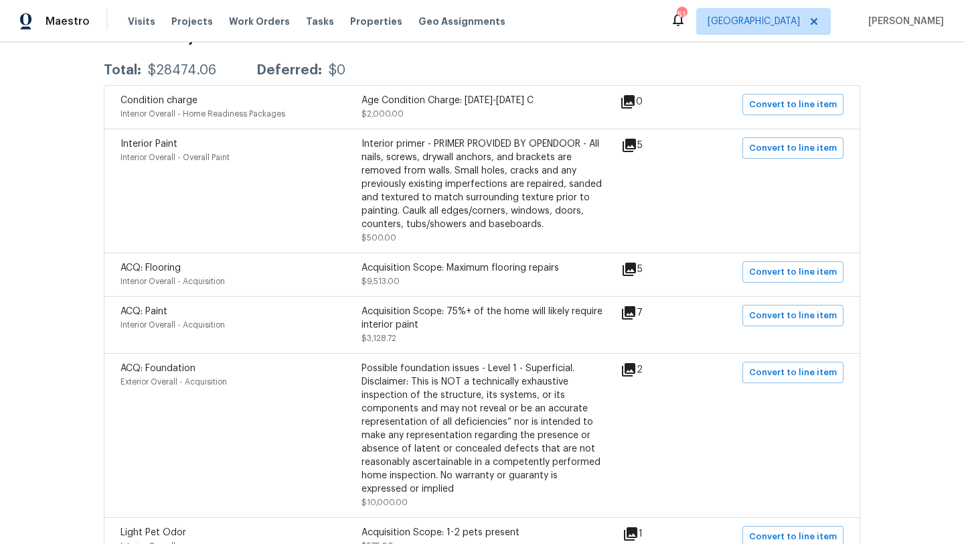
click at [635, 270] on icon at bounding box center [629, 268] width 13 height 13
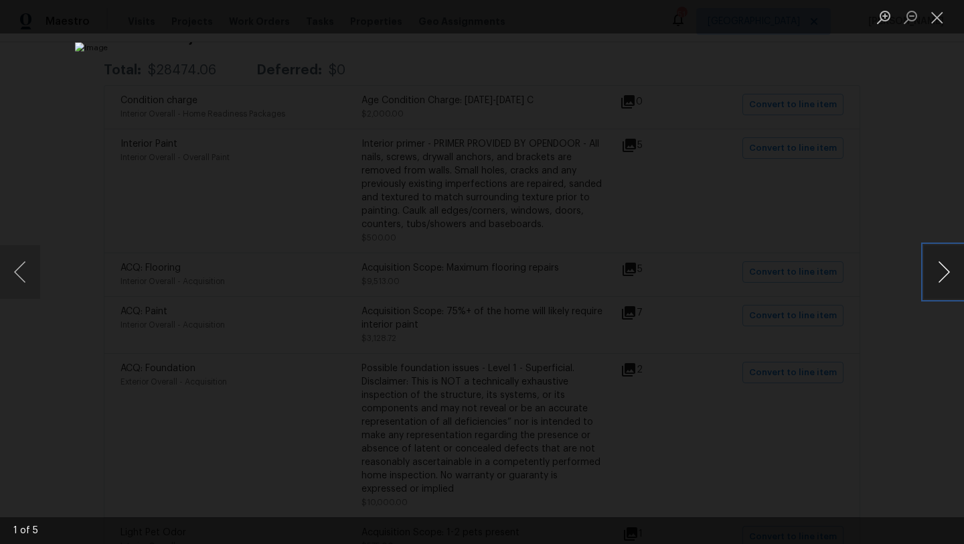
click at [941, 272] on button "Next image" at bounding box center [944, 272] width 40 height 54
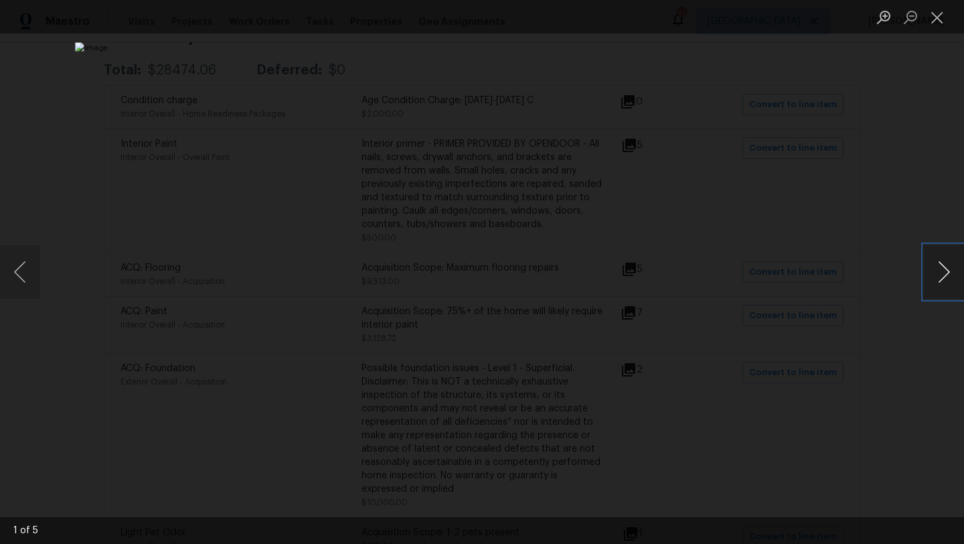
click at [941, 272] on button "Next image" at bounding box center [944, 272] width 40 height 54
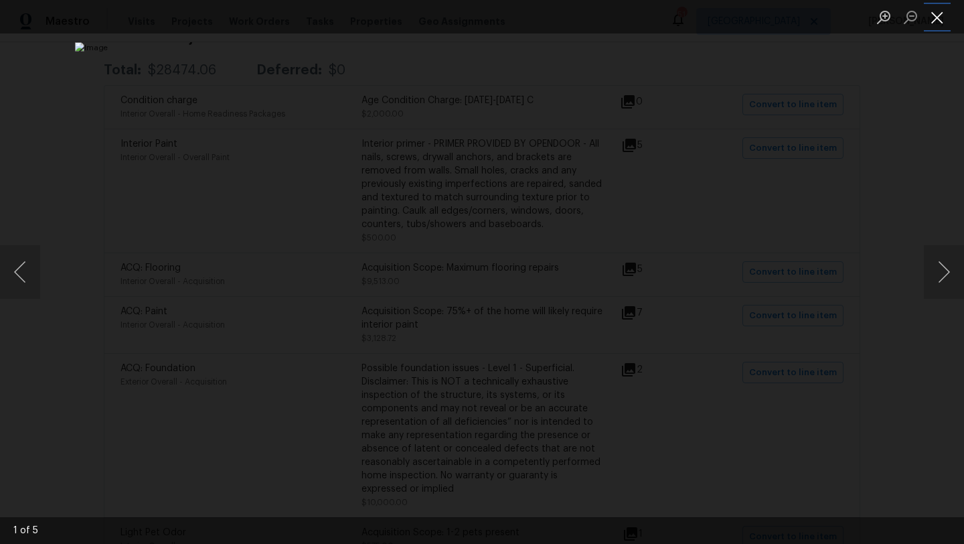
click at [941, 13] on button "Close lightbox" at bounding box center [937, 16] width 27 height 23
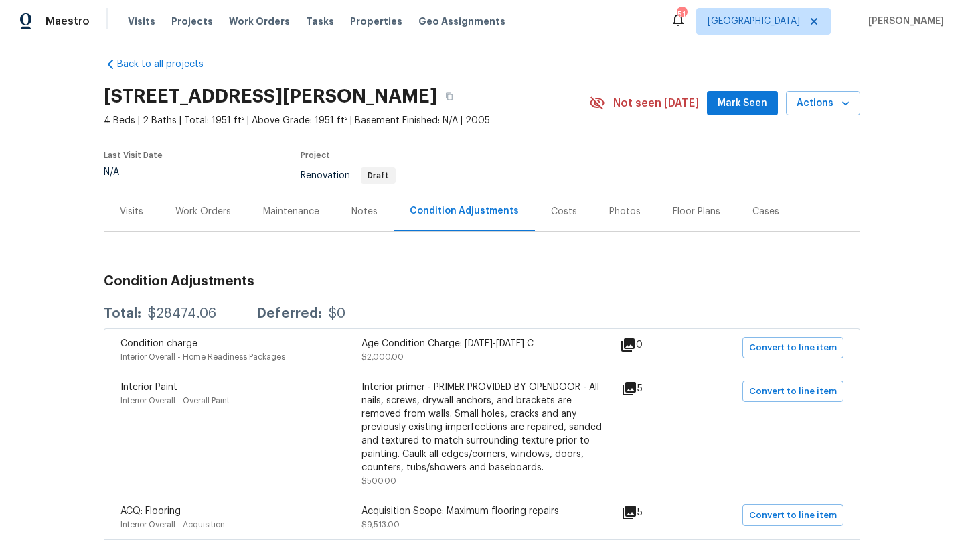
scroll to position [0, 0]
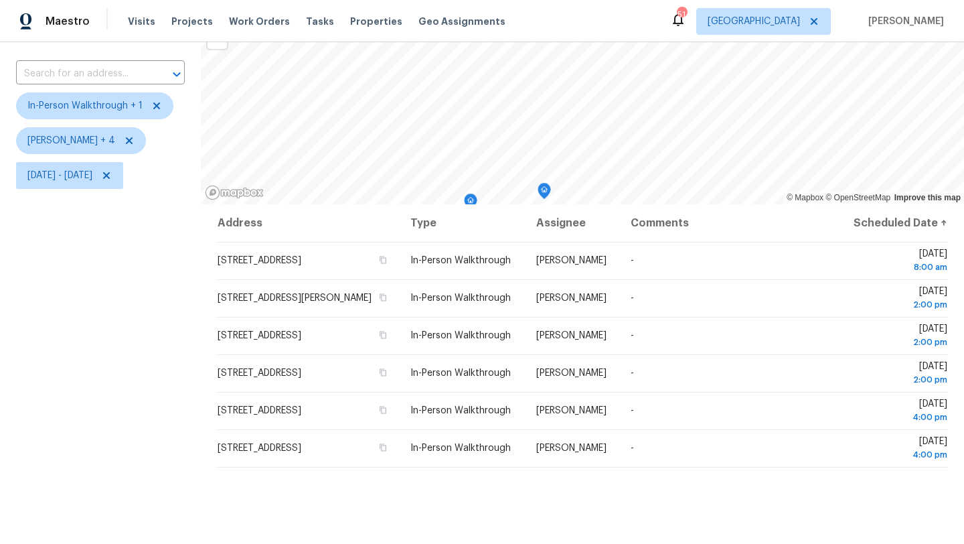
scroll to position [78, 0]
click at [92, 177] on span "Mon, Aug 18 - Mon, Aug 18" at bounding box center [59, 176] width 65 height 13
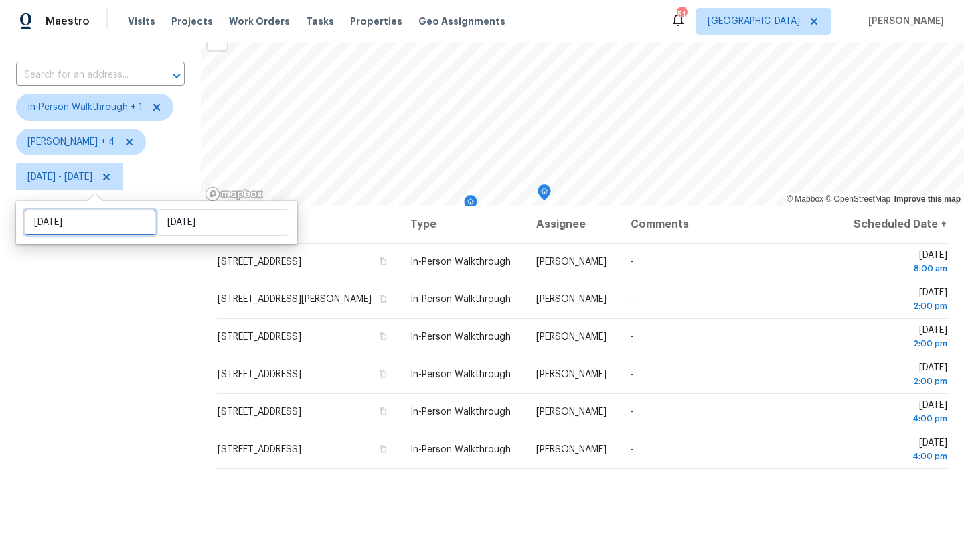
select select "7"
select select "2025"
select select "8"
select select "2025"
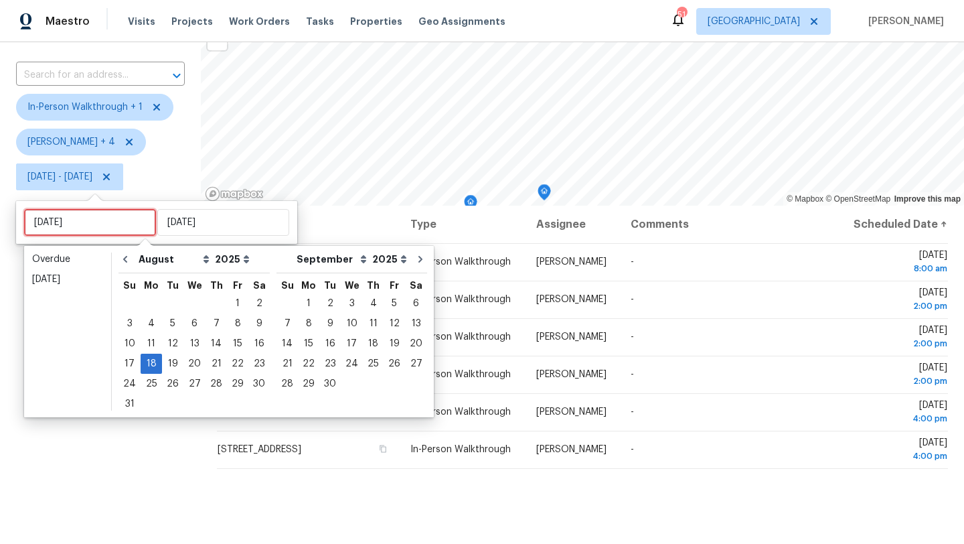
click at [103, 217] on input "Mon, Aug 18" at bounding box center [90, 222] width 132 height 27
type input "Wed, Aug 20"
click at [172, 364] on div "19" at bounding box center [172, 363] width 21 height 19
type input "Tue, Aug 19"
type input "Mon, Aug 18"
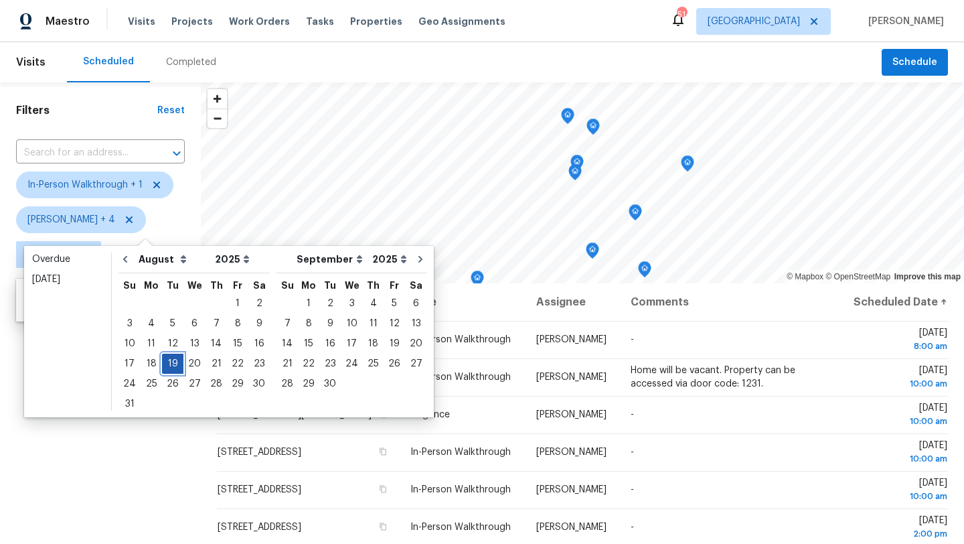
click at [172, 364] on div "19" at bounding box center [172, 363] width 21 height 19
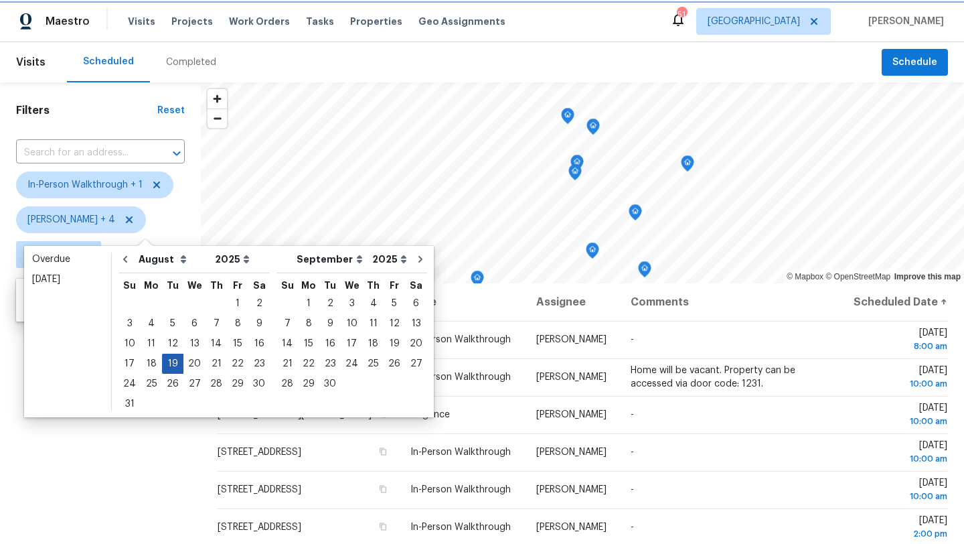
type input "Tue, Aug 19"
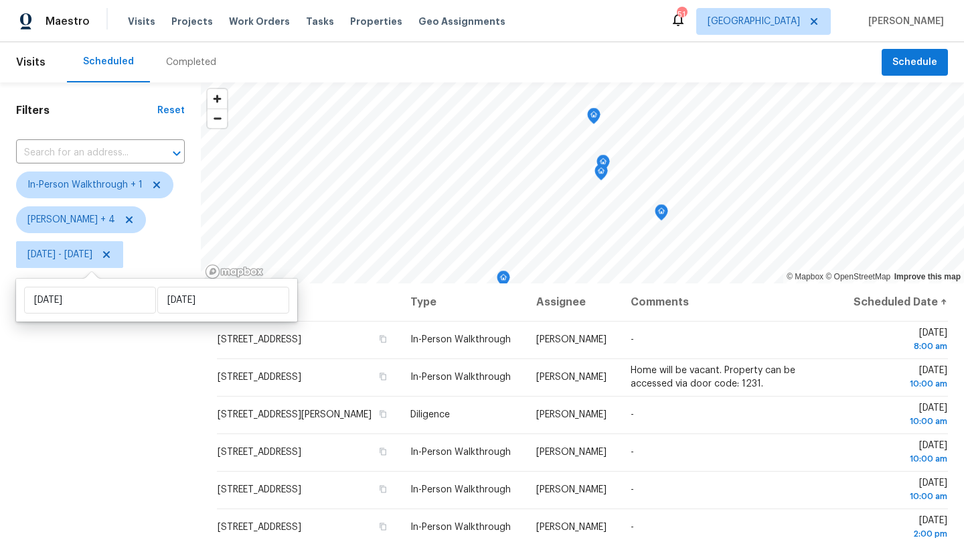
click at [156, 381] on div "Filters Reset ​ In-Person Walkthrough + 1 Alicia Anices + 4 Tue, Aug 19 - Tue, …" at bounding box center [100, 400] width 201 height 636
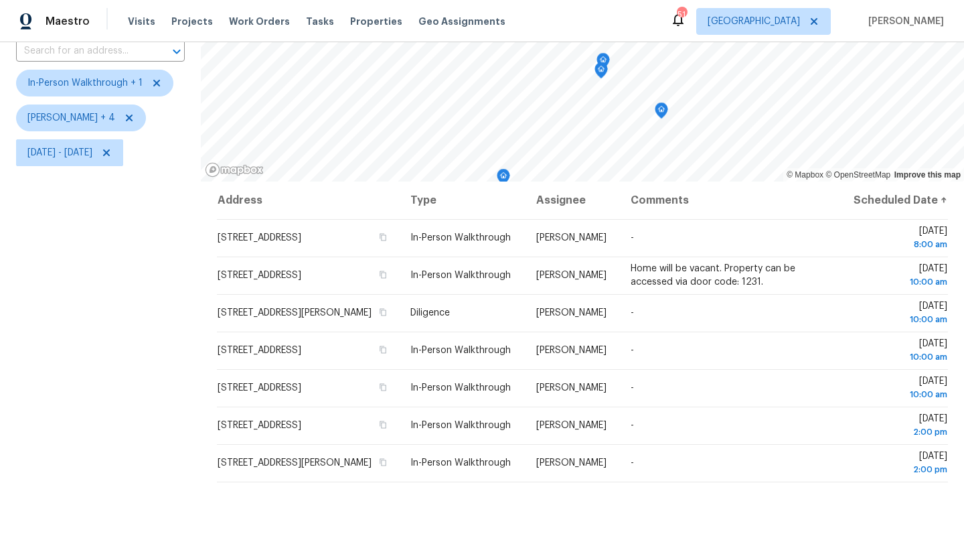
scroll to position [102, 0]
click at [92, 156] on span "Tue, Aug 19 - Tue, Aug 19" at bounding box center [59, 151] width 65 height 13
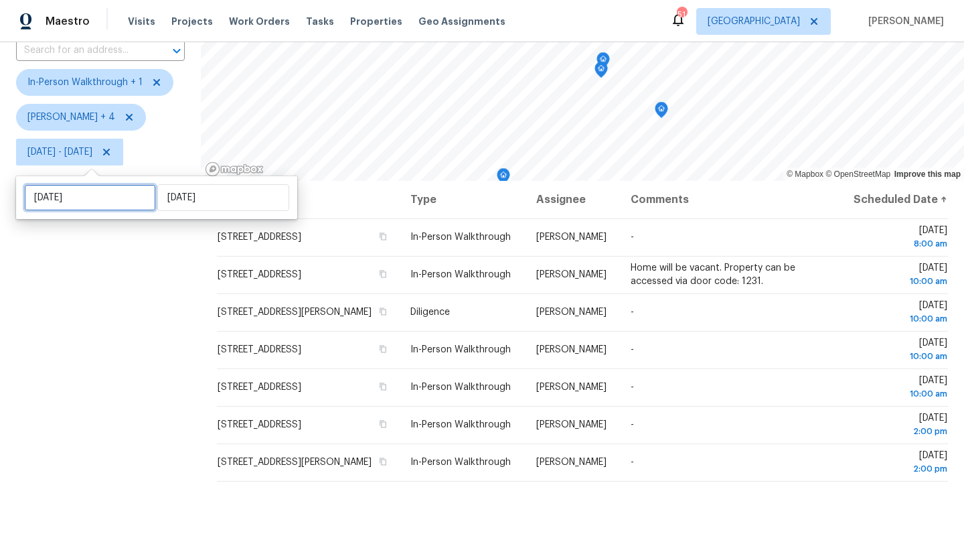
click at [115, 192] on input "Tue, Aug 19" at bounding box center [90, 197] width 132 height 27
select select "7"
select select "2025"
select select "8"
select select "2025"
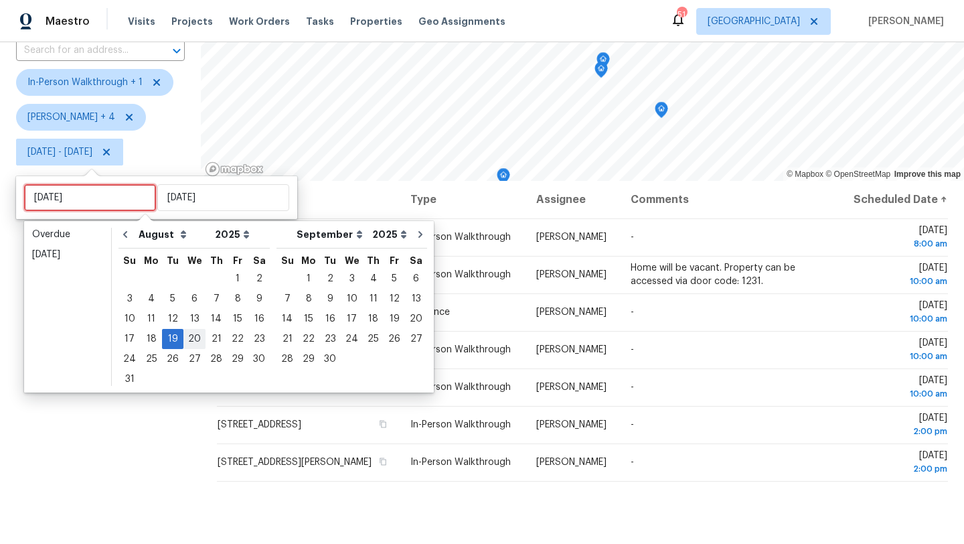
type input "Wed, Aug 20"
click at [197, 341] on div "20" at bounding box center [194, 338] width 22 height 19
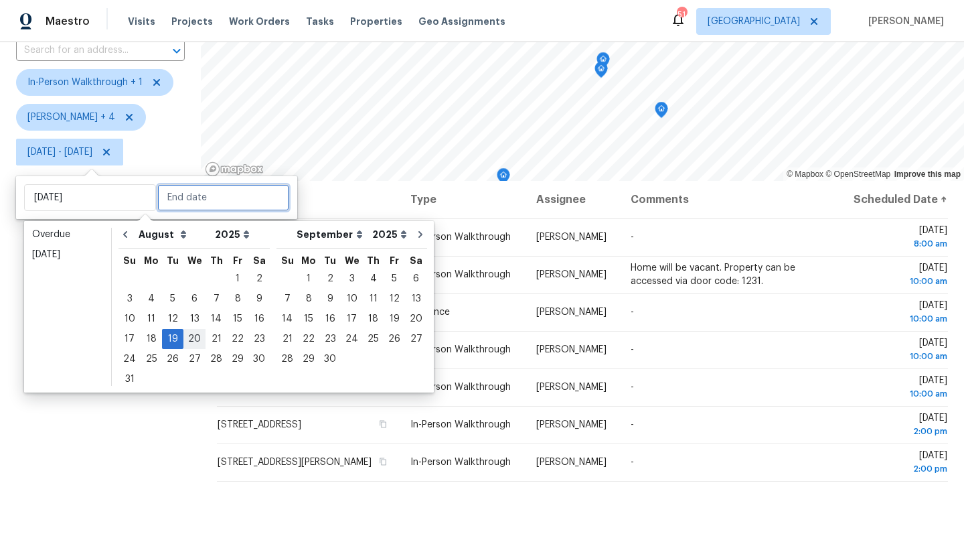
type input "Wed, Aug 20"
type input "Tue, Aug 19"
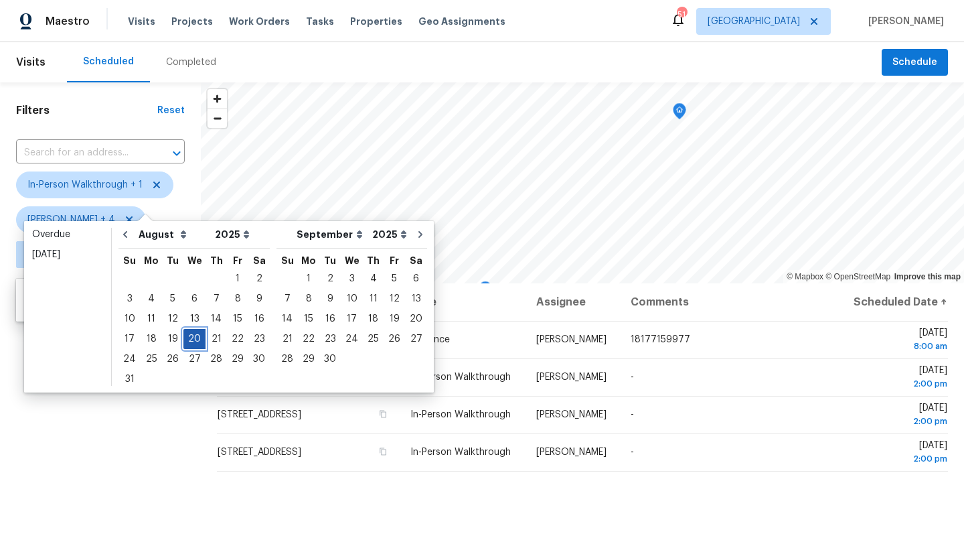
click at [197, 341] on div "20" at bounding box center [194, 338] width 22 height 19
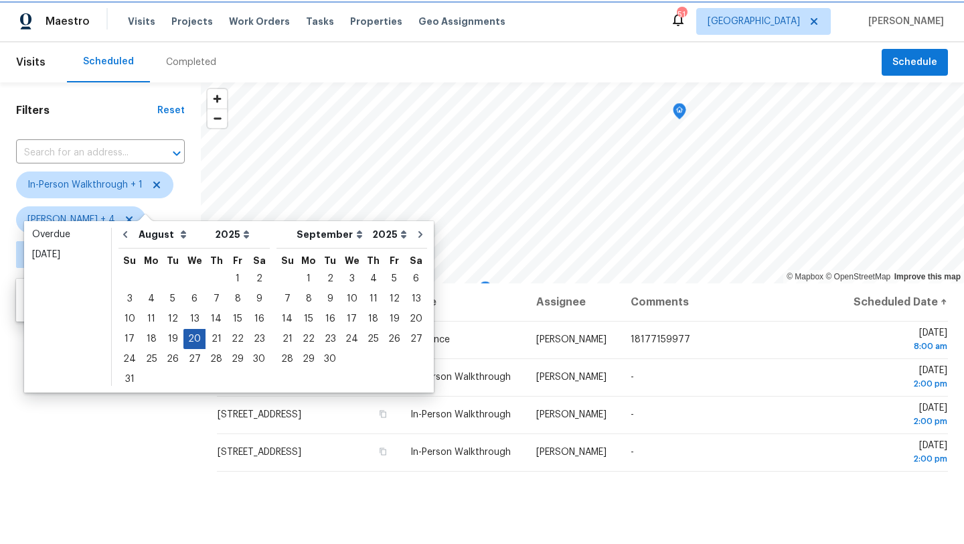
type input "Wed, Aug 20"
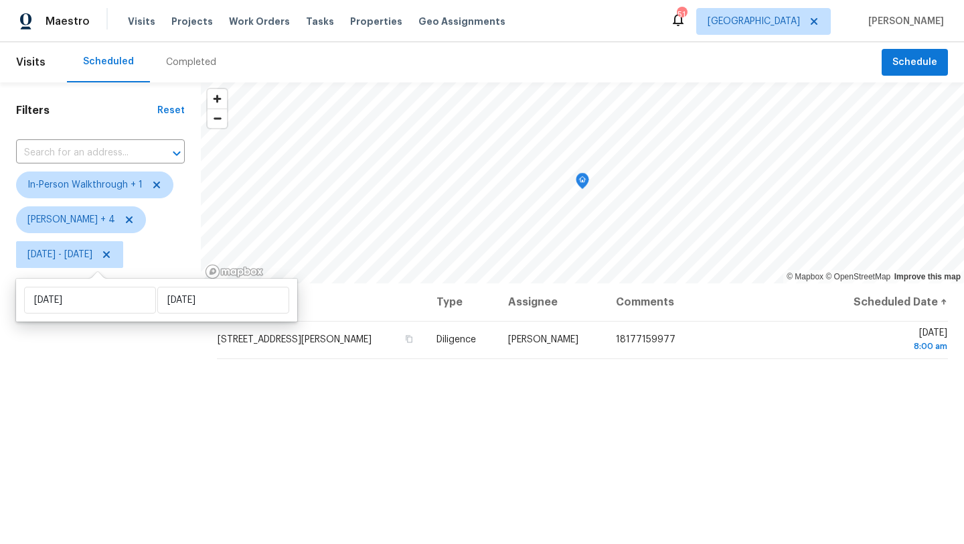
click at [179, 378] on div "Filters Reset ​ In-Person Walkthrough + 1 Alicia Anices + 4 Wed, Aug 20 - Wed, …" at bounding box center [100, 400] width 201 height 636
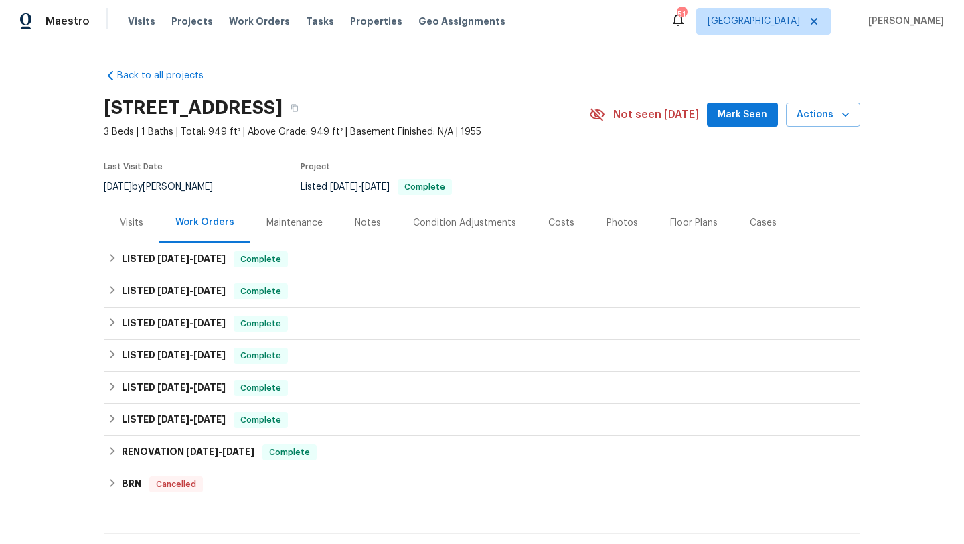
click at [123, 228] on div "Visits" at bounding box center [131, 222] width 23 height 13
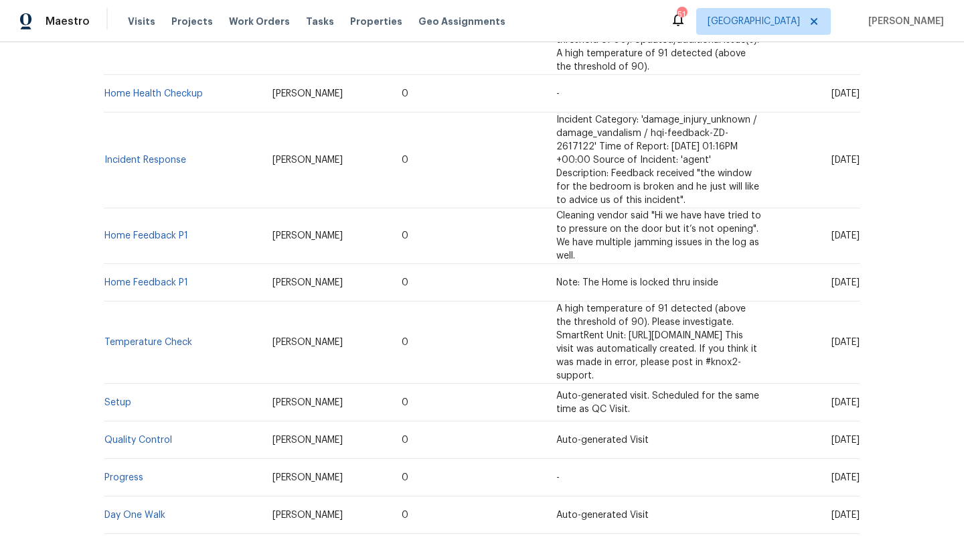
scroll to position [535, 0]
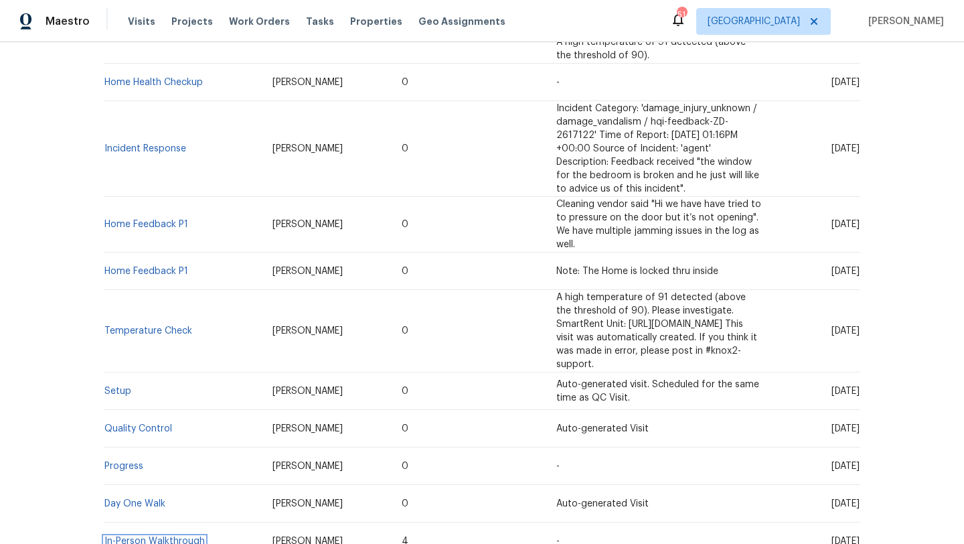
click at [192, 536] on link "In-Person Walkthrough" at bounding box center [154, 540] width 100 height 9
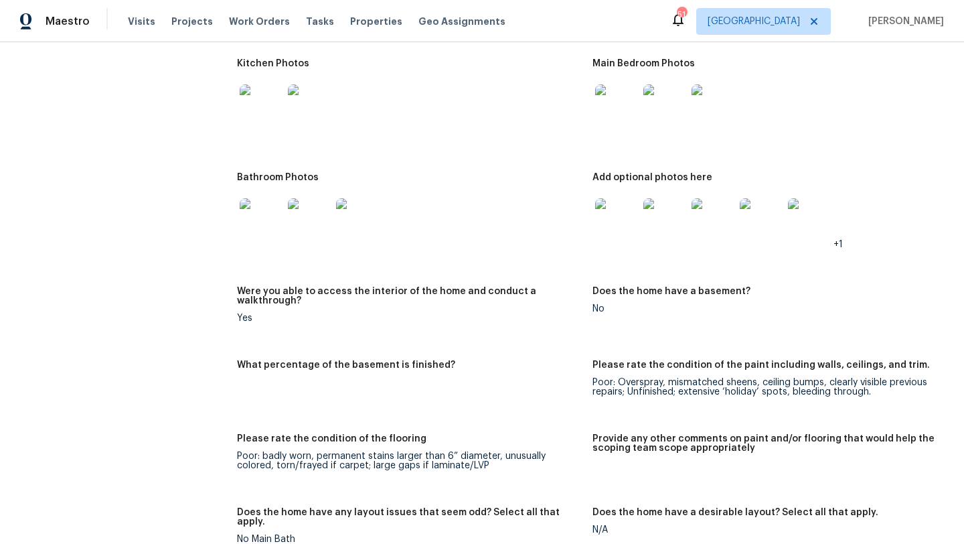
scroll to position [1423, 0]
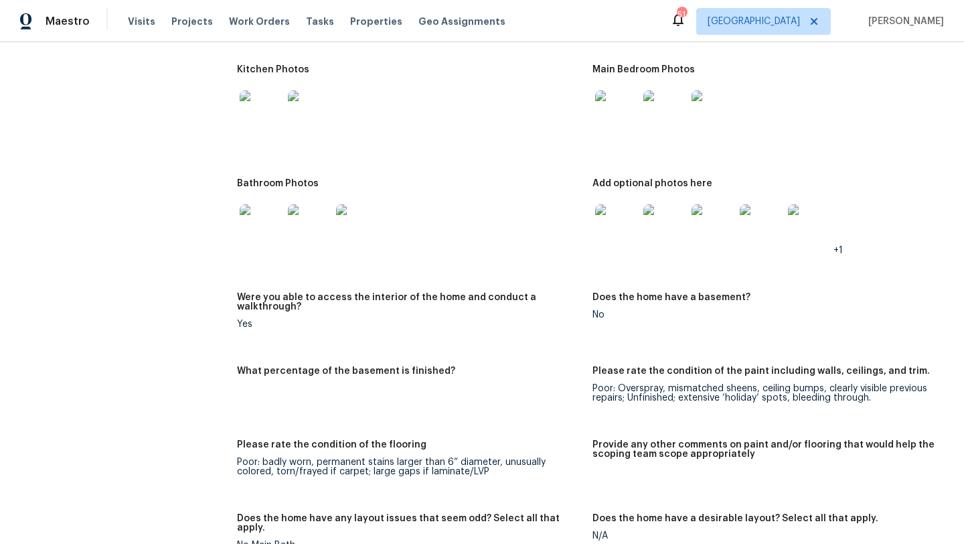
click at [618, 222] on img at bounding box center [616, 225] width 43 height 43
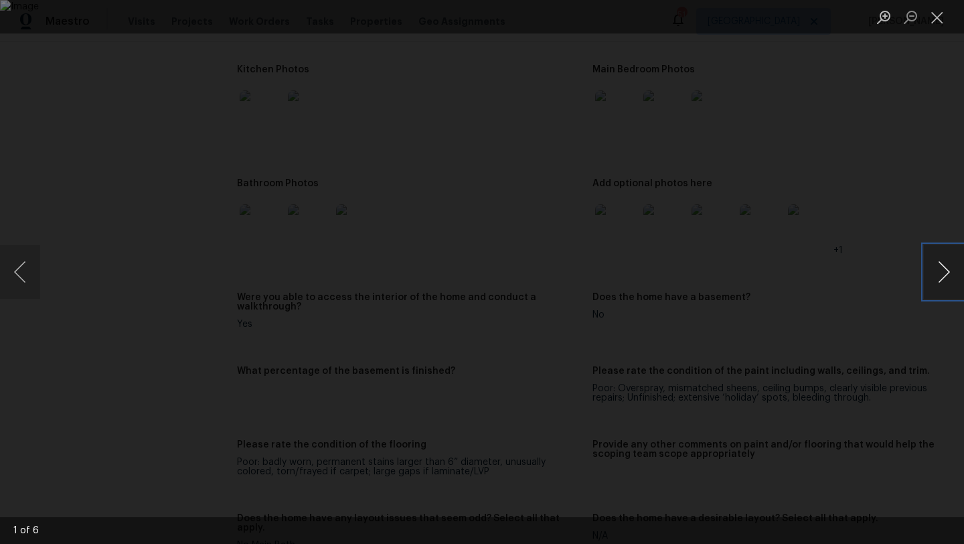
click at [939, 271] on button "Next image" at bounding box center [944, 272] width 40 height 54
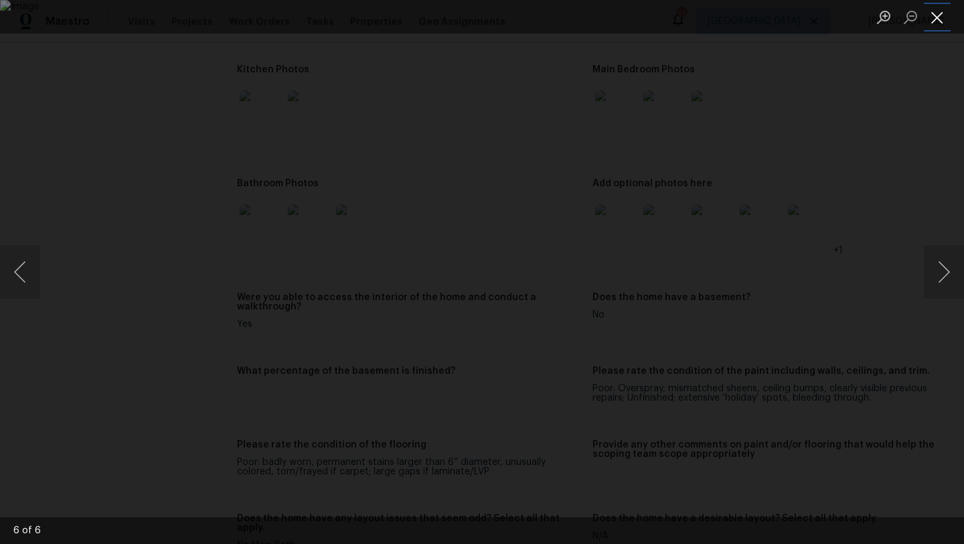
click at [935, 21] on button "Close lightbox" at bounding box center [937, 16] width 27 height 23
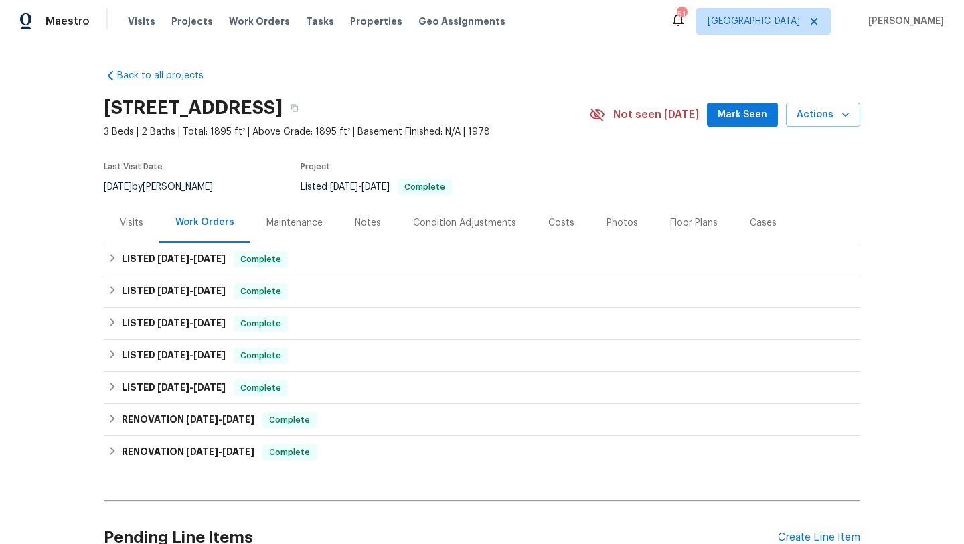
click at [134, 219] on div "Visits" at bounding box center [131, 222] width 23 height 13
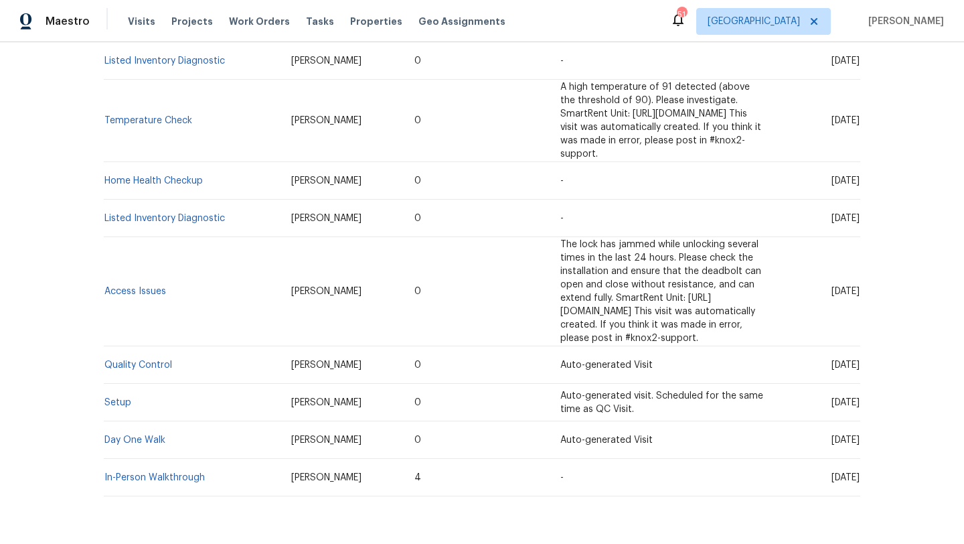
scroll to position [355, 0]
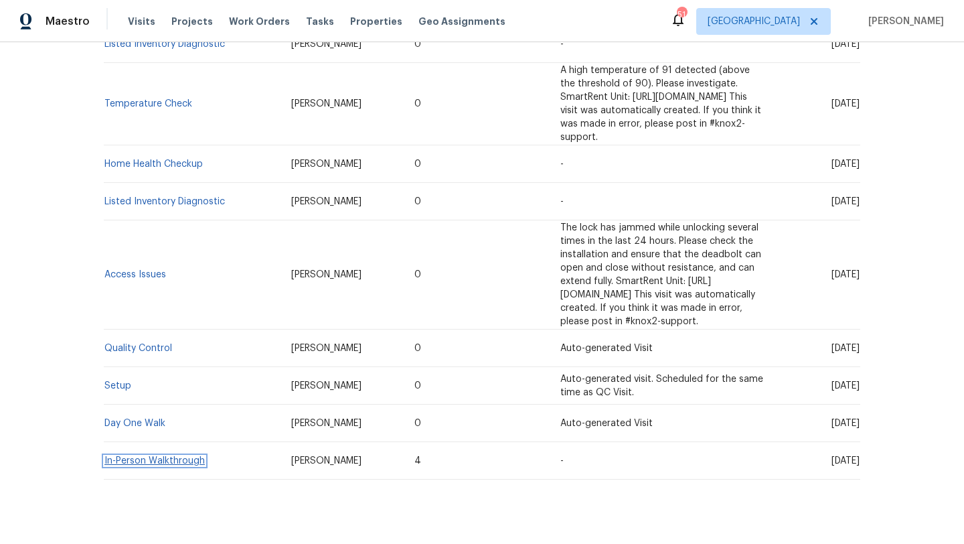
click at [190, 456] on link "In-Person Walkthrough" at bounding box center [154, 460] width 100 height 9
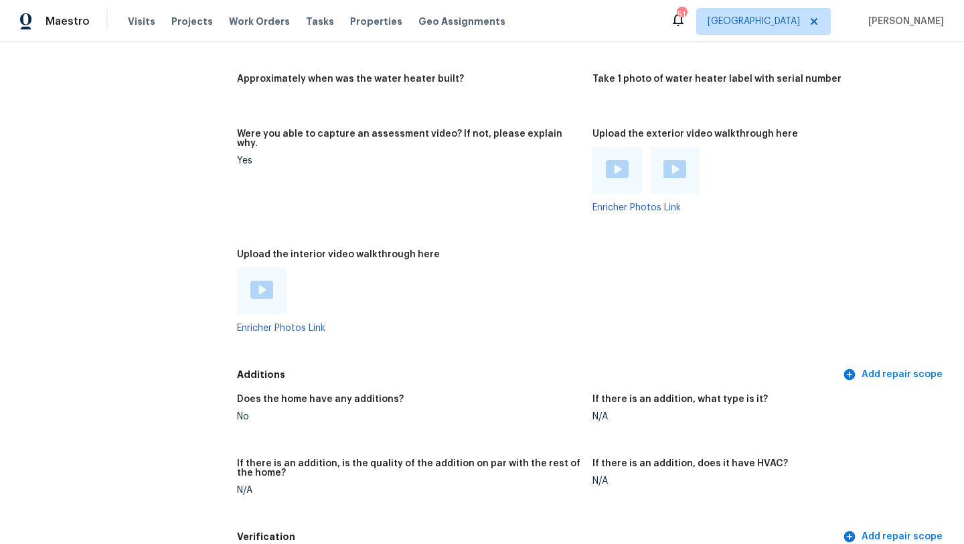
scroll to position [2376, 0]
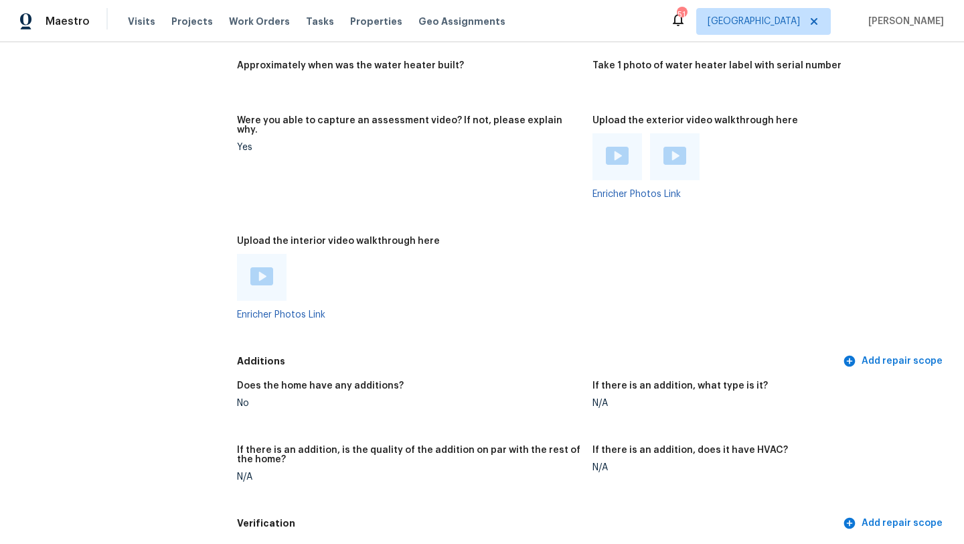
click at [264, 269] on div at bounding box center [262, 277] width 50 height 47
click at [263, 267] on img at bounding box center [261, 276] width 23 height 18
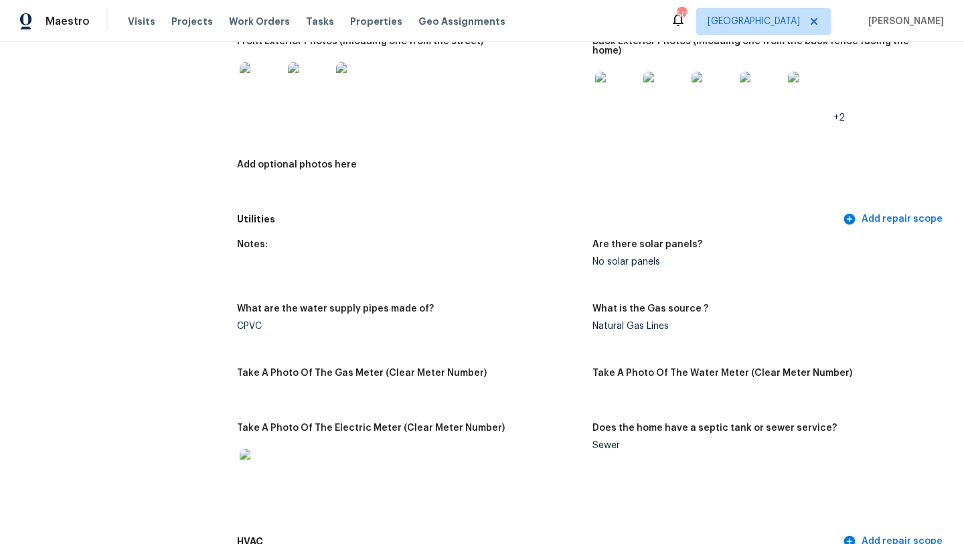
scroll to position [0, 0]
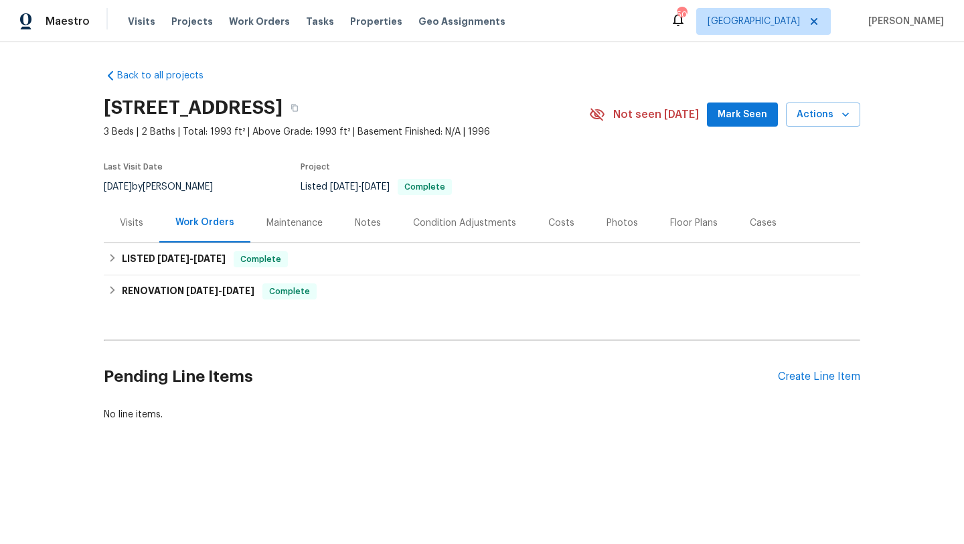
click at [134, 214] on div "Visits" at bounding box center [132, 223] width 56 height 40
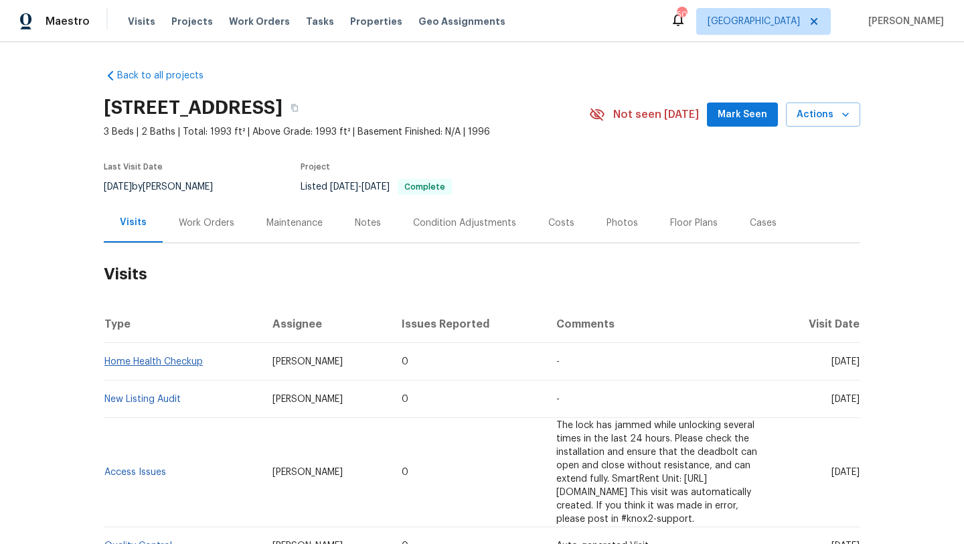
scroll to position [211, 0]
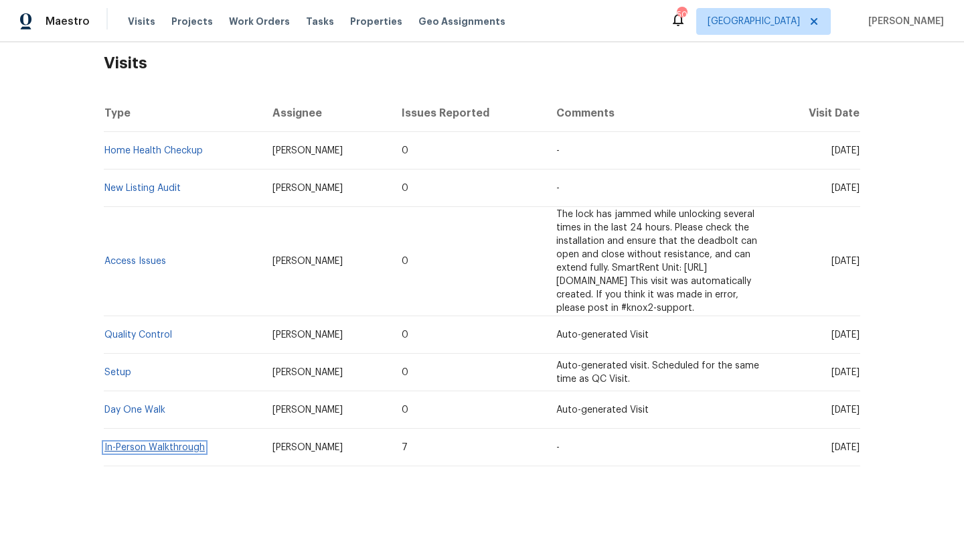
click at [155, 443] on link "In-Person Walkthrough" at bounding box center [154, 447] width 100 height 9
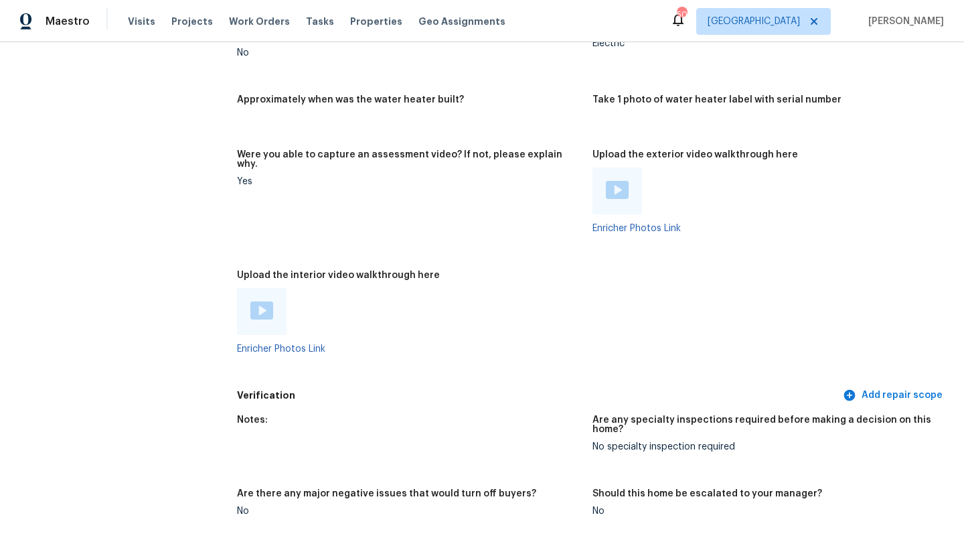
scroll to position [2245, 0]
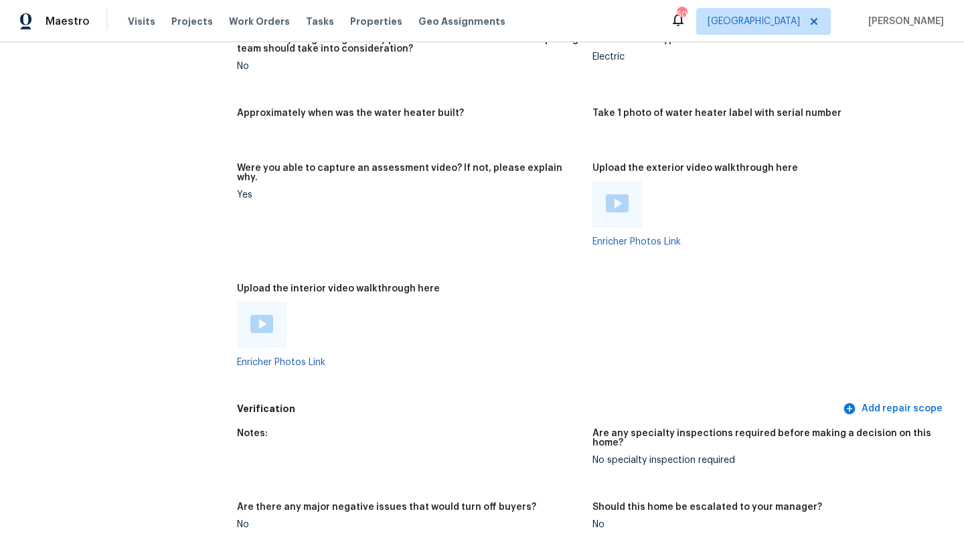
click at [265, 301] on div at bounding box center [262, 324] width 50 height 47
click at [261, 315] on img at bounding box center [261, 324] width 23 height 18
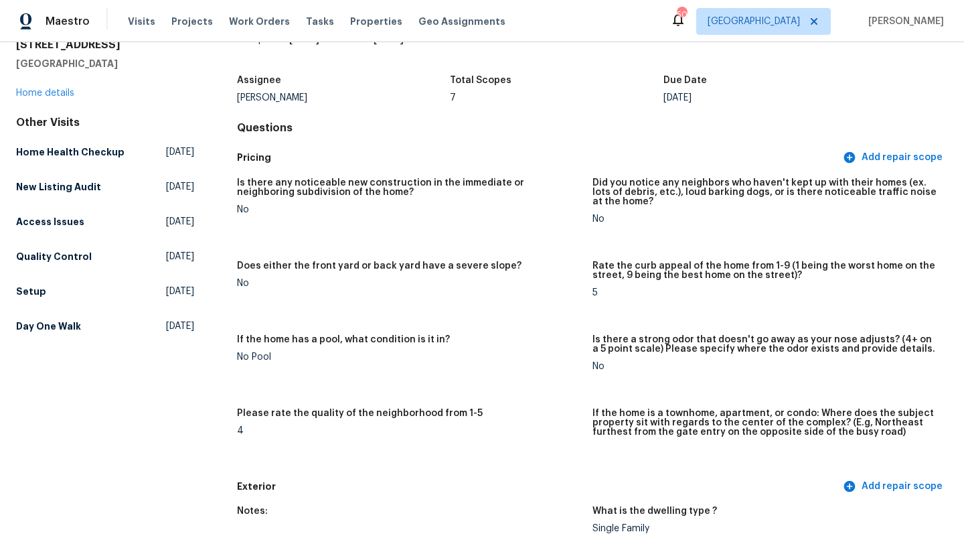
scroll to position [0, 0]
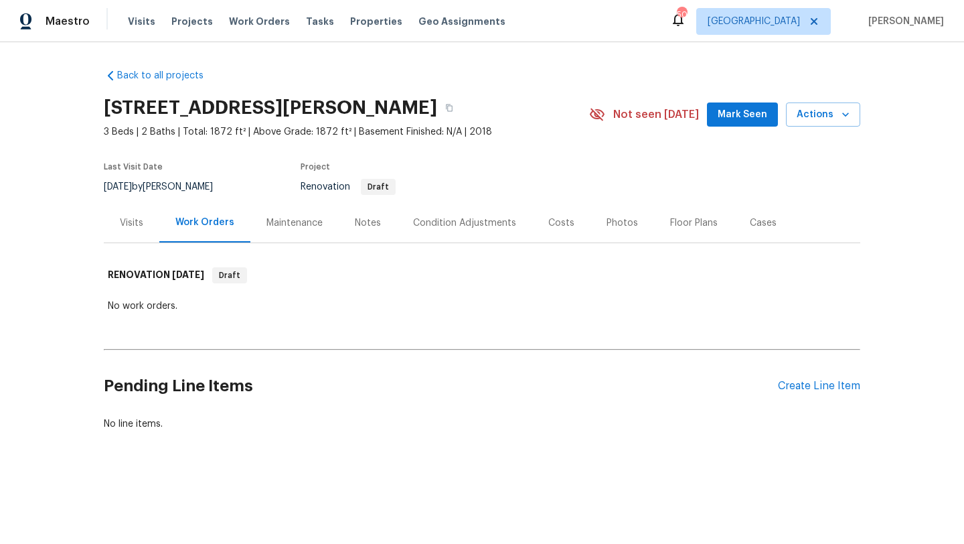
click at [435, 218] on div "Condition Adjustments" at bounding box center [464, 222] width 103 height 13
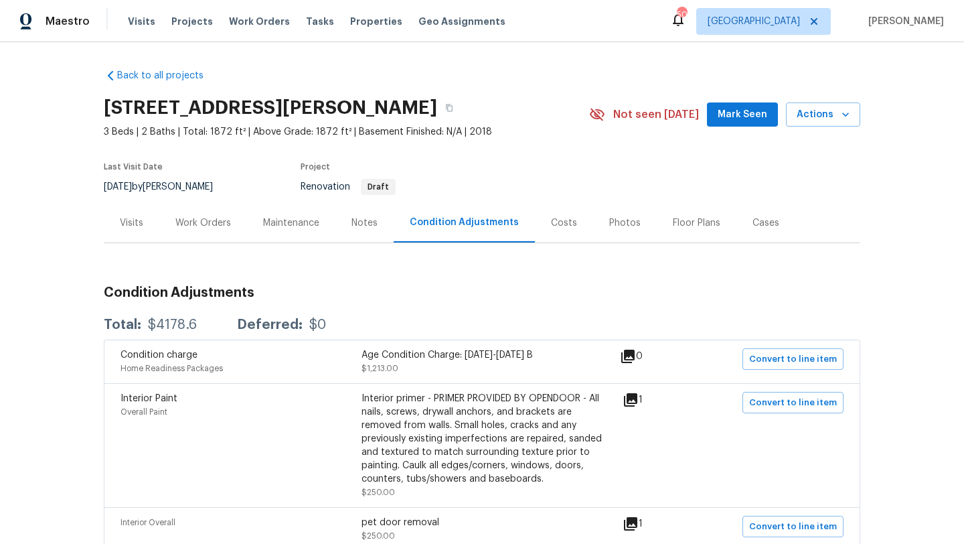
click at [135, 226] on div "Visits" at bounding box center [131, 222] width 23 height 13
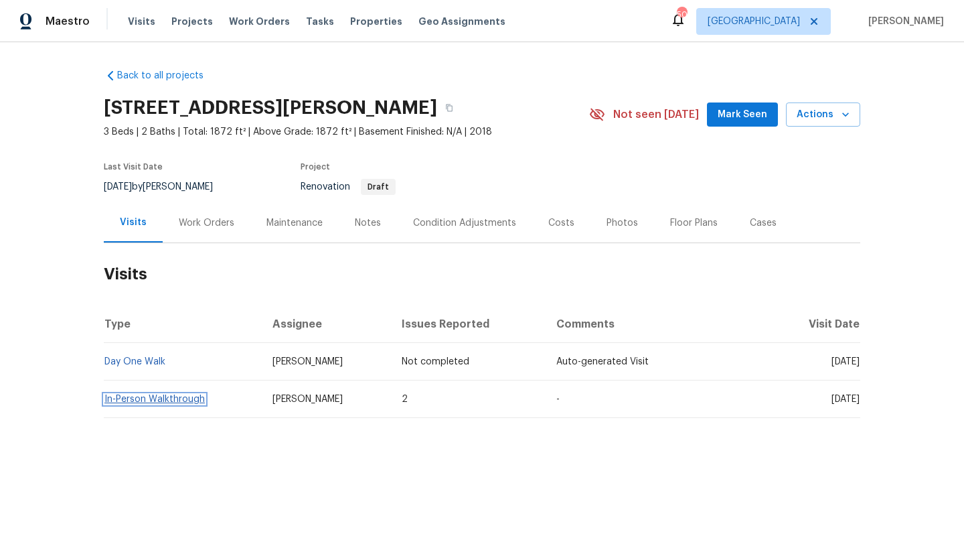
click at [182, 395] on link "In-Person Walkthrough" at bounding box center [154, 398] width 100 height 9
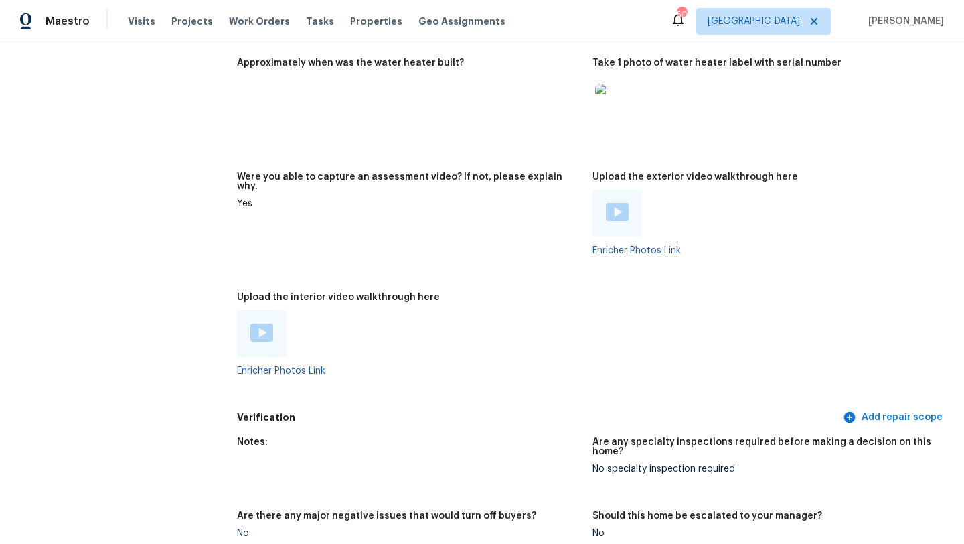
scroll to position [2301, 0]
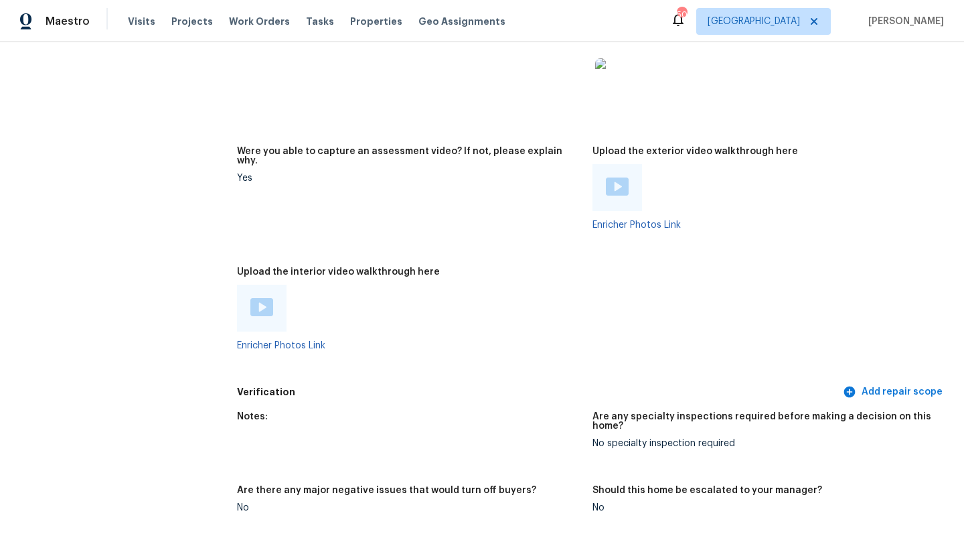
click at [269, 301] on div at bounding box center [262, 308] width 50 height 47
click at [260, 298] on img at bounding box center [261, 307] width 23 height 18
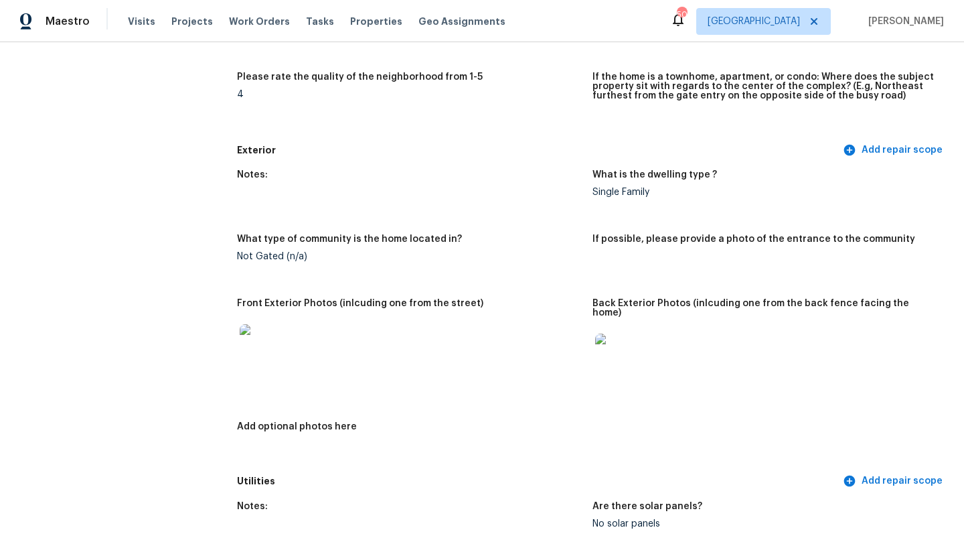
scroll to position [0, 0]
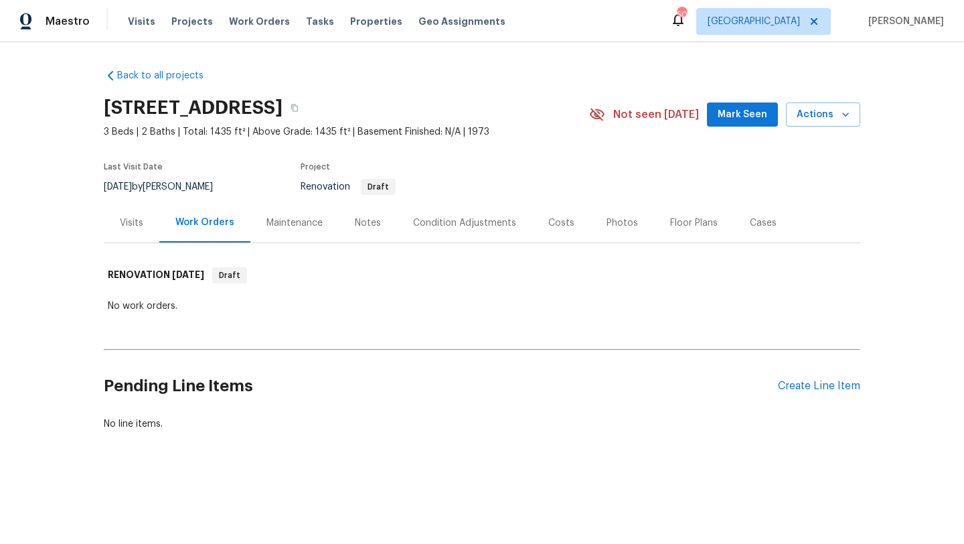
click at [429, 223] on div "Condition Adjustments" at bounding box center [464, 222] width 103 height 13
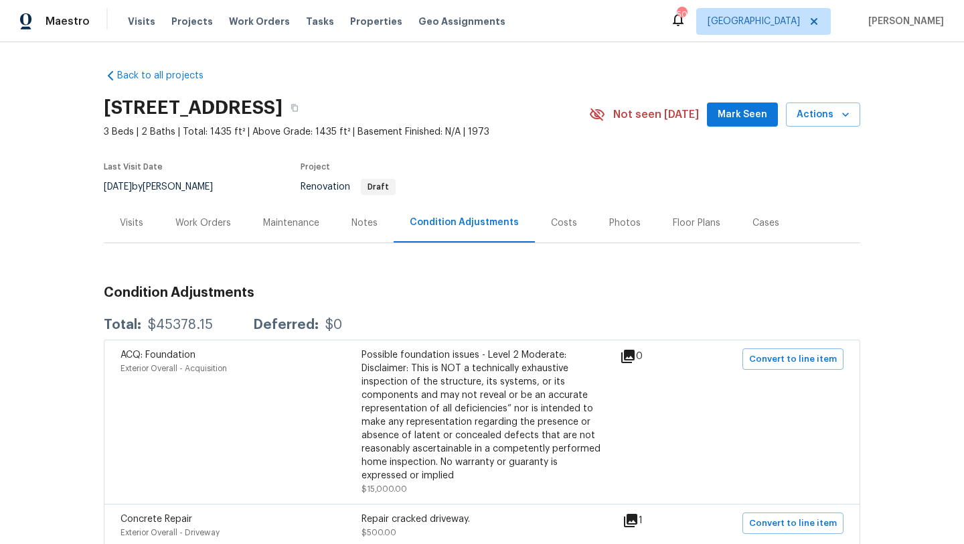
click at [222, 224] on div "Work Orders" at bounding box center [203, 222] width 56 height 13
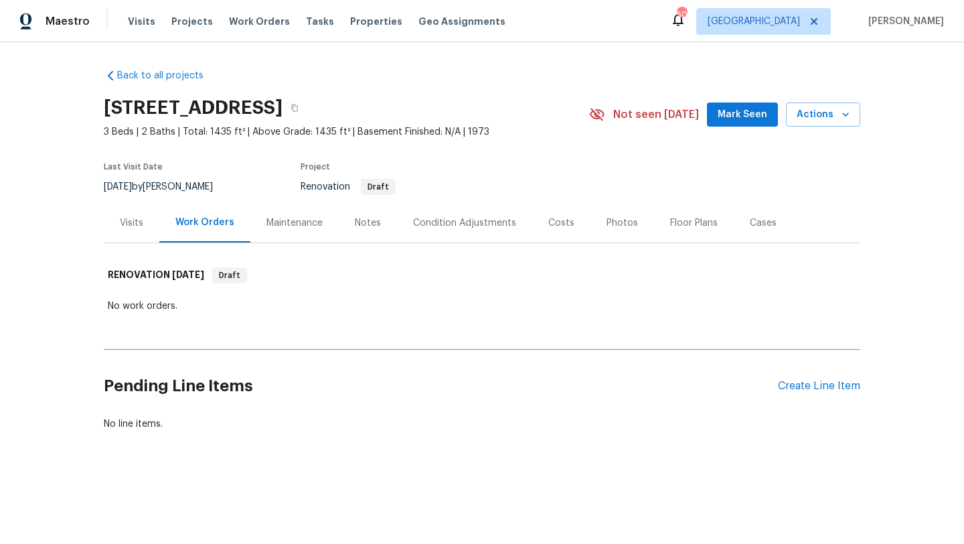
click at [129, 224] on div "Visits" at bounding box center [131, 222] width 23 height 13
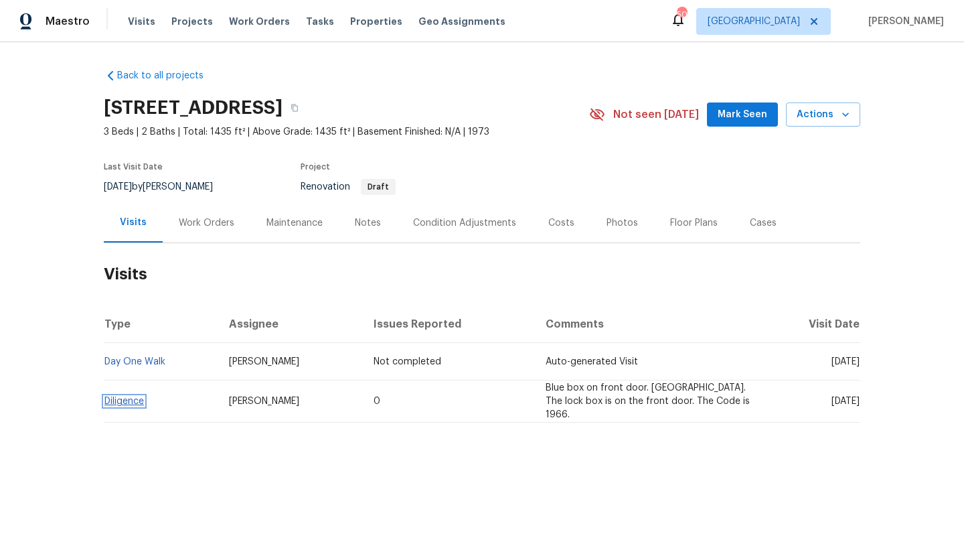
click at [142, 399] on link "Diligence" at bounding box center [124, 400] width 40 height 9
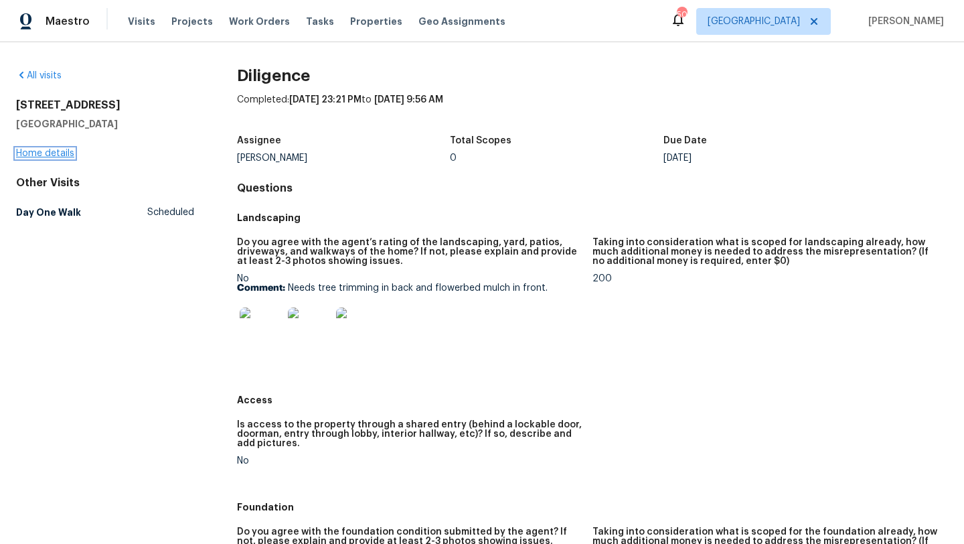
click at [65, 155] on link "Home details" at bounding box center [45, 153] width 58 height 9
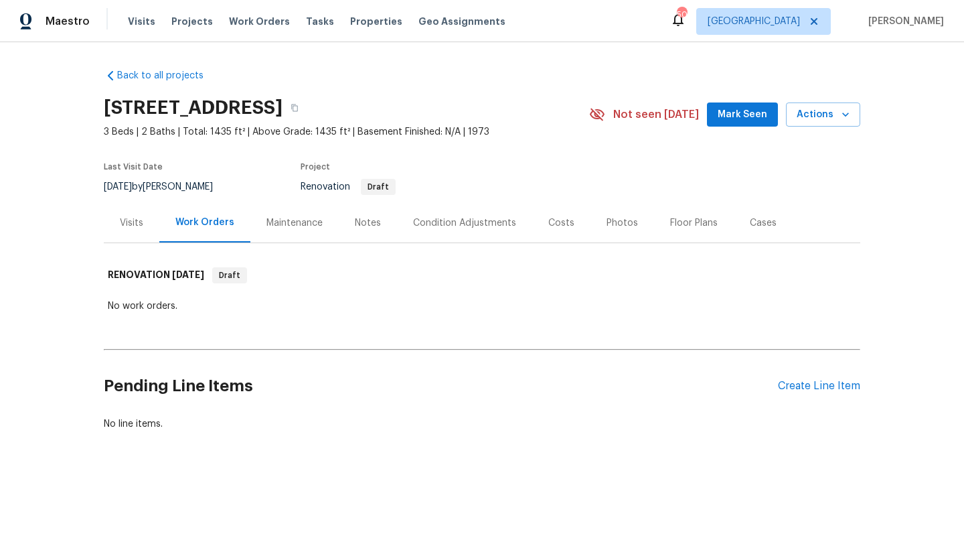
click at [446, 215] on div "Condition Adjustments" at bounding box center [464, 223] width 135 height 40
click at [424, 222] on div "Condition Adjustments" at bounding box center [464, 222] width 103 height 13
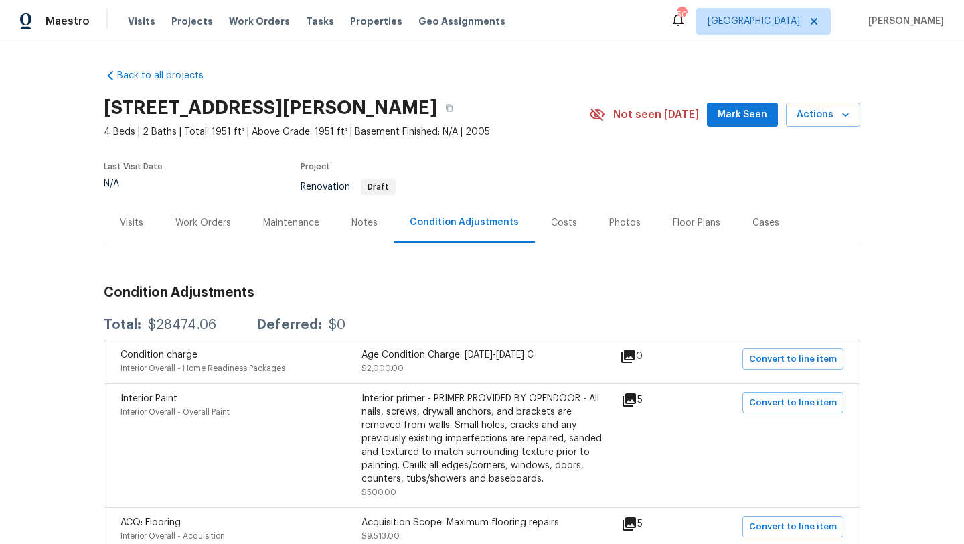
click at [139, 224] on div "Visits" at bounding box center [131, 222] width 23 height 13
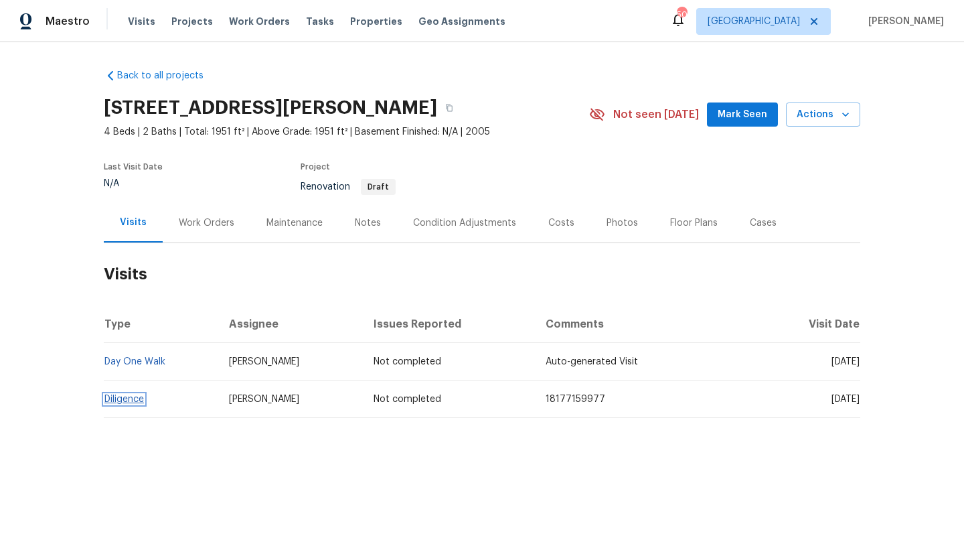
click at [135, 397] on link "Diligence" at bounding box center [124, 398] width 40 height 9
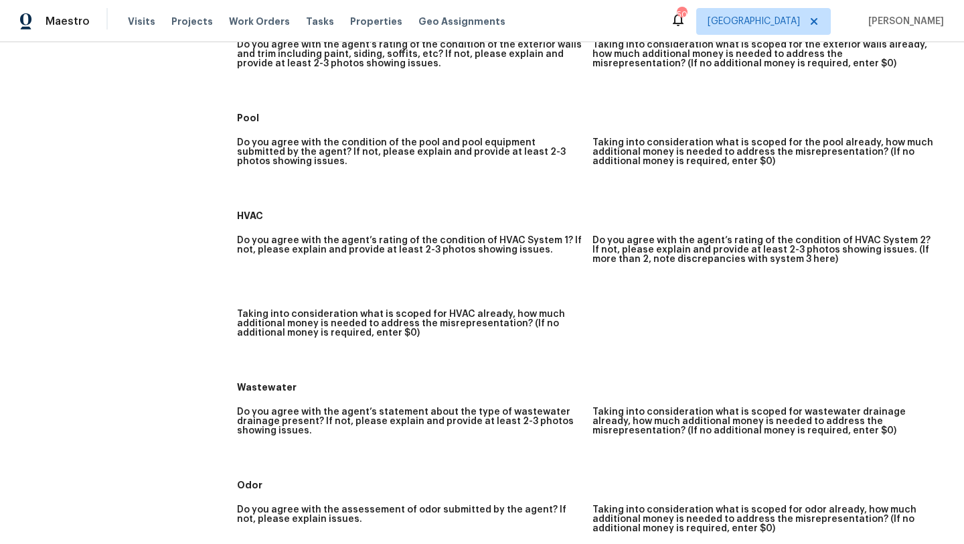
scroll to position [327, 0]
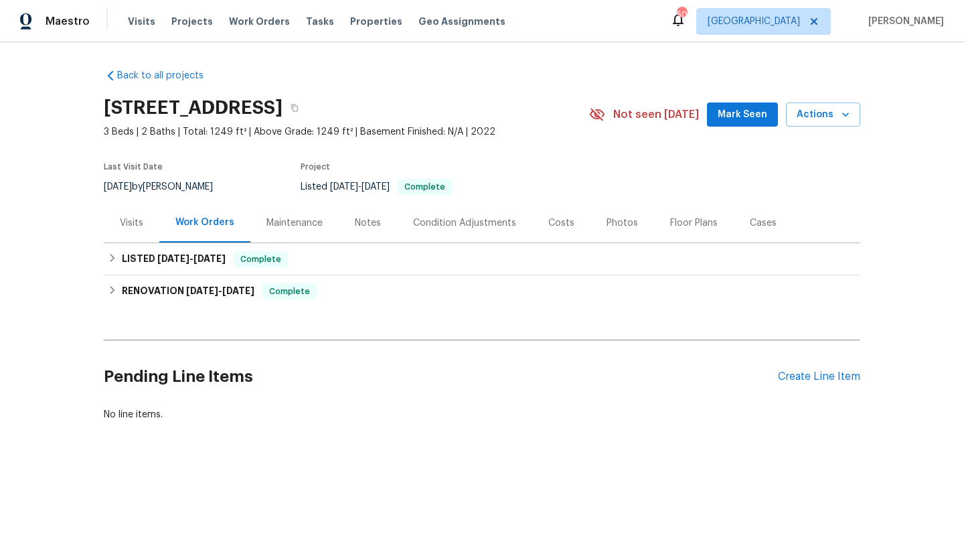
click at [609, 222] on div "Photos" at bounding box center [622, 222] width 31 height 13
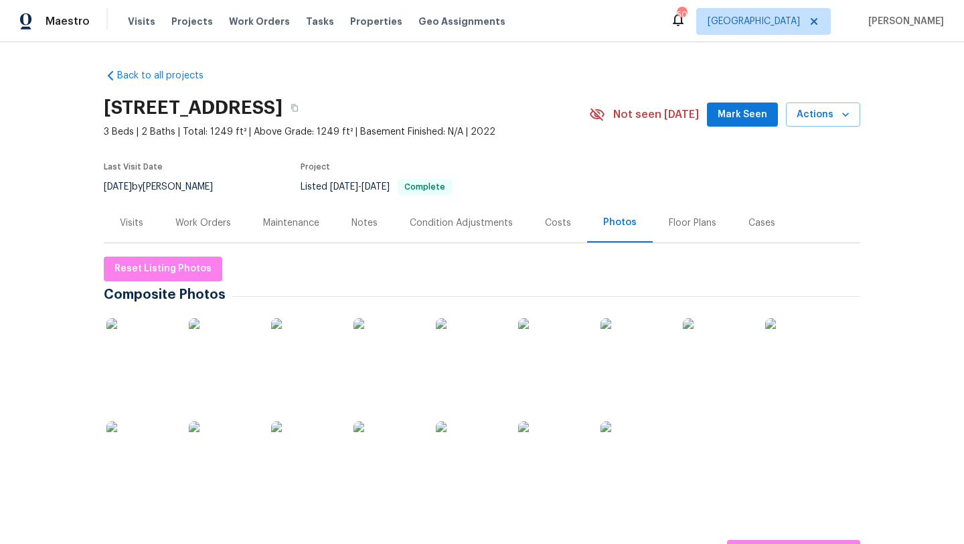
click at [625, 371] on img at bounding box center [634, 351] width 67 height 67
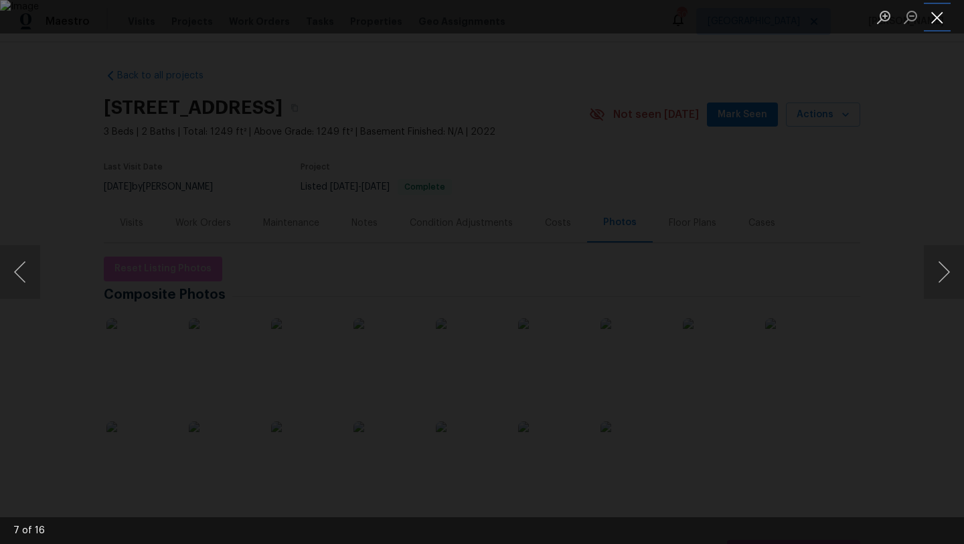
click at [933, 16] on button "Close lightbox" at bounding box center [937, 16] width 27 height 23
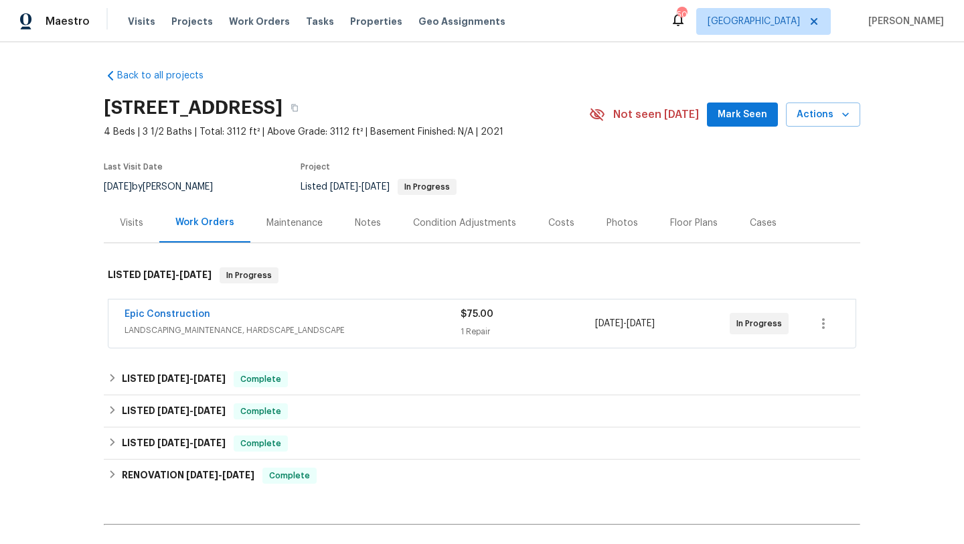
click at [133, 227] on div "Visits" at bounding box center [131, 222] width 23 height 13
click at [134, 222] on div "Visits" at bounding box center [131, 222] width 23 height 13
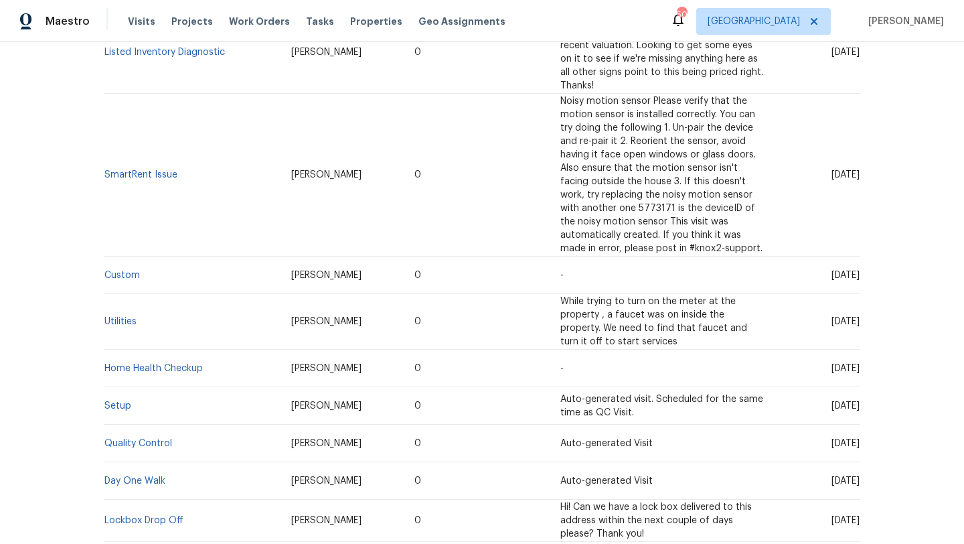
scroll to position [463, 0]
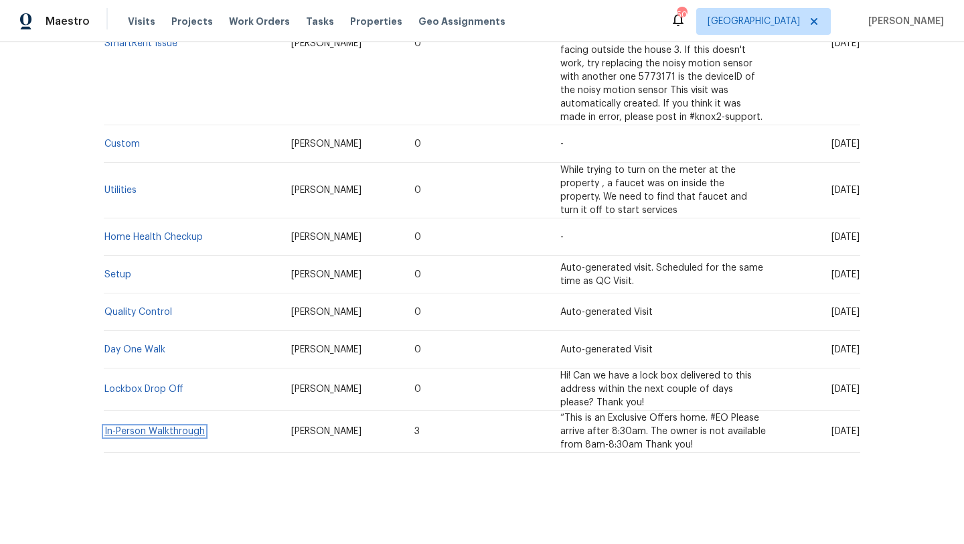
click at [179, 430] on link "In-Person Walkthrough" at bounding box center [154, 431] width 100 height 9
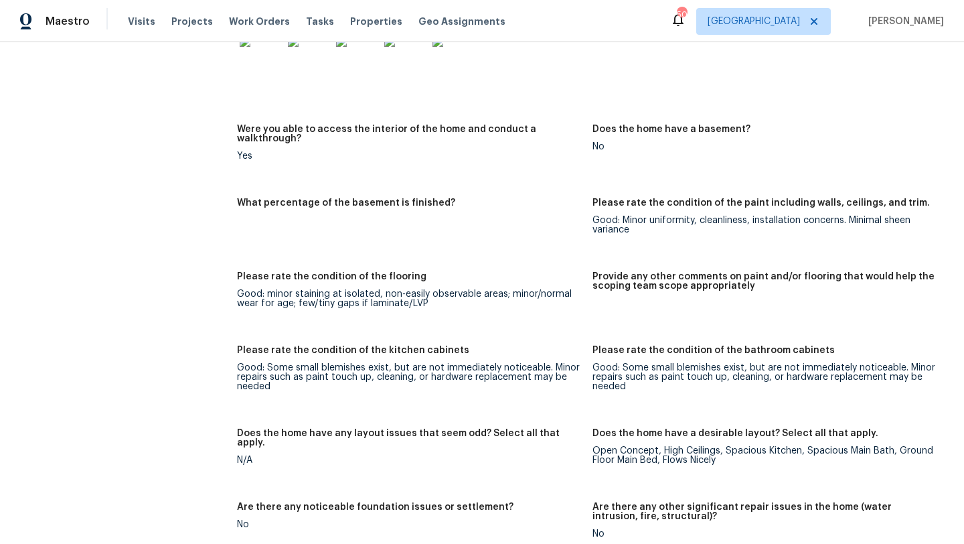
scroll to position [1375, 0]
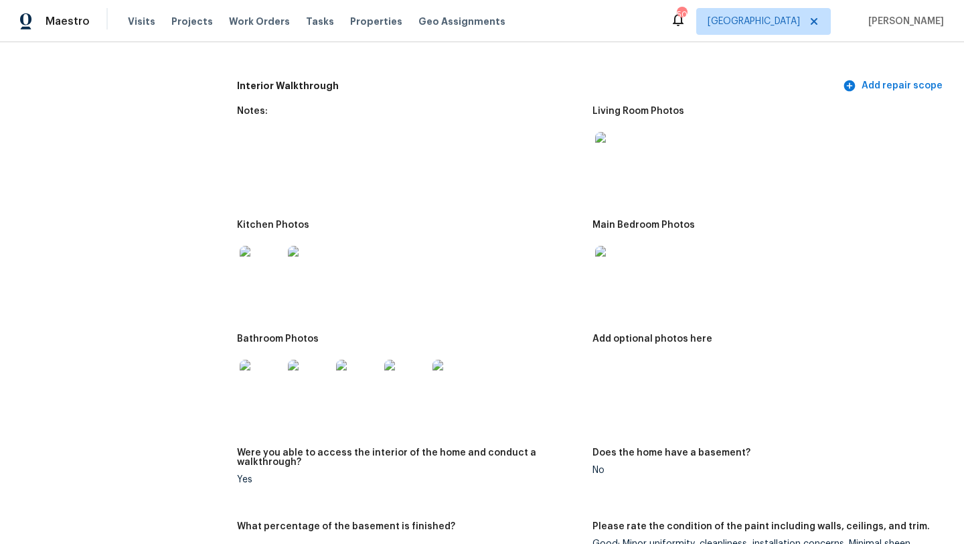
click at [310, 264] on img at bounding box center [309, 267] width 43 height 43
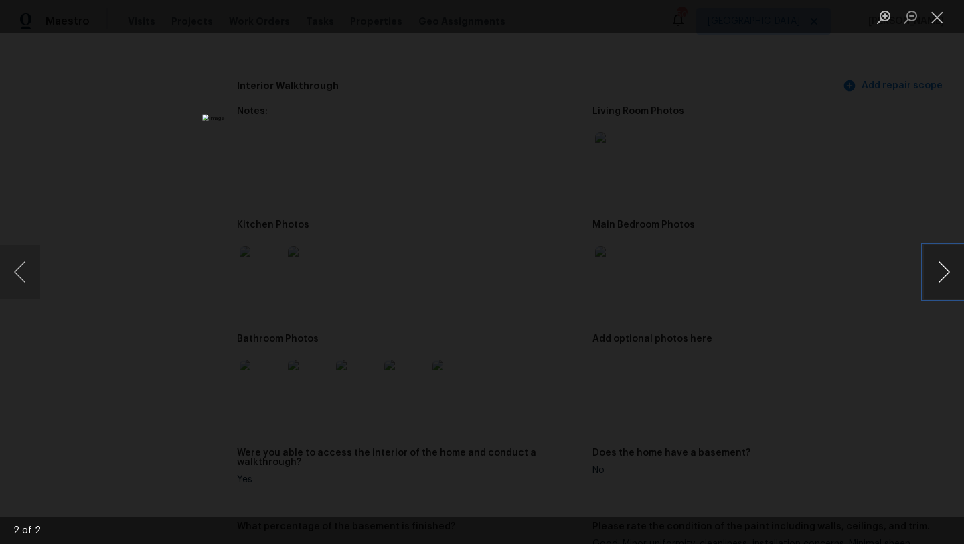
click at [939, 277] on button "Next image" at bounding box center [944, 272] width 40 height 54
click at [936, 15] on button "Close lightbox" at bounding box center [937, 16] width 27 height 23
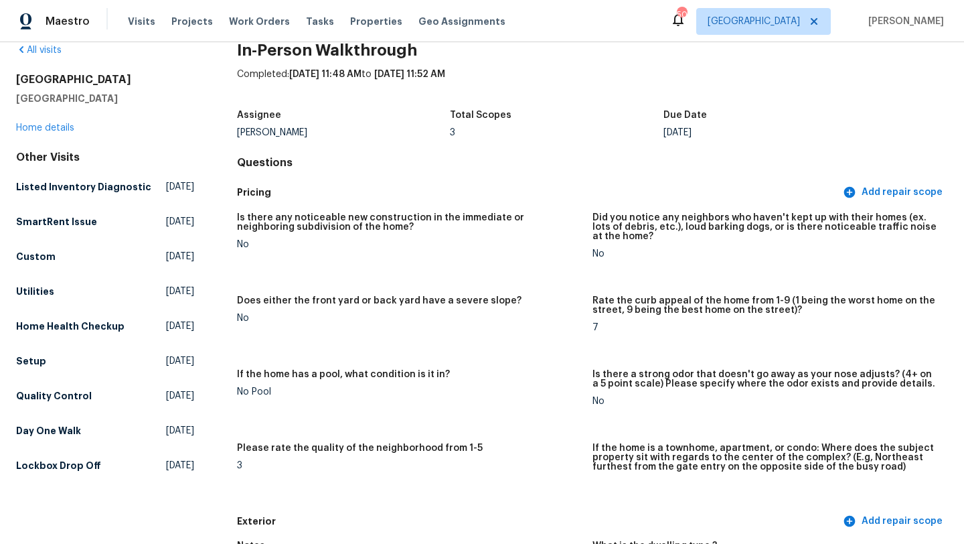
scroll to position [0, 0]
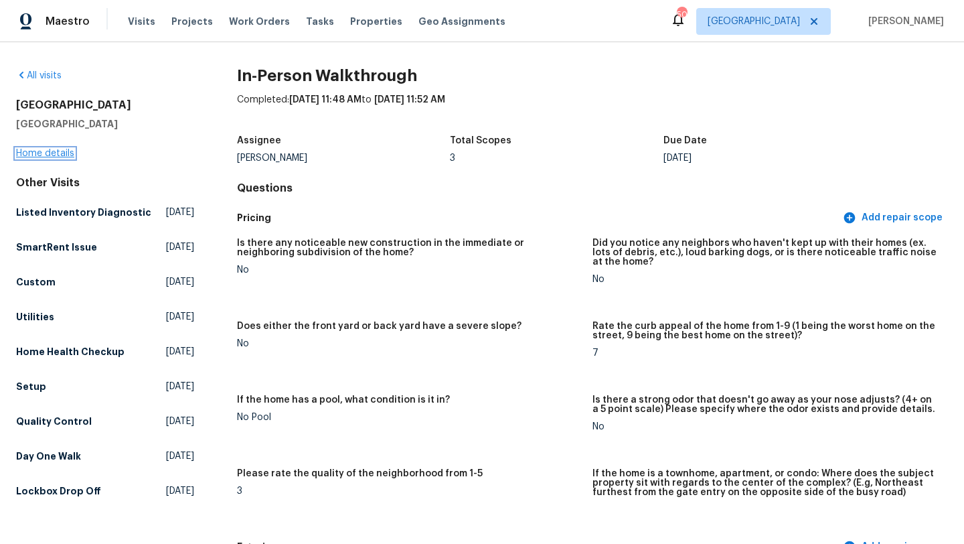
click at [62, 154] on link "Home details" at bounding box center [45, 153] width 58 height 9
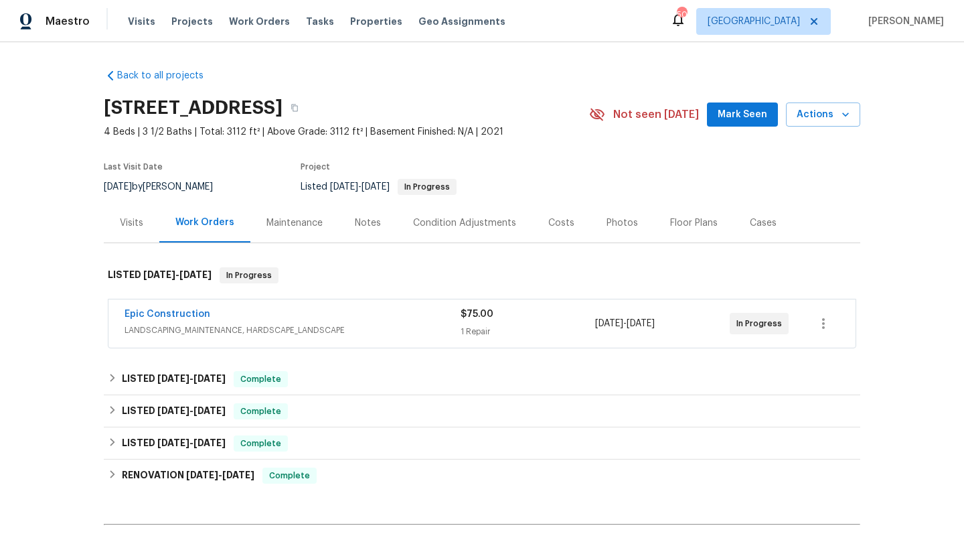
click at [624, 222] on div "Photos" at bounding box center [622, 222] width 31 height 13
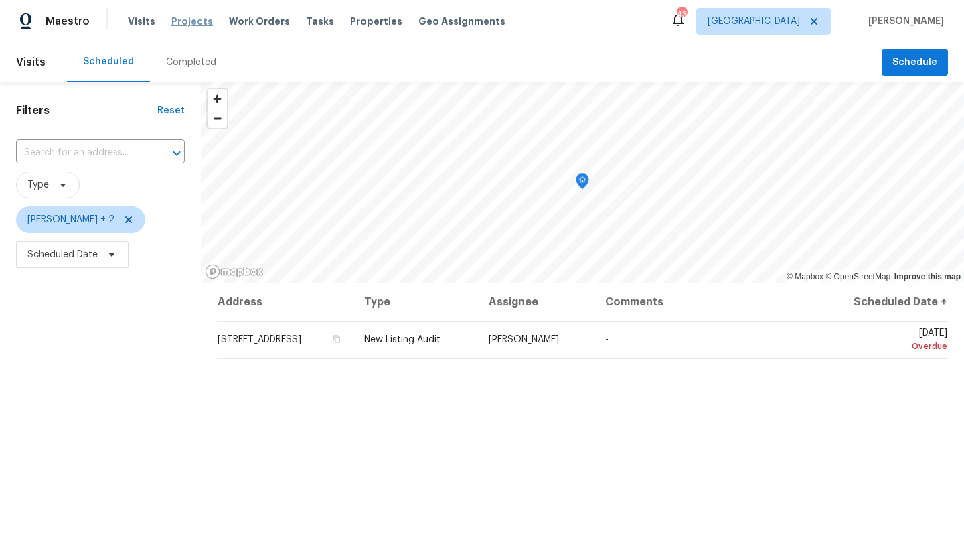
click at [187, 19] on span "Projects" at bounding box center [192, 21] width 42 height 13
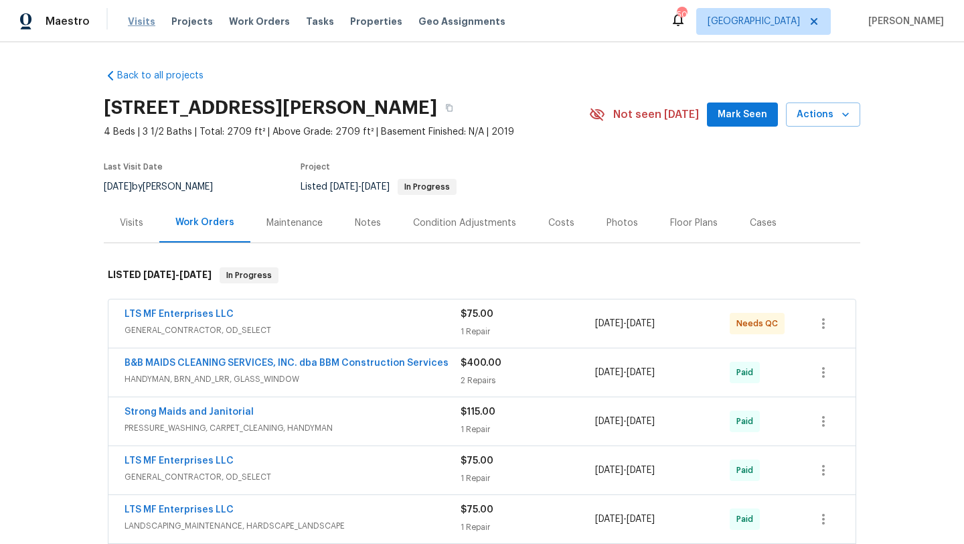
click at [139, 19] on span "Visits" at bounding box center [141, 21] width 27 height 13
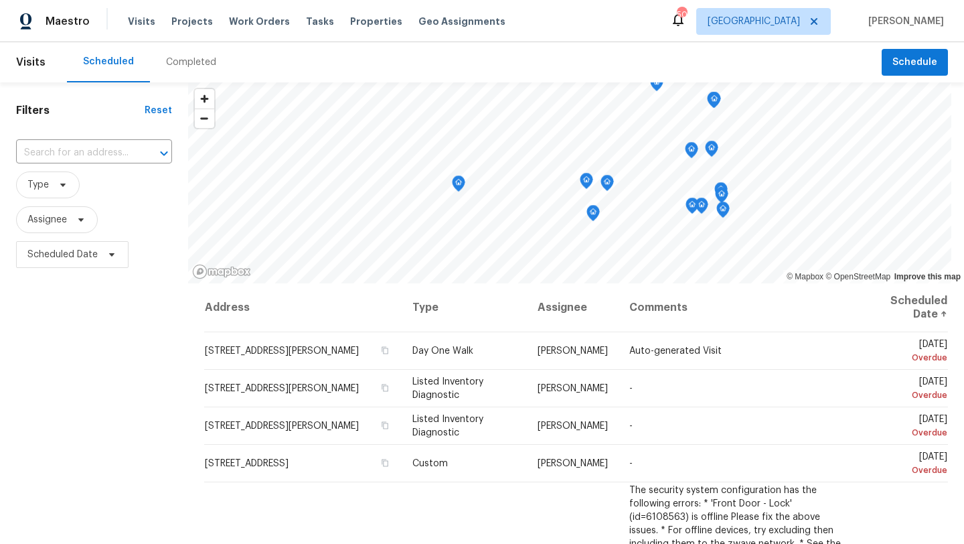
click at [183, 62] on div "Completed" at bounding box center [191, 62] width 50 height 13
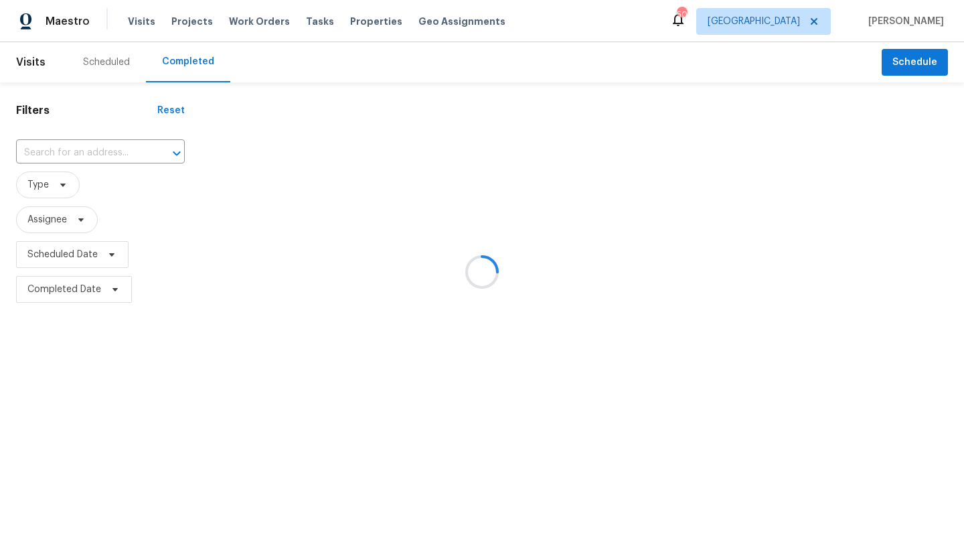
click at [64, 180] on div at bounding box center [482, 272] width 964 height 544
click at [61, 190] on div at bounding box center [482, 272] width 964 height 544
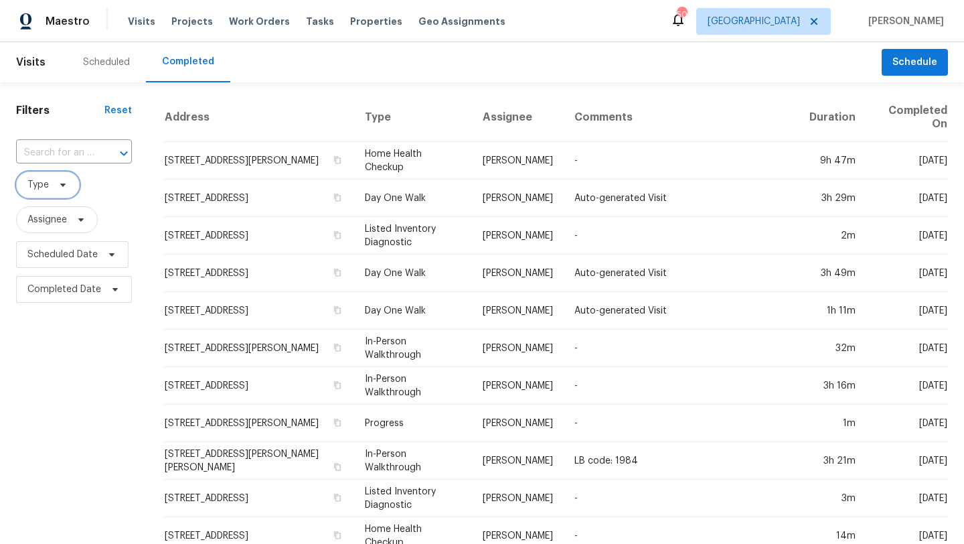
click at [60, 184] on icon at bounding box center [62, 184] width 5 height 3
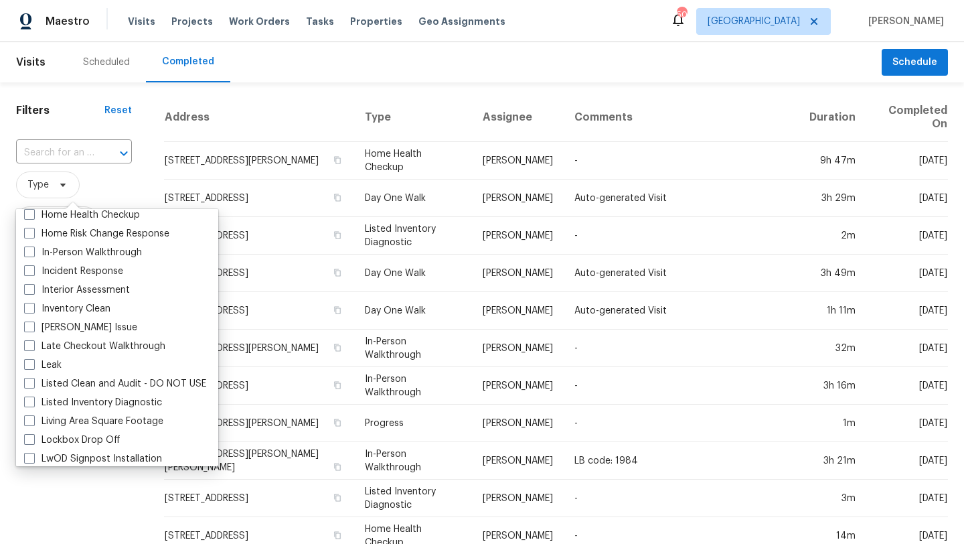
scroll to position [479, 0]
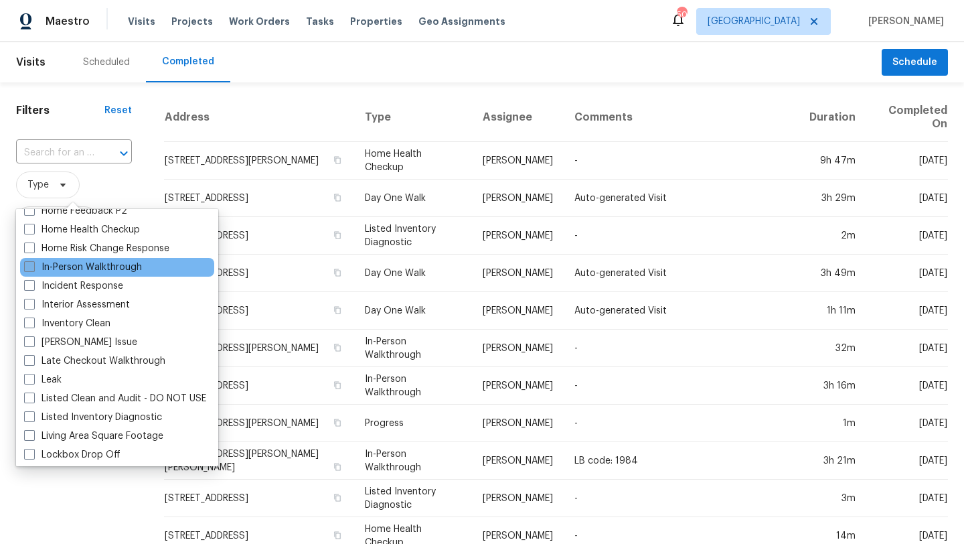
click at [112, 262] on label "In-Person Walkthrough" at bounding box center [83, 266] width 118 height 13
click at [33, 262] on input "In-Person Walkthrough" at bounding box center [28, 264] width 9 height 9
checkbox input "true"
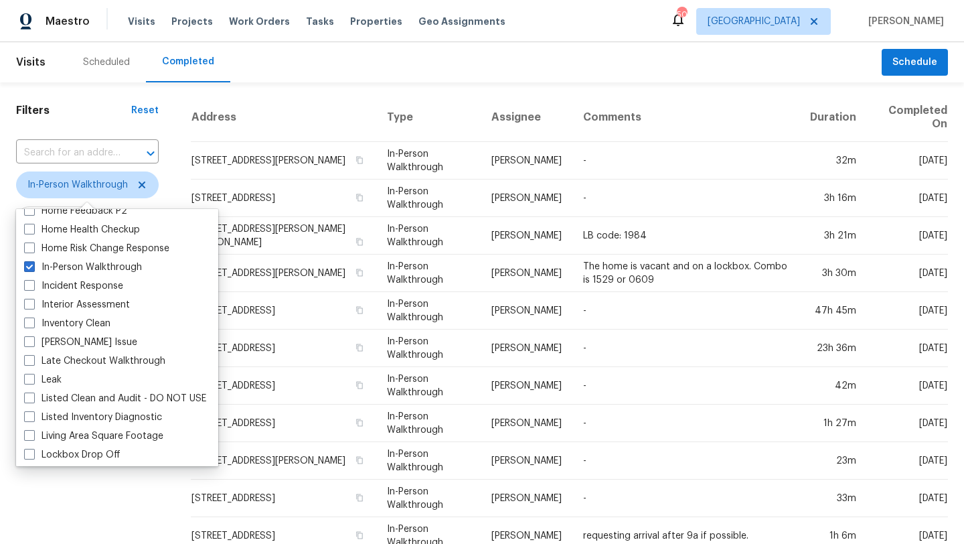
click at [116, 108] on h1 "Filters" at bounding box center [73, 110] width 115 height 13
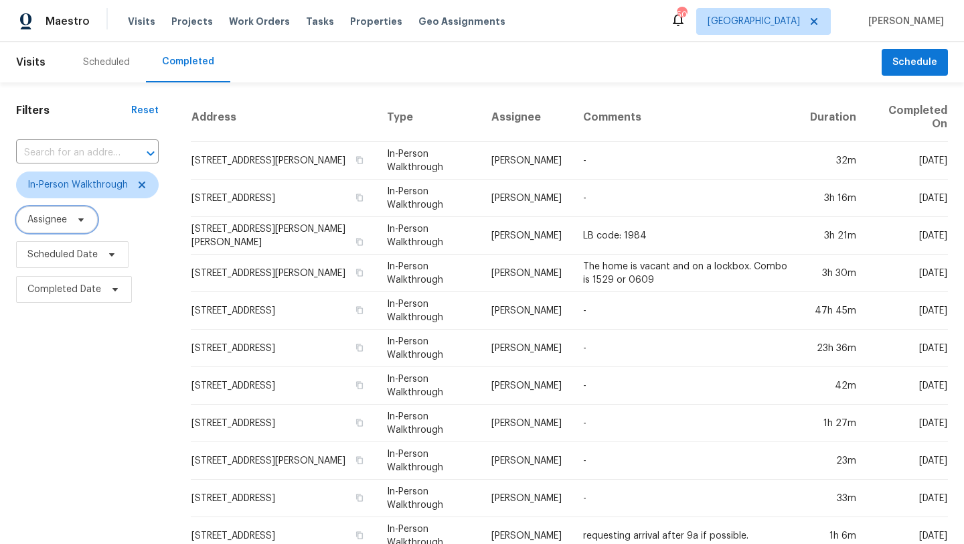
click at [66, 220] on span "Assignee" at bounding box center [47, 219] width 40 height 13
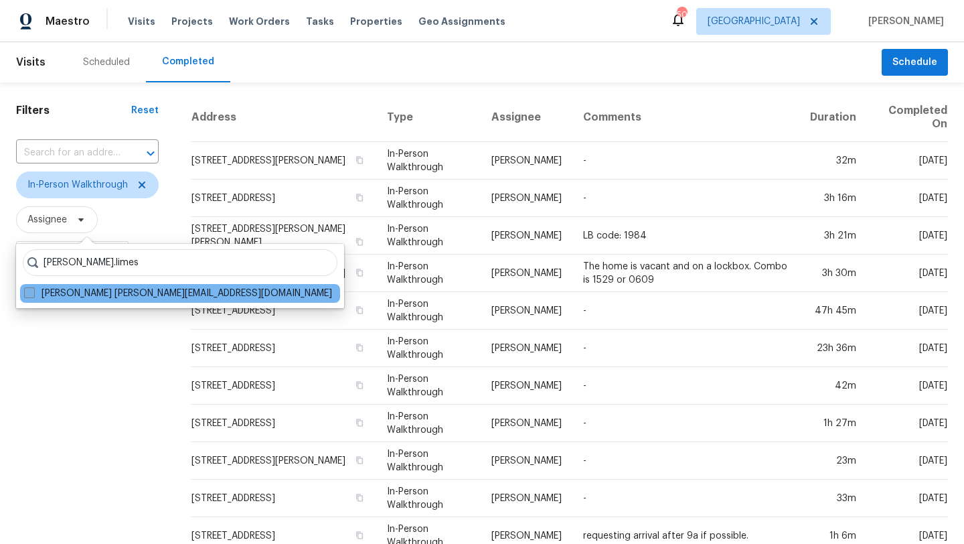
type input "brad.limes"
click at [99, 292] on label "Brad Limes brad.limes@opendoor.com" at bounding box center [178, 293] width 308 height 13
click at [33, 292] on input "Brad Limes brad.limes@opendoor.com" at bounding box center [28, 291] width 9 height 9
checkbox input "true"
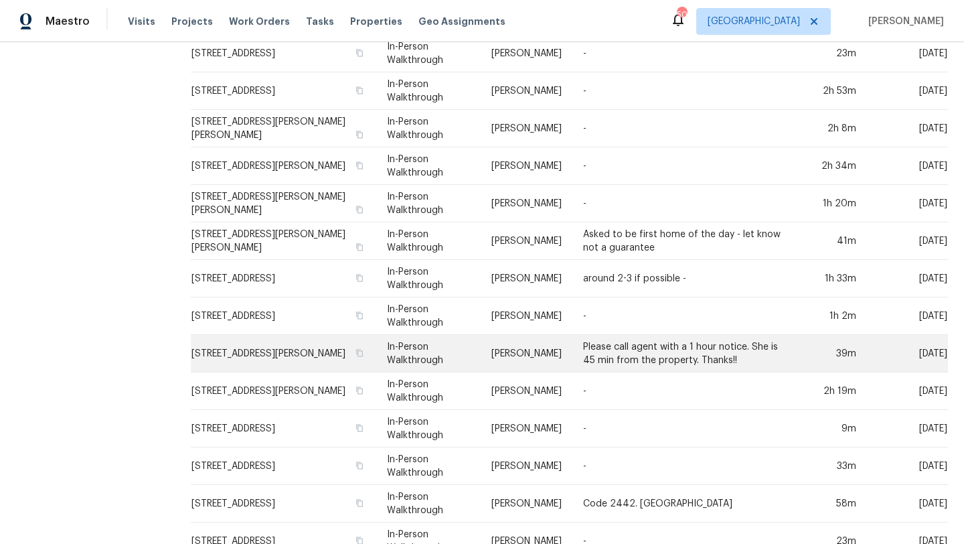
scroll to position [384, 0]
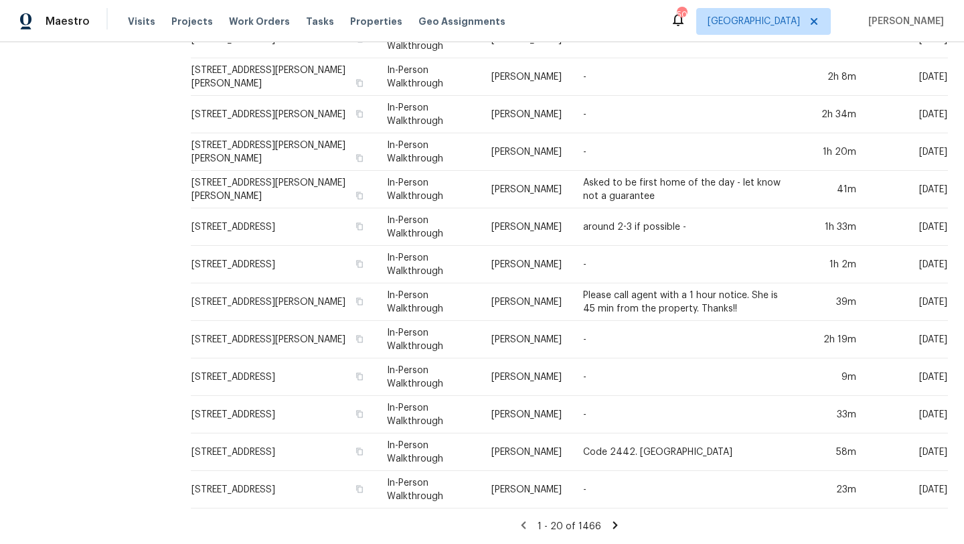
click at [613, 524] on icon at bounding box center [615, 524] width 5 height 7
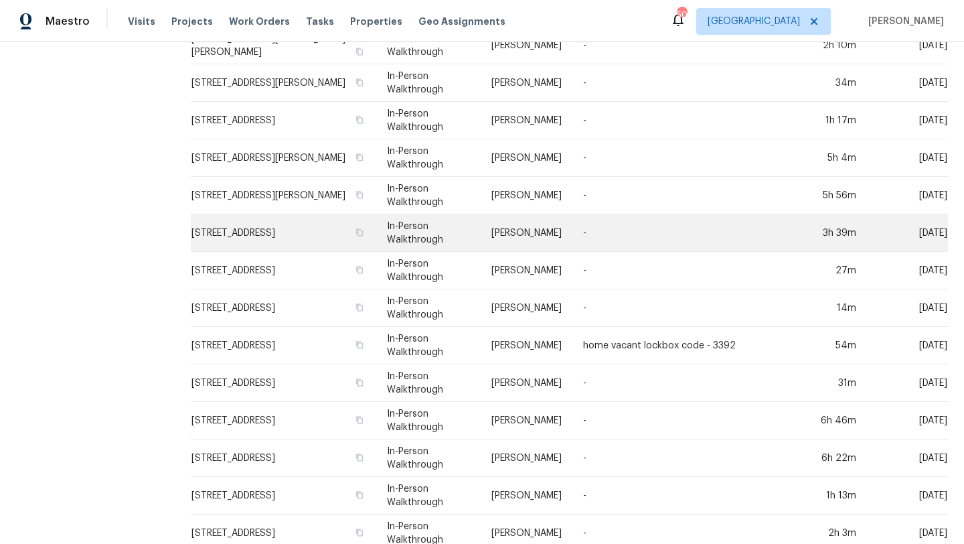
scroll to position [402, 0]
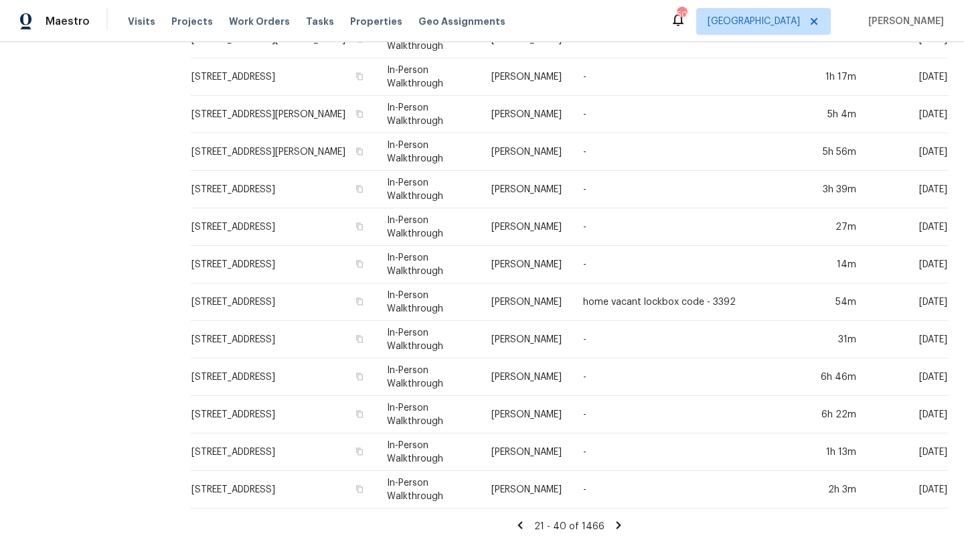
click at [617, 522] on icon at bounding box center [619, 524] width 5 height 7
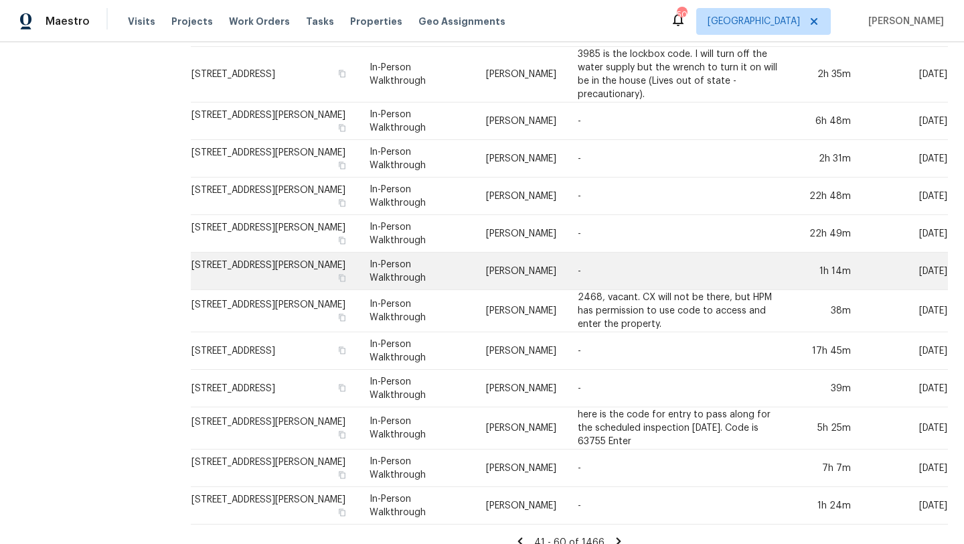
scroll to position [416, 0]
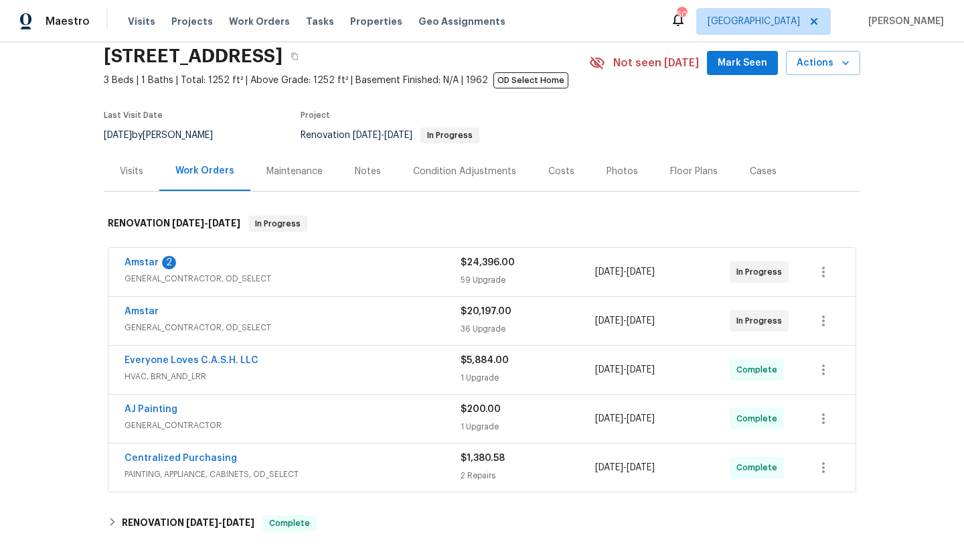
scroll to position [27, 0]
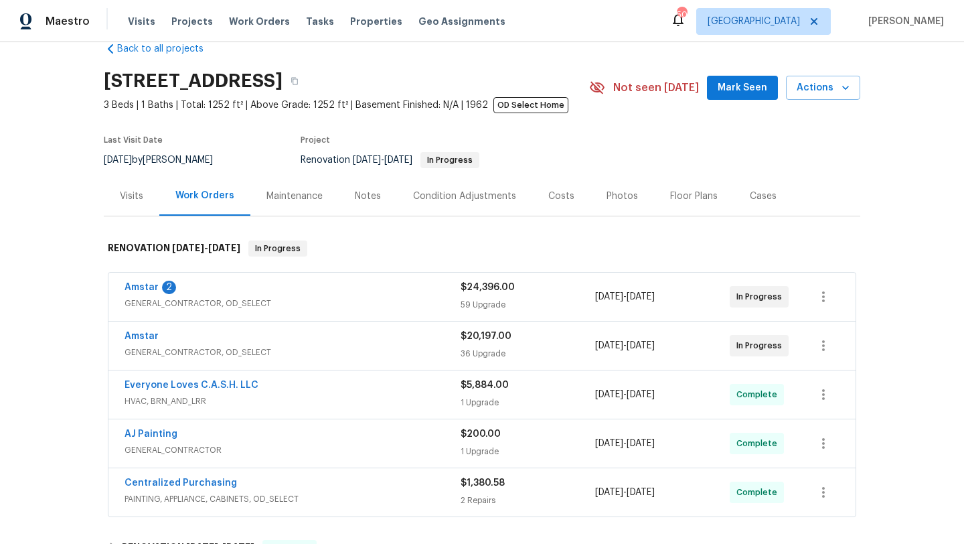
click at [133, 192] on div "Visits" at bounding box center [131, 196] width 23 height 13
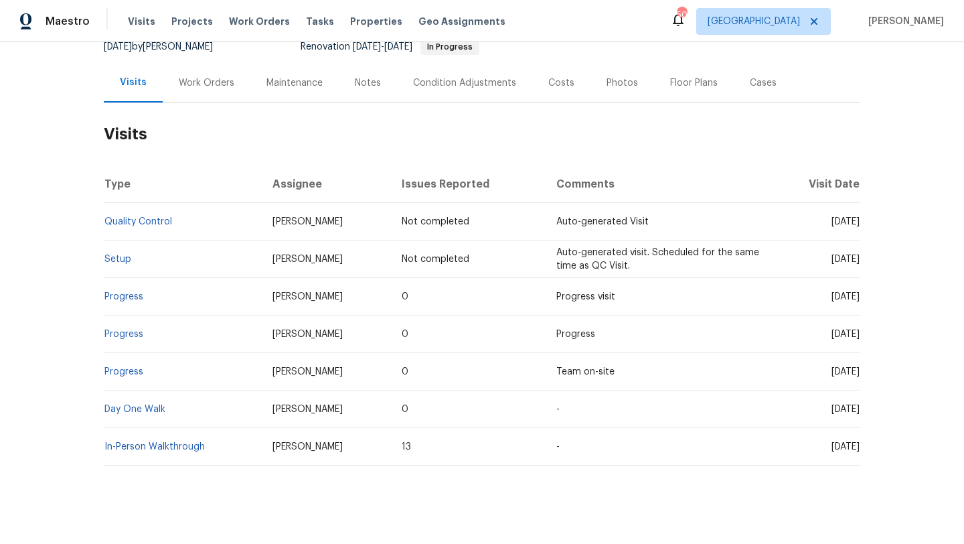
scroll to position [153, 0]
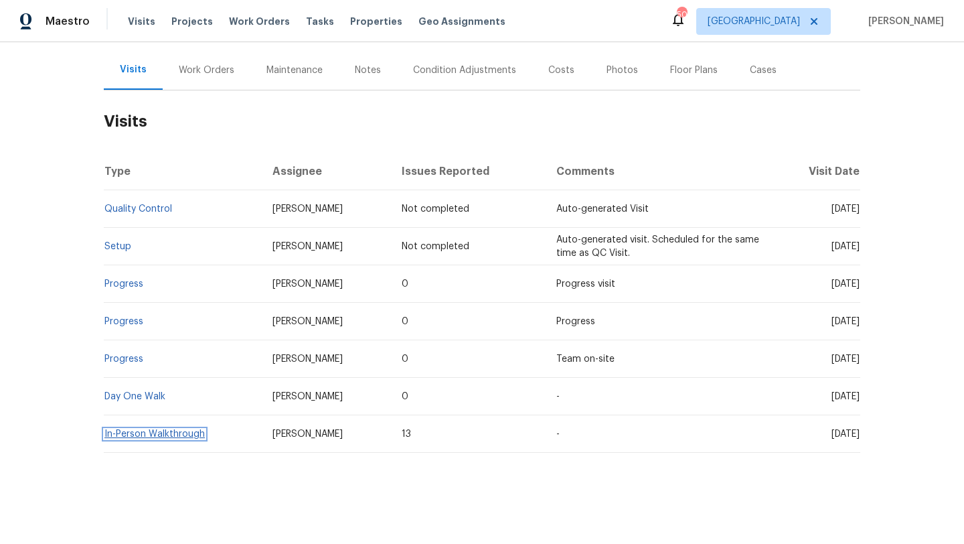
click at [183, 431] on link "In-Person Walkthrough" at bounding box center [154, 433] width 100 height 9
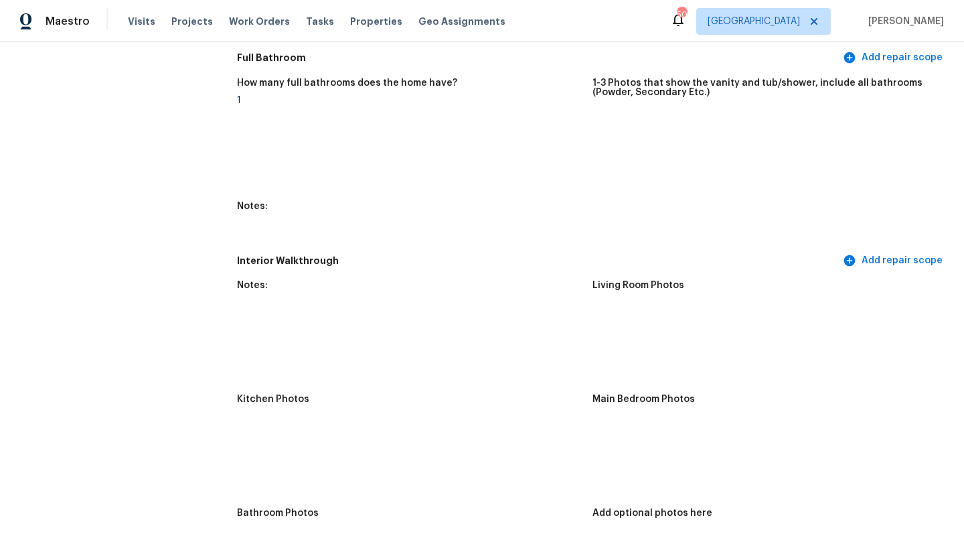
scroll to position [1233, 0]
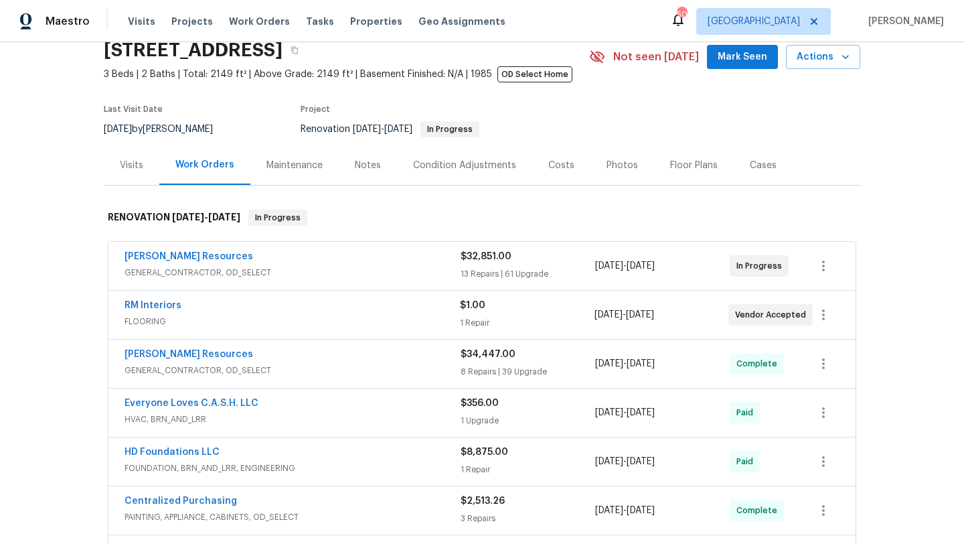
scroll to position [307, 0]
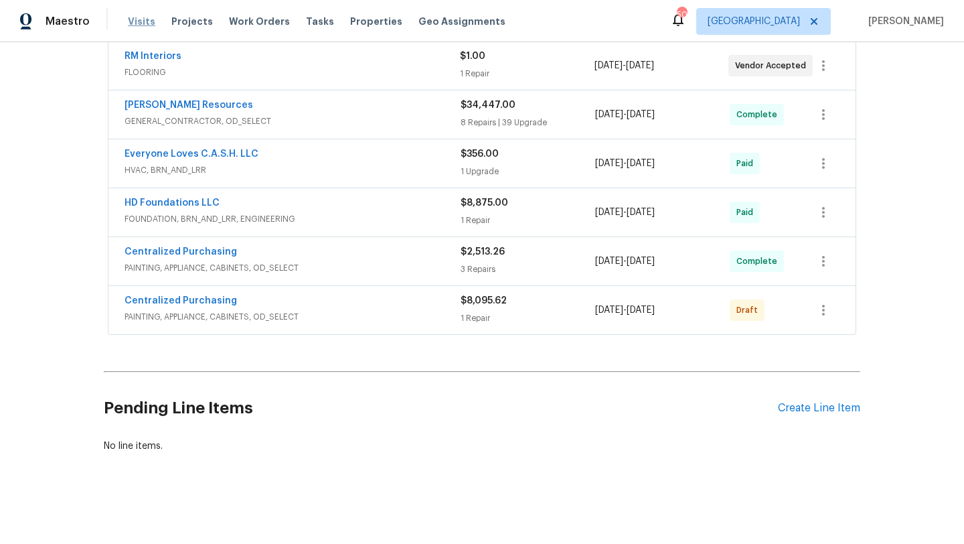
click at [139, 15] on span "Visits" at bounding box center [141, 21] width 27 height 13
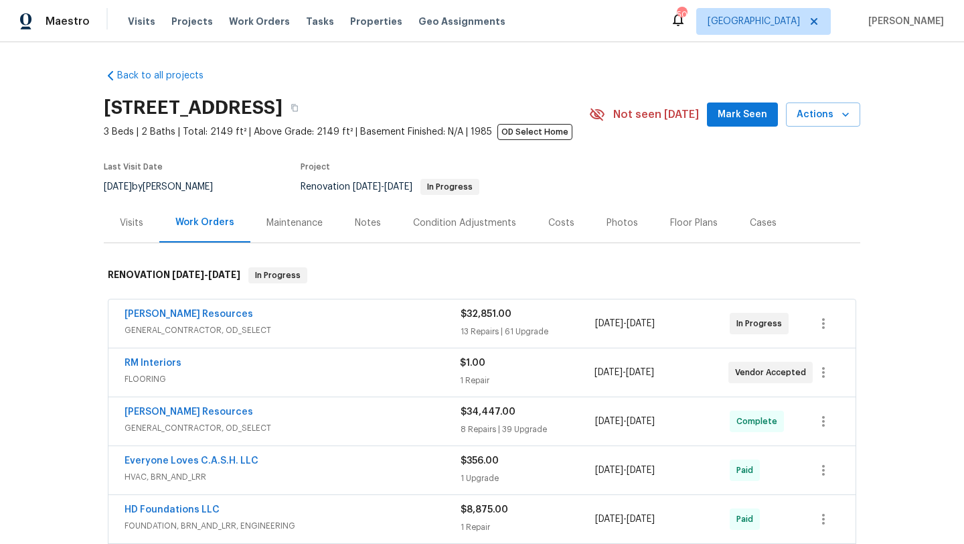
click at [137, 230] on div "Visits" at bounding box center [132, 223] width 56 height 40
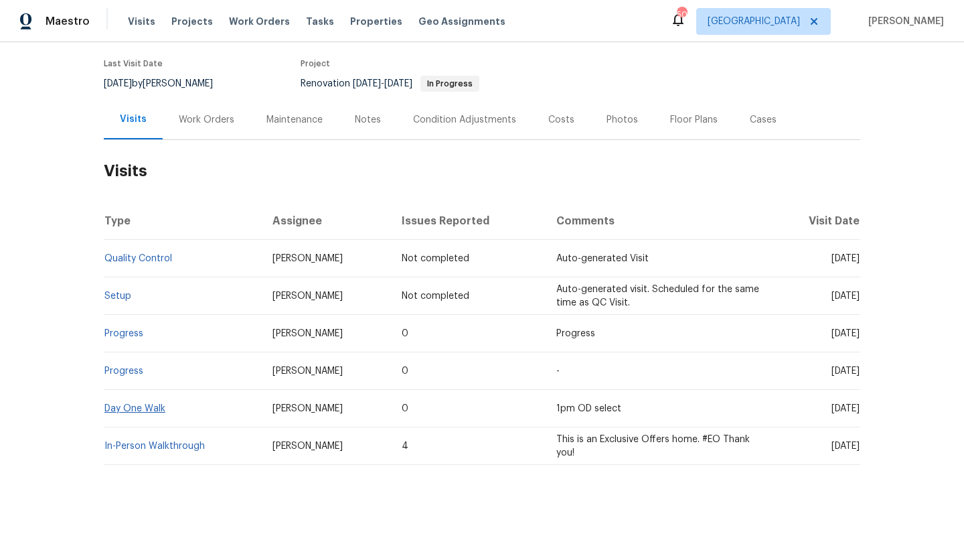
scroll to position [116, 0]
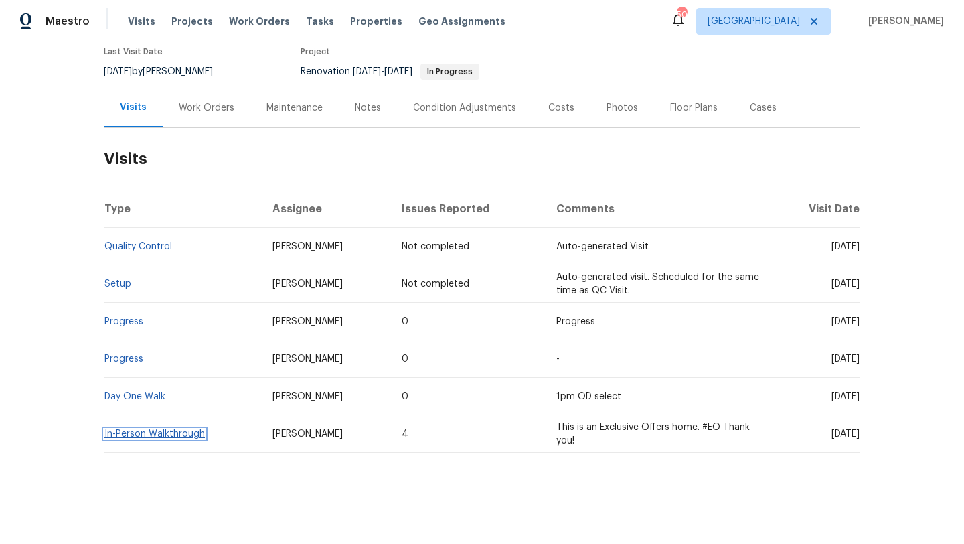
click at [157, 436] on link "In-Person Walkthrough" at bounding box center [154, 433] width 100 height 9
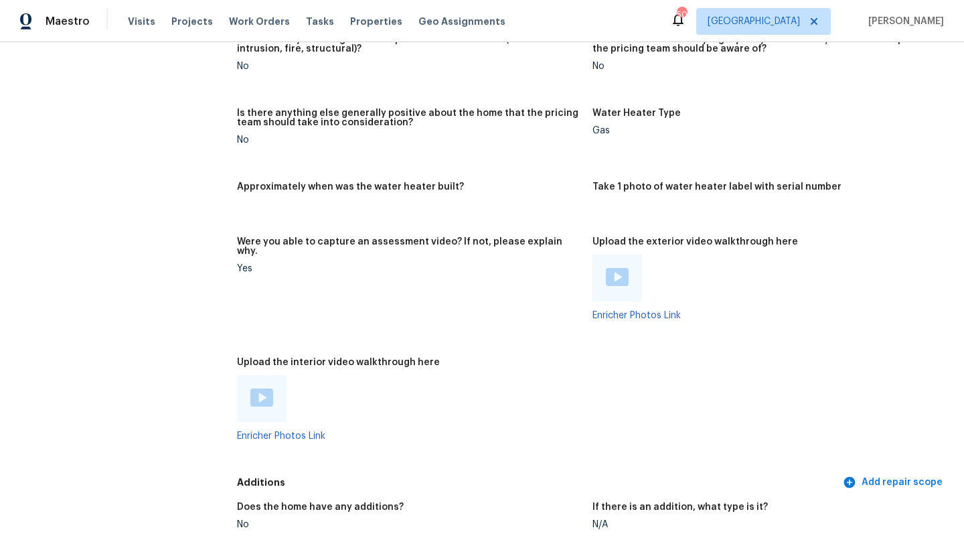
scroll to position [2246, 0]
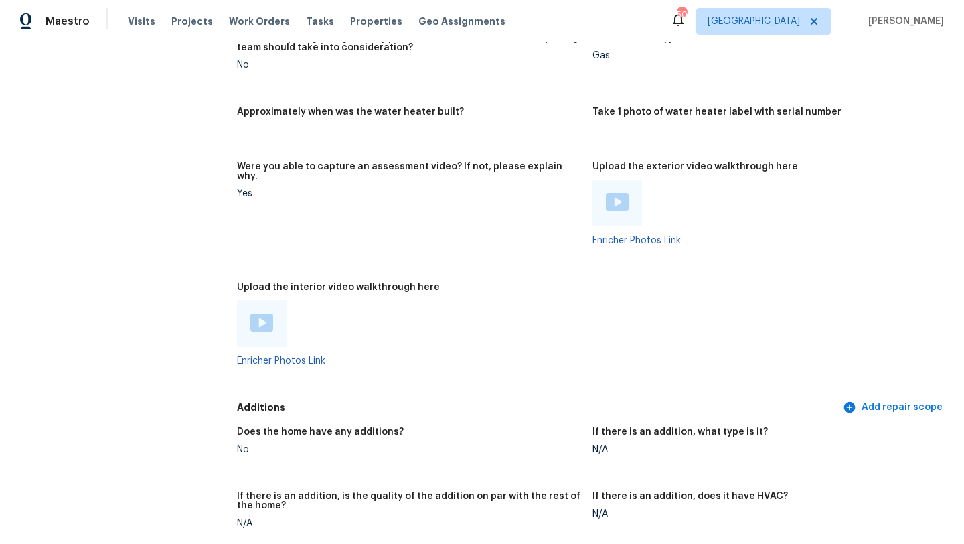
click at [268, 322] on div at bounding box center [262, 323] width 50 height 47
click at [265, 313] on img at bounding box center [261, 322] width 23 height 18
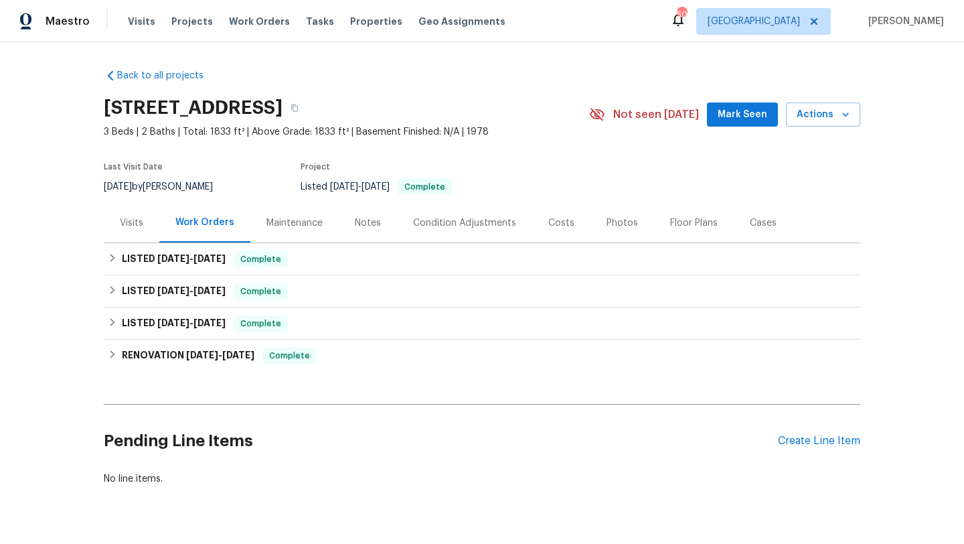
click at [137, 221] on div "Visits" at bounding box center [131, 222] width 23 height 13
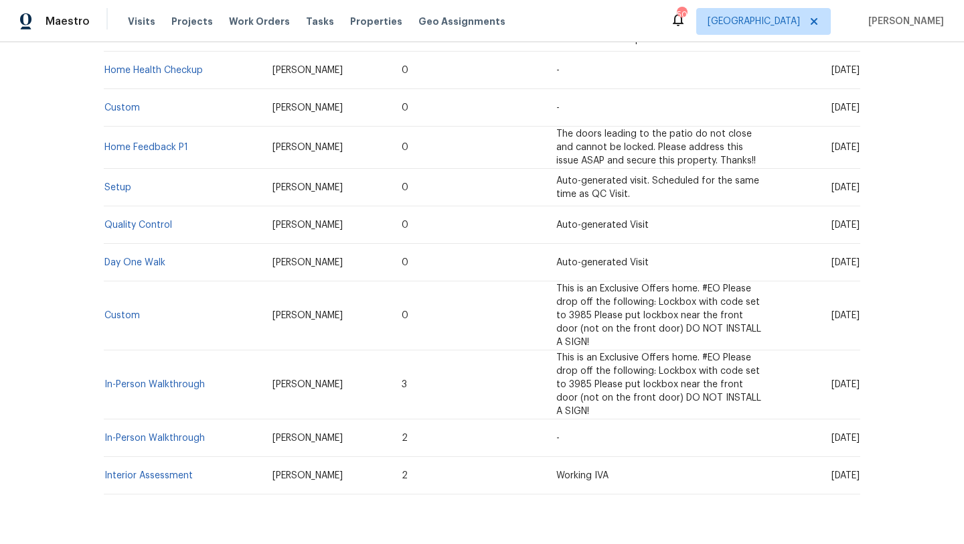
scroll to position [485, 0]
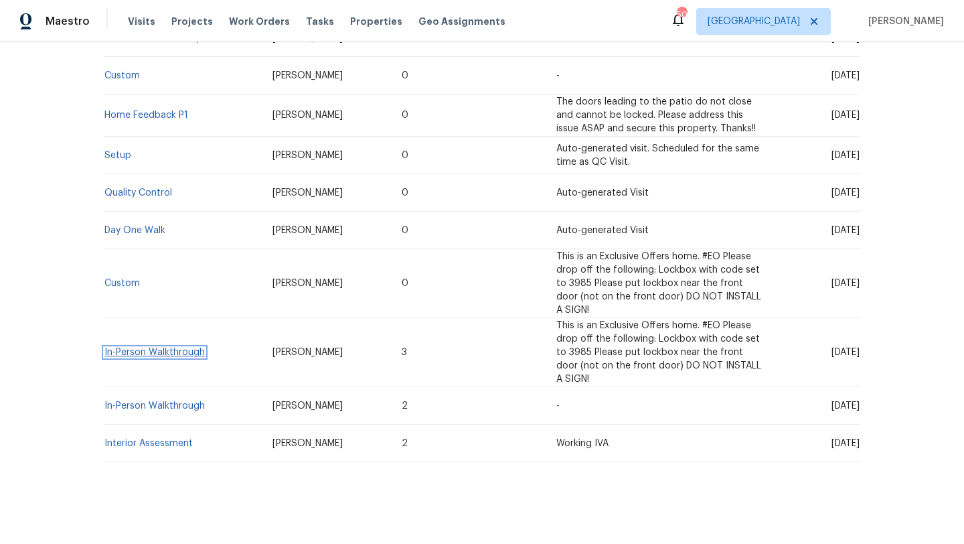
click at [167, 357] on link "In-Person Walkthrough" at bounding box center [154, 352] width 100 height 9
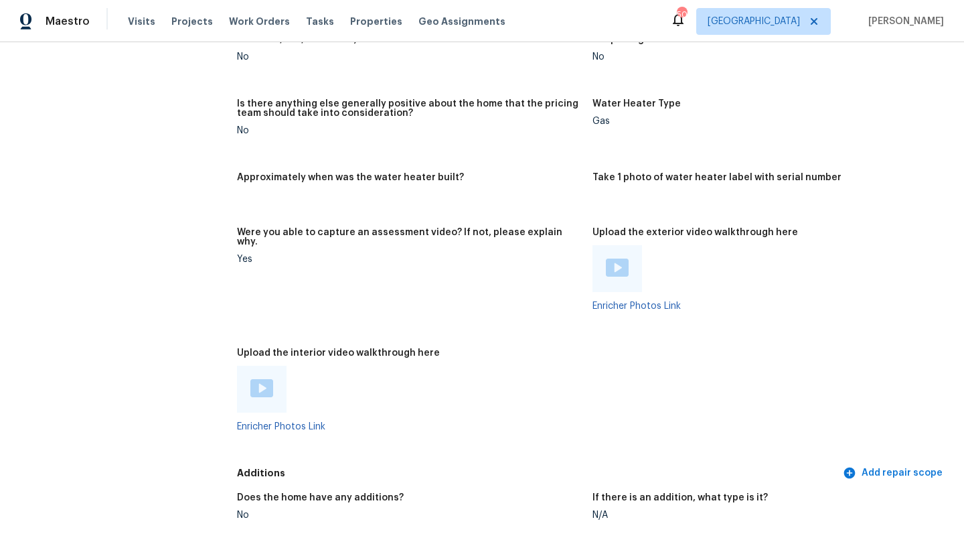
scroll to position [2329, 0]
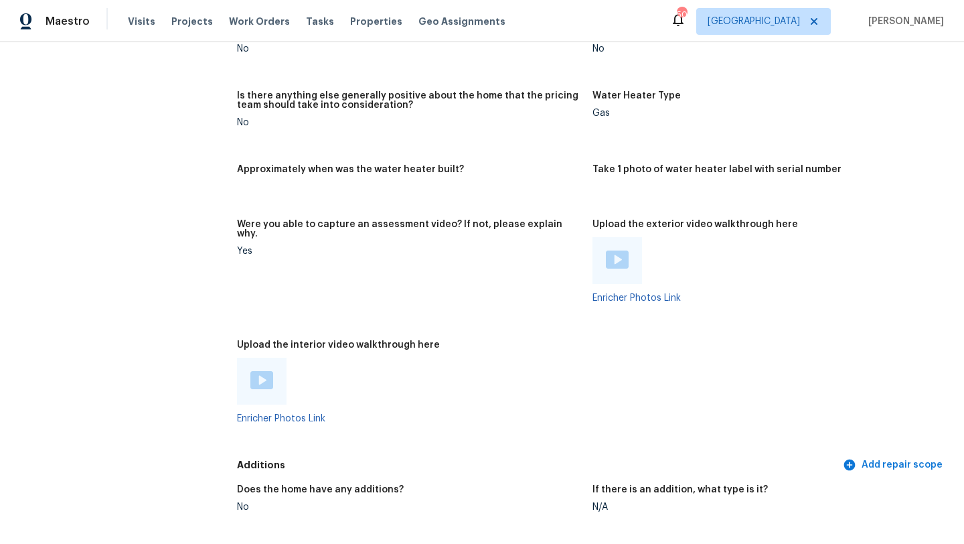
click at [260, 371] on div at bounding box center [261, 381] width 23 height 20
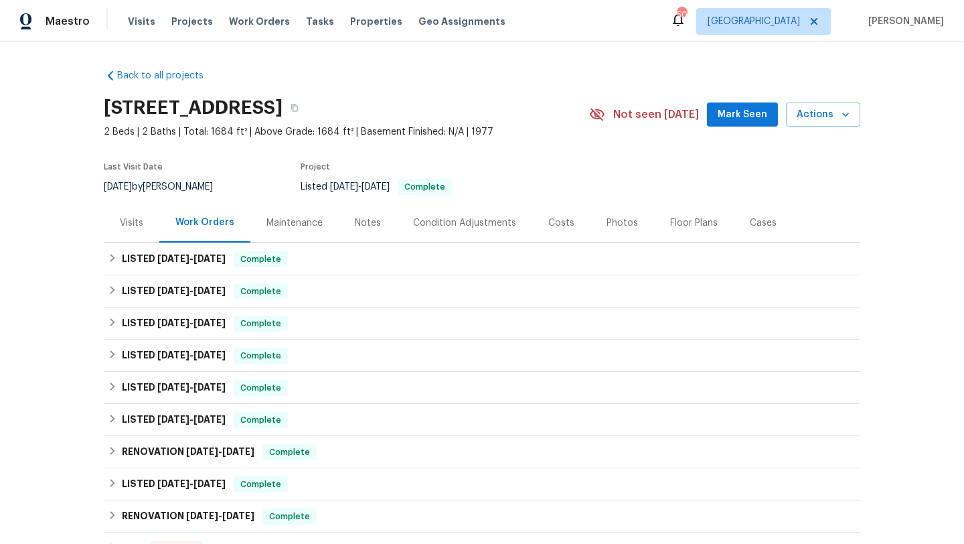
click at [127, 224] on div "Visits" at bounding box center [131, 222] width 23 height 13
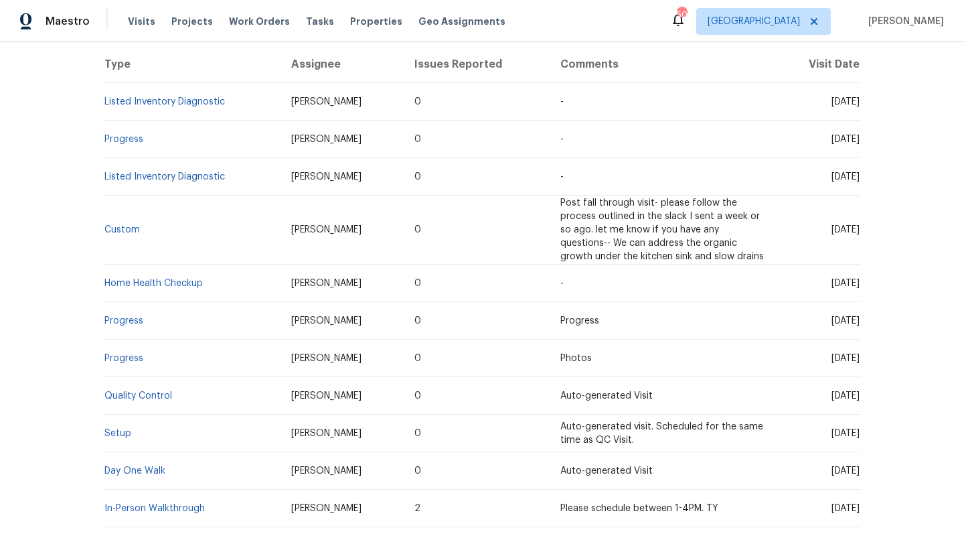
scroll to position [334, 0]
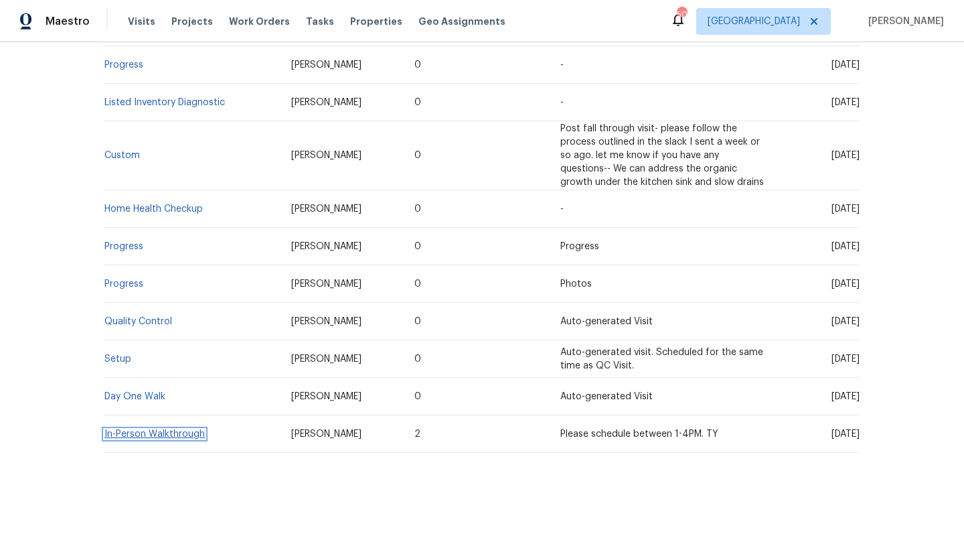
click at [190, 435] on link "In-Person Walkthrough" at bounding box center [154, 433] width 100 height 9
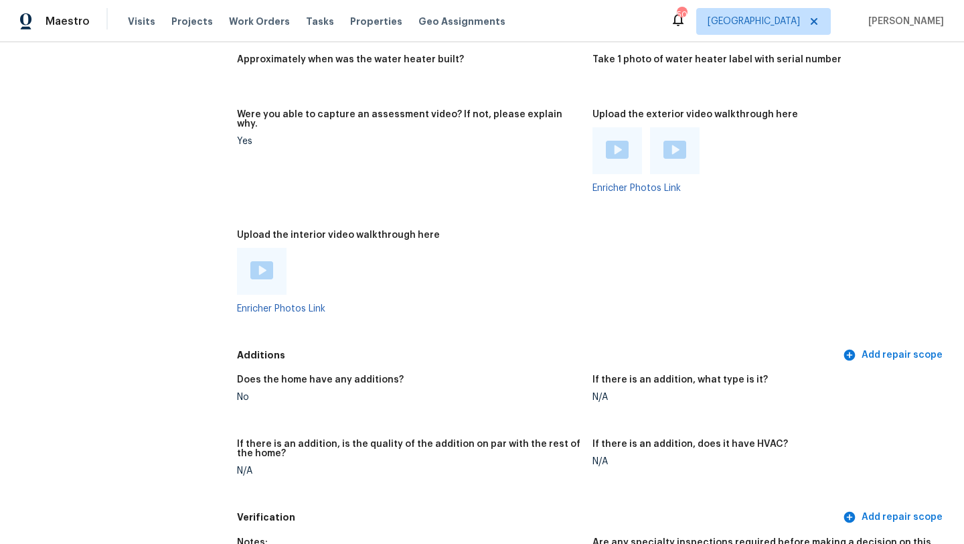
scroll to position [2309, 0]
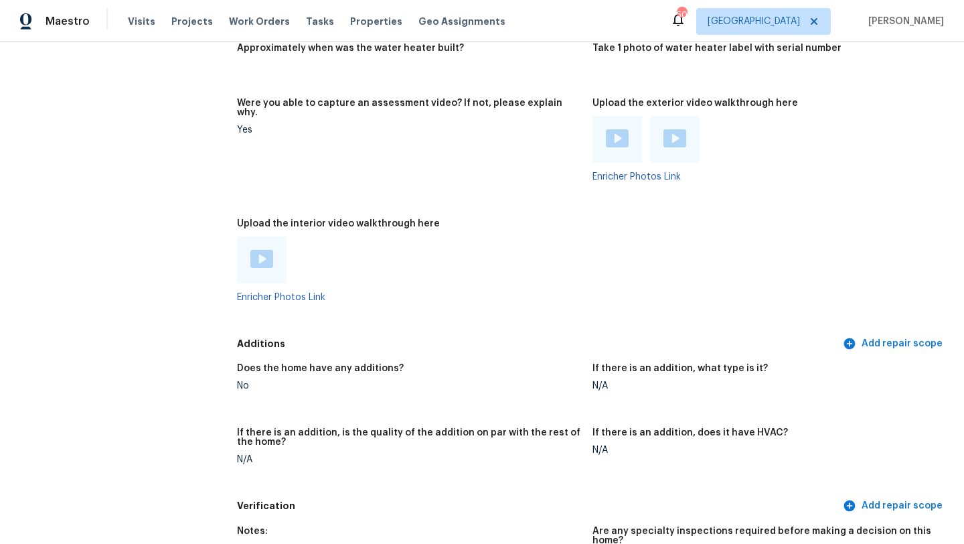
click at [256, 250] on img at bounding box center [261, 259] width 23 height 18
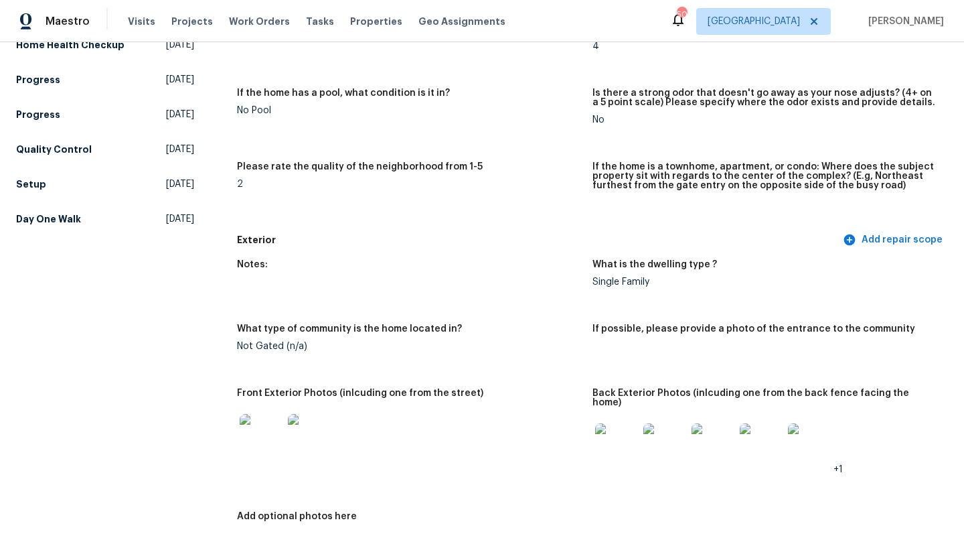
scroll to position [0, 0]
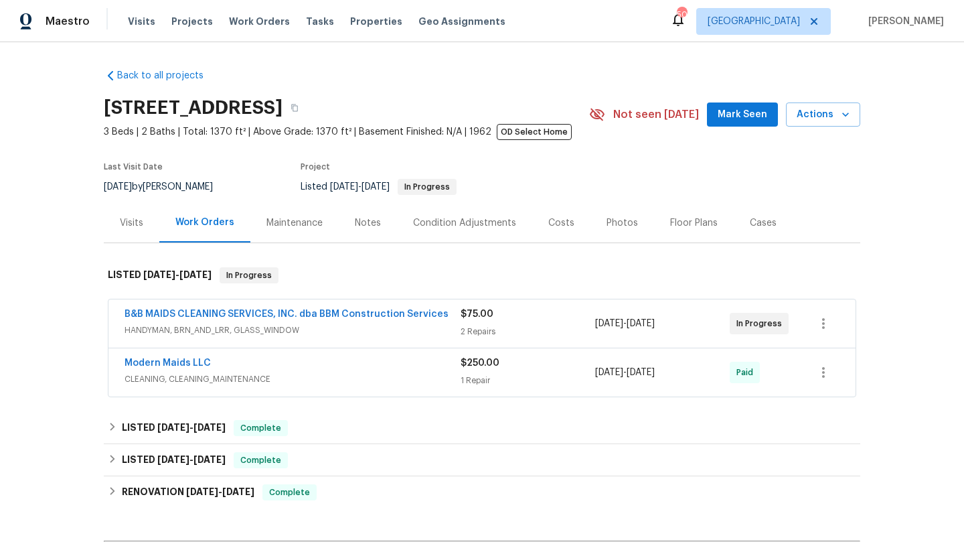
click at [613, 222] on div "Photos" at bounding box center [622, 222] width 31 height 13
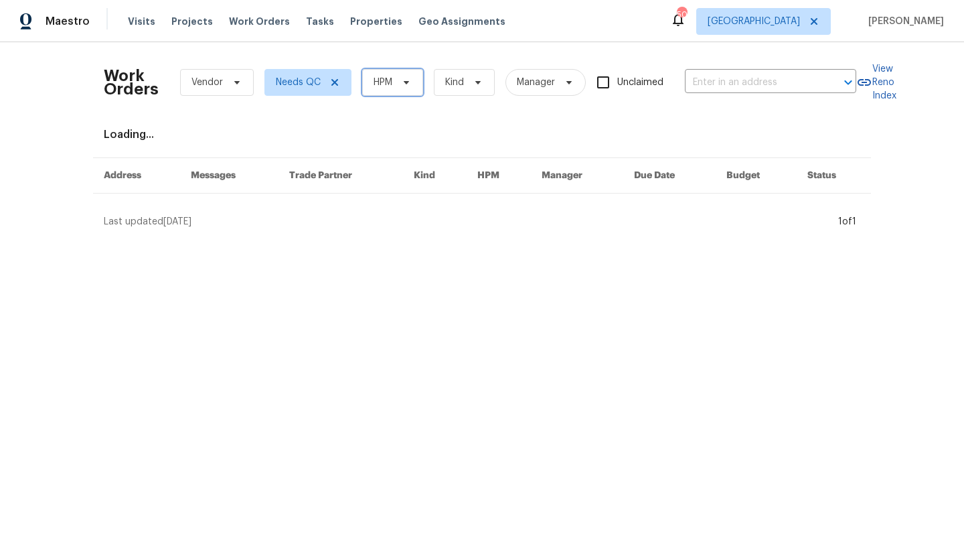
click at [399, 75] on span "HPM" at bounding box center [392, 82] width 61 height 27
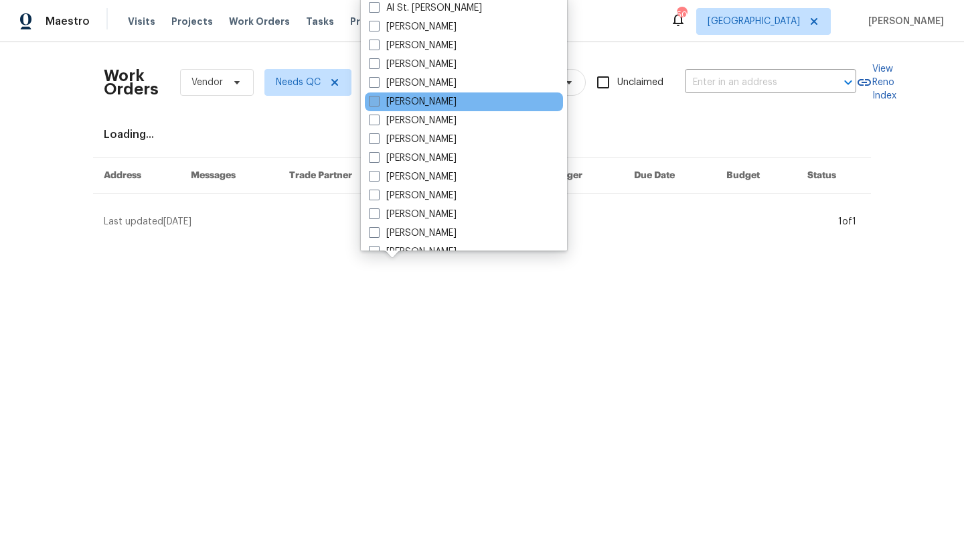
click at [402, 102] on label "[PERSON_NAME]" at bounding box center [413, 101] width 88 height 13
click at [378, 102] on input "[PERSON_NAME]" at bounding box center [373, 99] width 9 height 9
checkbox input "true"
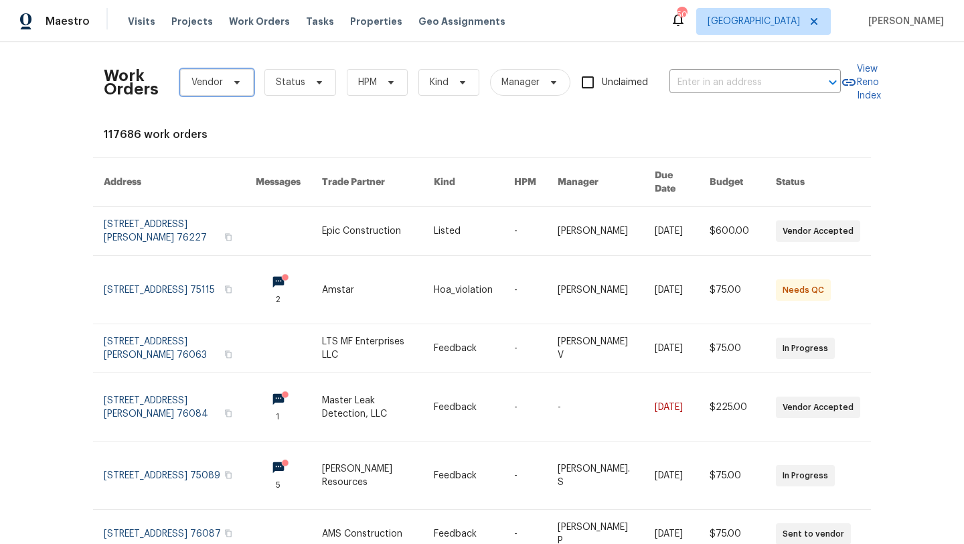
click at [225, 82] on span "Vendor" at bounding box center [217, 82] width 74 height 27
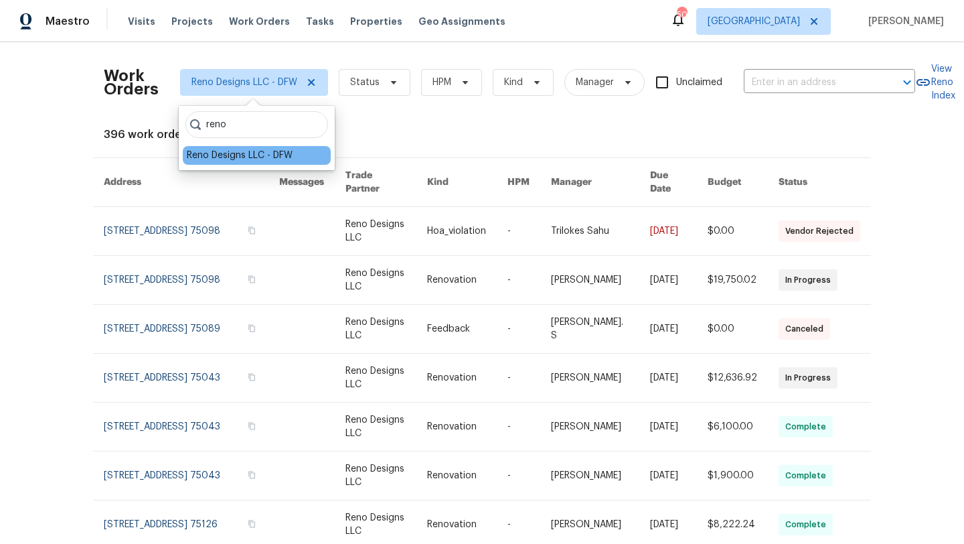
type input "reno"
click at [226, 159] on div "Reno Designs LLC - DFW" at bounding box center [240, 155] width 106 height 13
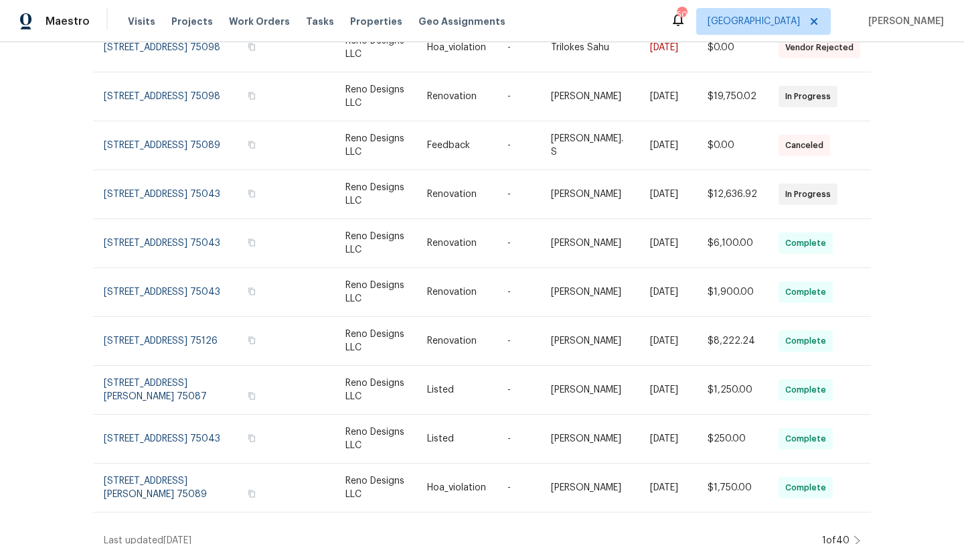
scroll to position [184, 0]
click at [858, 535] on icon at bounding box center [856, 539] width 5 height 9
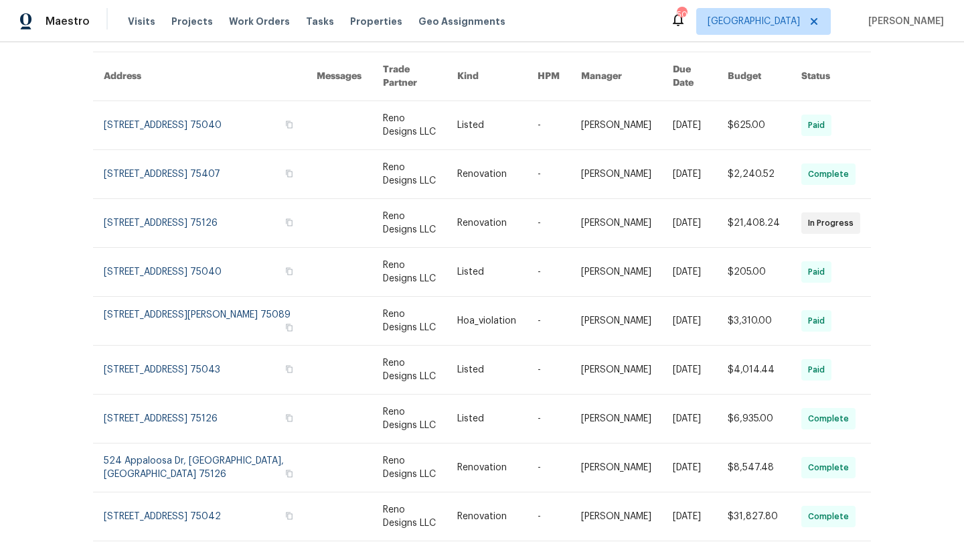
scroll to position [0, 0]
